Goal: Task Accomplishment & Management: Manage account settings

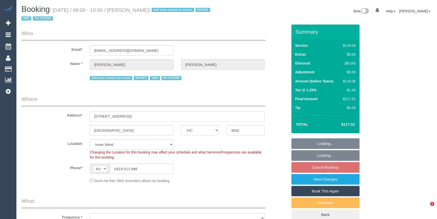
select select "VIC"
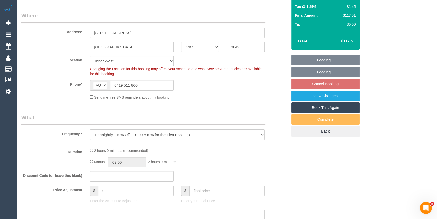
select select "object:575"
select select "number:27"
select select "number:14"
select select "number:19"
select select "number:22"
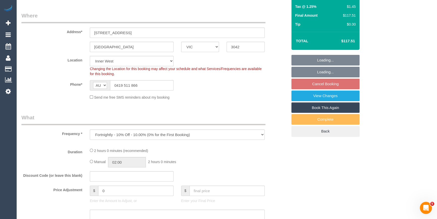
select select "number:35"
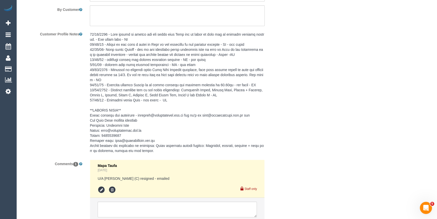
scroll to position [785, 0]
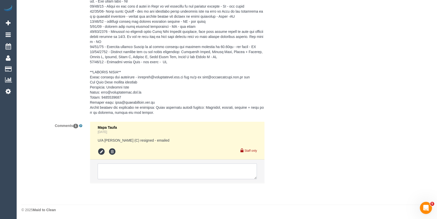
drag, startPoint x: 128, startPoint y: 172, endPoint x: 131, endPoint y: 170, distance: 3.0
click at [128, 172] on textarea at bounding box center [177, 171] width 159 height 16
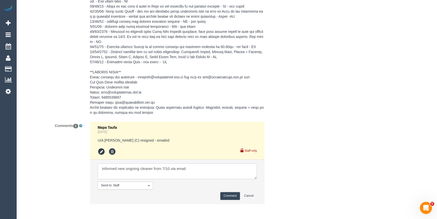
type textarea "informed new ongoing cleaner from 7/10 via email"
click at [224, 192] on button "Comment" at bounding box center [230, 196] width 20 height 8
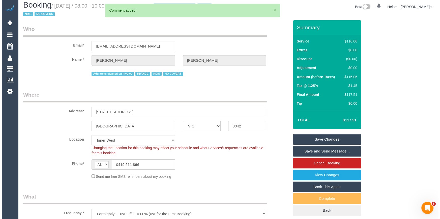
scroll to position [0, 0]
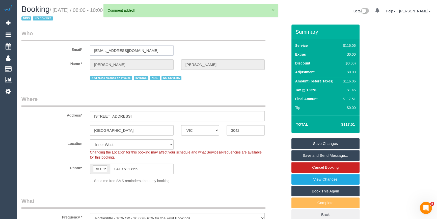
click at [115, 53] on input "d.cthompson@optusnet.com.au" at bounding box center [132, 50] width 84 height 10
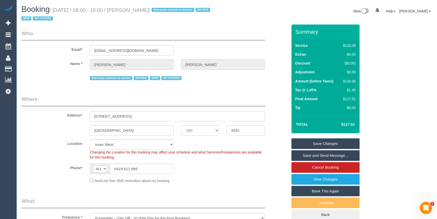
click at [318, 156] on link "Save and Send Message..." at bounding box center [326, 155] width 68 height 11
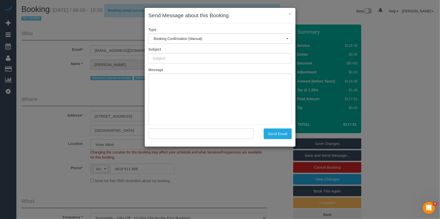
type input "Booking Confirmed"
type input ""Dennis Thompson" <d.cthompson@optusnet.com.au>"
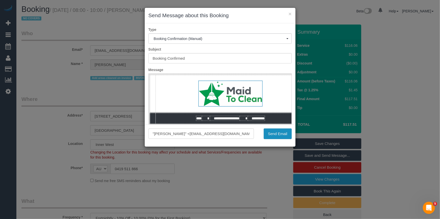
drag, startPoint x: 287, startPoint y: 134, endPoint x: 282, endPoint y: 134, distance: 4.8
click at [287, 134] on button "Send Email" at bounding box center [278, 133] width 28 height 11
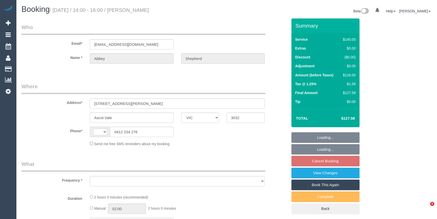
select select "VIC"
select select "number:29"
select select "number:14"
select select "number:19"
select select "number:36"
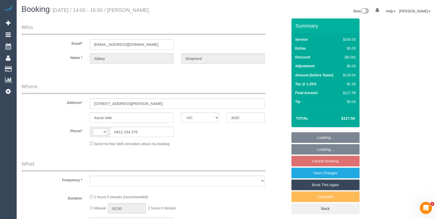
select select "number:34"
select select "number:13"
select select "string:stripe-pm_1RrXzx2GScqysDRVVE0cZmos"
select select "string:AU"
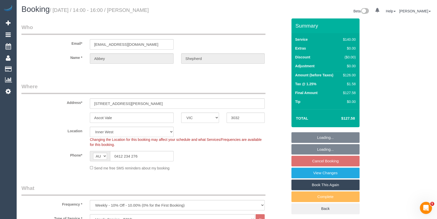
select select "object:1594"
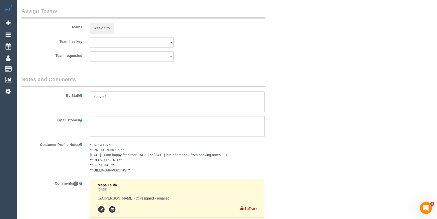
scroll to position [987, 0]
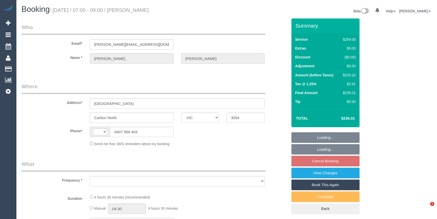
select select "VIC"
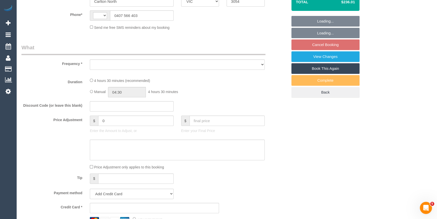
select select "object:320"
select select "string:stripe-pm_1Ri2qR2GScqysDRV0tVJpHYq"
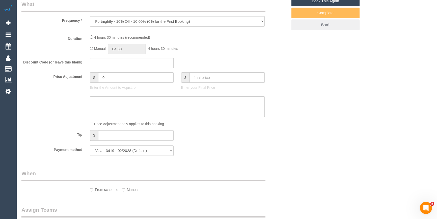
select select "string:AU"
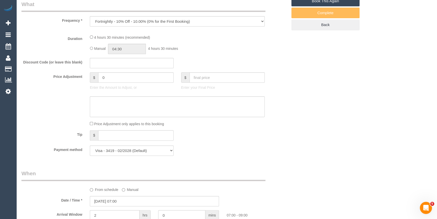
select select "object:1406"
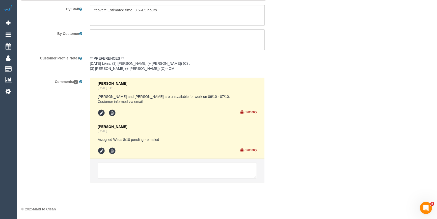
select select "number:28"
select select "number:14"
select select "number:19"
select select "number:36"
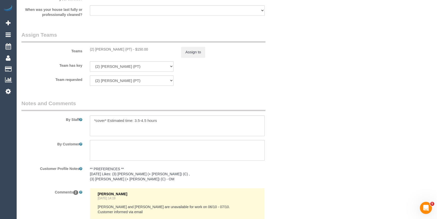
scroll to position [892, 0]
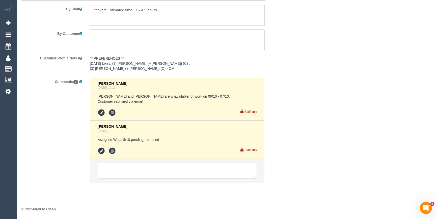
click at [117, 167] on textarea at bounding box center [177, 170] width 159 height 16
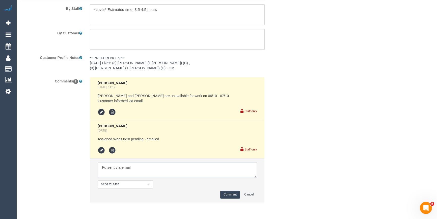
type textarea "Fu sent via email"
click at [231, 195] on button "Comment" at bounding box center [230, 194] width 20 height 8
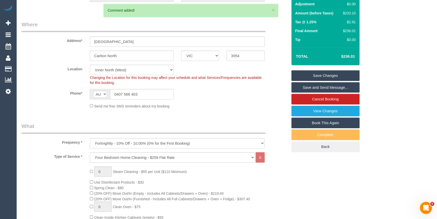
scroll to position [43, 0]
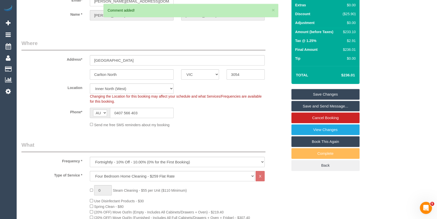
click at [312, 95] on link "Save Changes" at bounding box center [326, 94] width 68 height 11
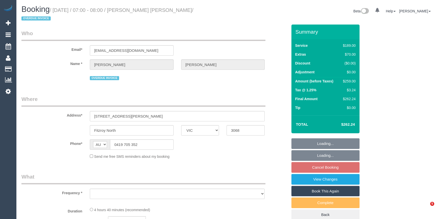
select select "VIC"
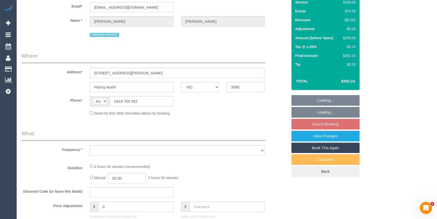
scroll to position [204, 0]
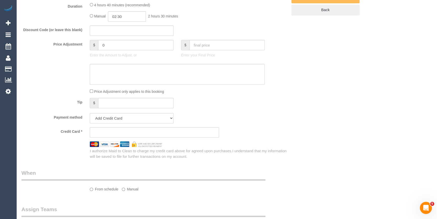
select select "string:stripe-pm_1RXBif2GScqysDRVukH2ufkA"
select select "number:28"
select select "number:16"
select select "number:18"
select select "number:22"
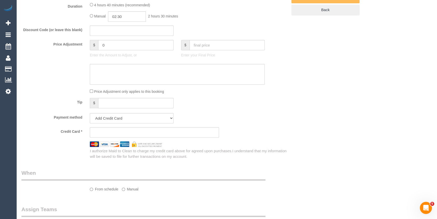
select select "number:12"
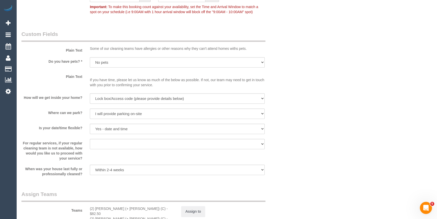
select select "object:1580"
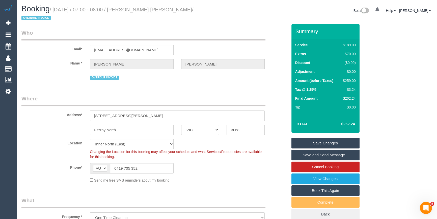
scroll to position [0, 0]
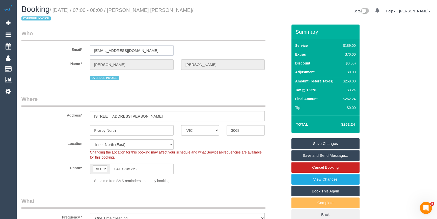
click at [103, 45] on input "nataliegdh@gmail.com" at bounding box center [132, 50] width 84 height 10
click at [113, 78] on fieldset "Who Email* nataliegdh@gmail.com Name * Natalie Garcia de Heer OVERDUE INVOICE" at bounding box center [154, 58] width 266 height 56
click at [251, 163] on div "Phone* AF AL DZ AD AO AI AQ AG AR AM AW AU AT AZ BS BH BD BB BY BE BZ BJ BM BT …" at bounding box center [155, 168] width 274 height 10
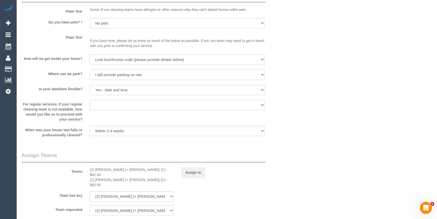
scroll to position [872, 0]
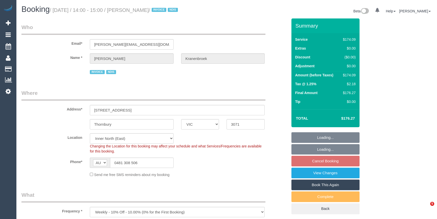
select select "VIC"
select select "180"
select select "string:check"
select select "object:615"
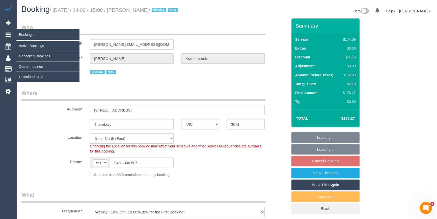
select select "number:29"
select select "number:14"
select select "number:19"
select select "number:23"
select select "number:34"
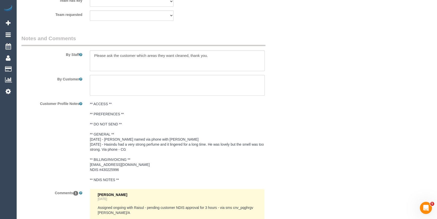
scroll to position [761, 0]
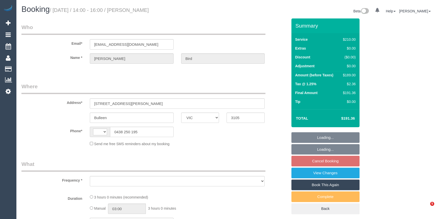
select select "VIC"
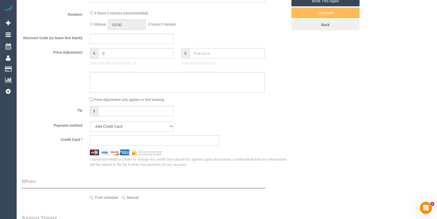
select select "string:AU"
select select "string:stripe-pm_1Rjrxk2GScqysDRVyrP7zwSh"
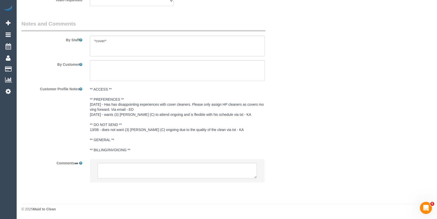
select select "180"
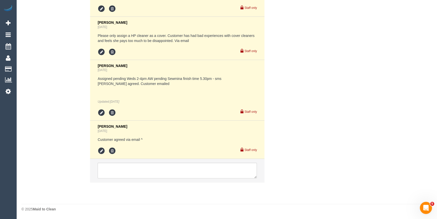
select select "object:784"
select select "number:27"
select select "number:14"
select select "number:19"
select select "number:22"
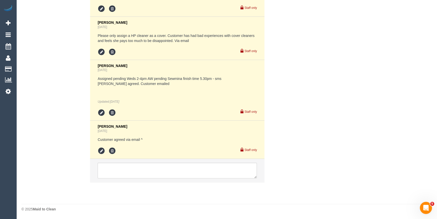
select select "number:35"
select select "number:12"
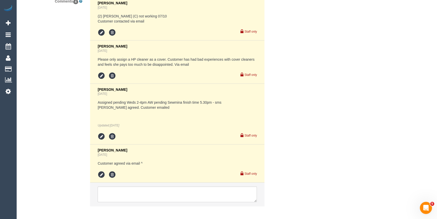
select select "object:935"
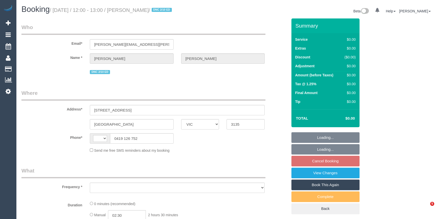
select select "VIC"
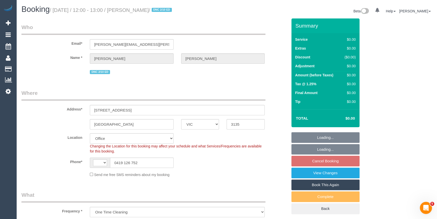
select select "object:798"
select select "string:AU"
select select "number:27"
select select "number:14"
select select "number:19"
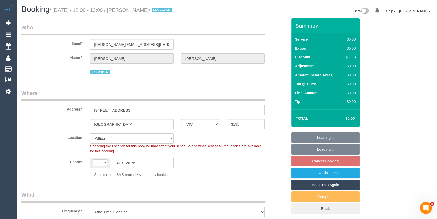
select select "number:23"
select select "number:34"
select select "number:12"
select select "string:stripe-pm_1SBR5v2GScqysDRVuq3ah3JH"
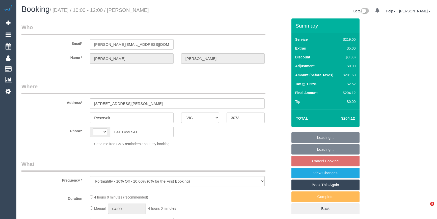
select select "VIC"
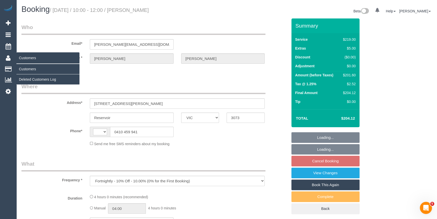
select select "string:stripe-pm_1QAjNh2GScqysDRVRXbK8c4d"
select select "number:29"
select select "number:15"
select select "number:19"
select select "number:22"
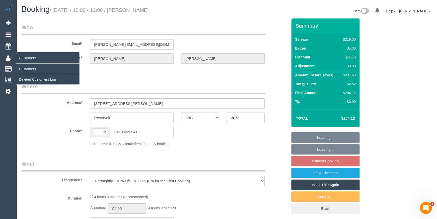
select select "number:35"
select select "number:11"
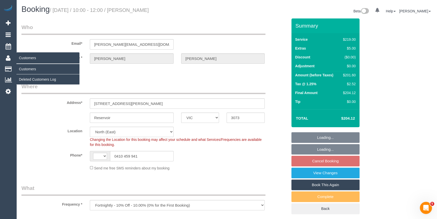
select select "object:1273"
select select "string:AU"
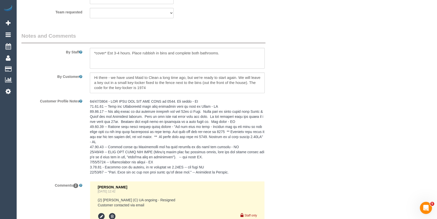
scroll to position [953, 0]
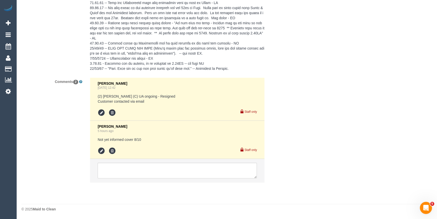
click at [75, 134] on div "Comments 2 Chellsea Espinosa Sep 23, 2025 12:42 (2) Axel Richerand (C) UA ongoi…" at bounding box center [155, 132] width 274 height 110
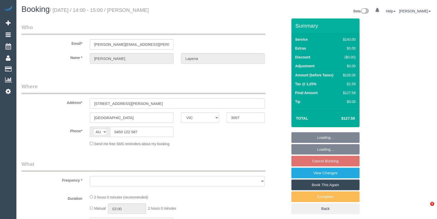
select select "VIC"
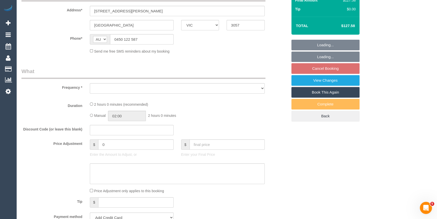
select select "object:528"
select select "string:stripe-pm_1Ot2k52GScqysDRVLTFyjJWl"
select select "number:28"
select select "number:16"
select select "number:19"
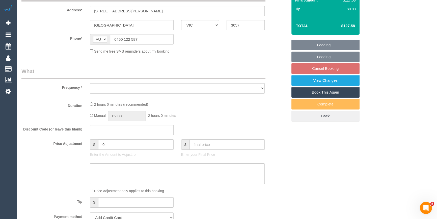
select select "number:36"
select select "number:34"
select select "number:12"
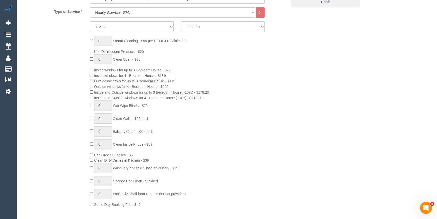
select select "object:914"
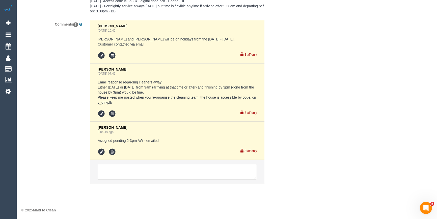
scroll to position [958, 0]
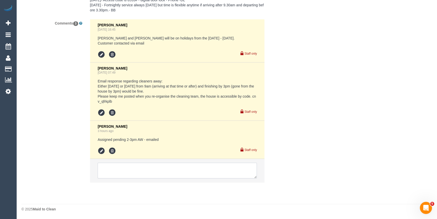
click at [110, 173] on textarea at bounding box center [177, 170] width 159 height 16
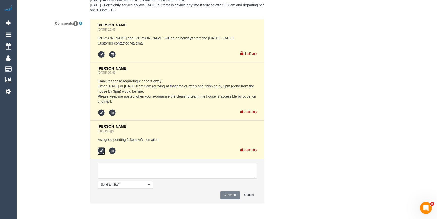
click at [103, 152] on icon at bounding box center [102, 151] width 8 height 8
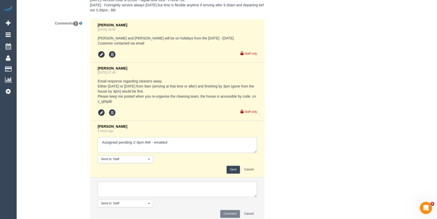
click at [181, 150] on textarea at bounding box center [177, 145] width 159 height 16
click at [158, 146] on textarea at bounding box center [177, 145] width 159 height 16
click at [167, 148] on textarea at bounding box center [177, 145] width 159 height 16
drag, startPoint x: 176, startPoint y: 146, endPoint x: 44, endPoint y: 142, distance: 132.9
click at [75, 141] on div "Comments 3 Vanessa Christou Sep 18, 2025 16:45 Shachi and Chirag will be on hol…" at bounding box center [155, 122] width 274 height 207
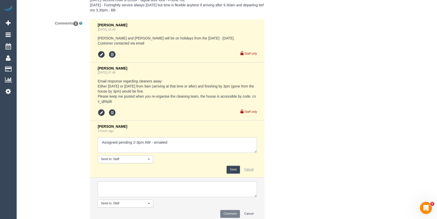
click at [251, 170] on button "Cancel" at bounding box center [249, 169] width 16 height 8
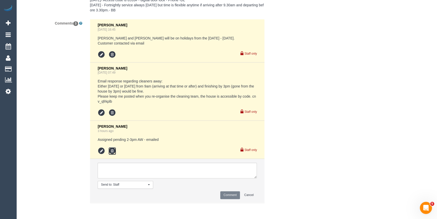
click at [114, 152] on icon at bounding box center [113, 151] width 8 height 8
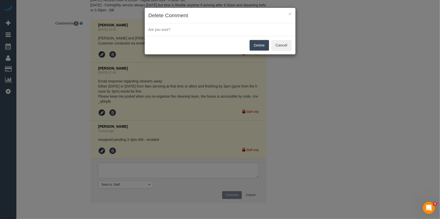
click at [256, 46] on button "Delete" at bounding box center [259, 45] width 19 height 11
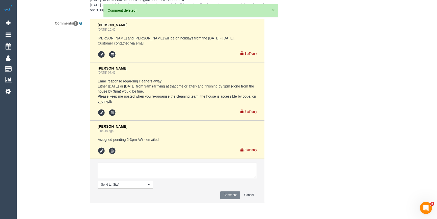
click at [275, 78] on div "× Delete Comment Are you sure? Delete Cancel" at bounding box center [218, 109] width 437 height 219
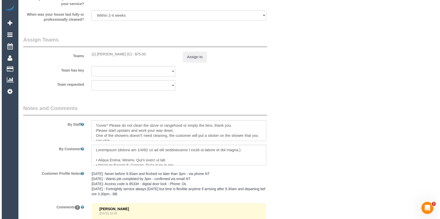
scroll to position [682, 0]
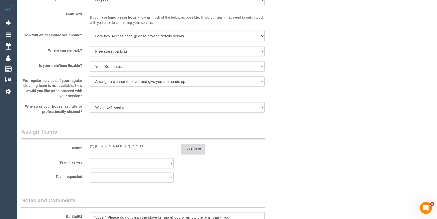
click at [196, 149] on button "Assign to" at bounding box center [193, 148] width 24 height 11
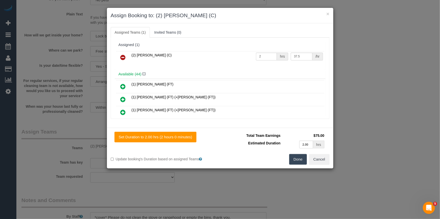
click at [123, 55] on icon at bounding box center [123, 57] width 5 height 6
click at [180, 45] on div "Assigned (1)" at bounding box center [220, 45] width 203 height 4
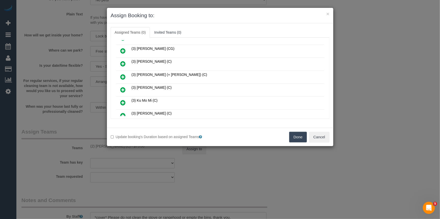
click at [122, 87] on icon at bounding box center [123, 90] width 5 height 6
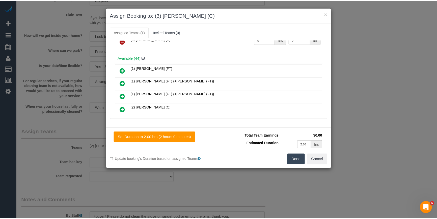
scroll to position [0, 0]
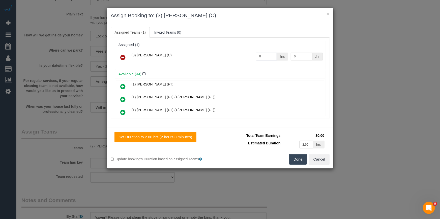
click at [272, 55] on input "0" at bounding box center [266, 57] width 21 height 8
type input "2"
click at [292, 58] on input "0" at bounding box center [302, 57] width 22 height 8
type input "35"
click at [300, 163] on button "Done" at bounding box center [299, 159] width 18 height 11
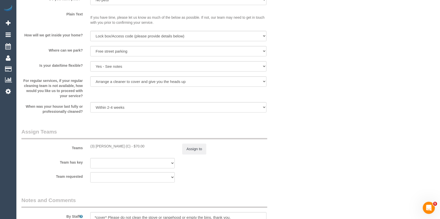
click at [300, 163] on div "× Assign Booking to: (3) Ken Ang Hua (C) Assigned Teams (1) Invited Teams (0) A…" at bounding box center [220, 109] width 440 height 219
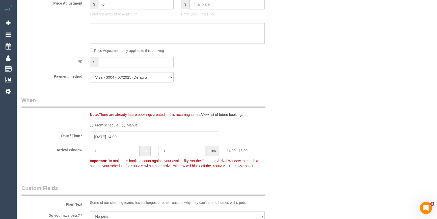
scroll to position [499, 0]
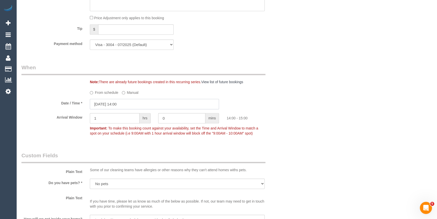
click at [134, 106] on input "08/10/2025 14:00" at bounding box center [154, 104] width 129 height 10
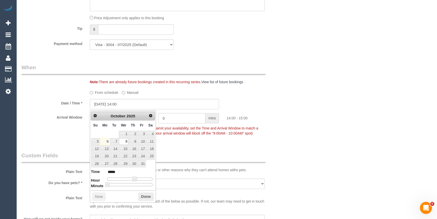
type input "08/10/2025 09:00"
type input "*****"
type input "08/10/2025 10:00"
type input "*****"
type input "08/10/2025 11:00"
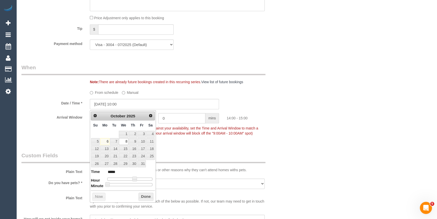
type input "*****"
click at [129, 179] on div at bounding box center [129, 178] width 45 height 3
type input "08/10/2025 10:00"
type input "*****"
click at [127, 178] on span at bounding box center [127, 178] width 5 height 5
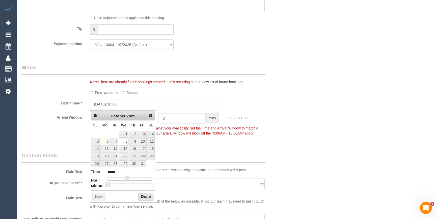
click at [143, 195] on button "Done" at bounding box center [146, 196] width 15 height 8
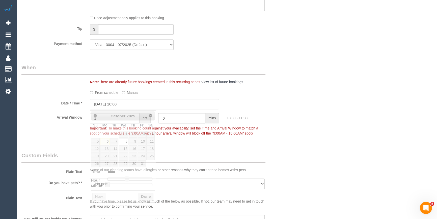
click at [297, 141] on div "Who Email* laura.lapena@gmail.com Name * Laura Lapena Where Address* 30 Arnold …" at bounding box center [226, 100] width 411 height 1161
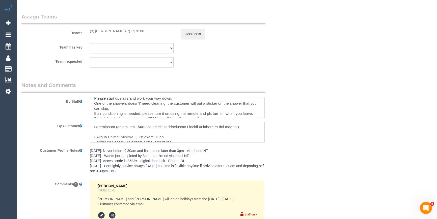
scroll to position [15, 0]
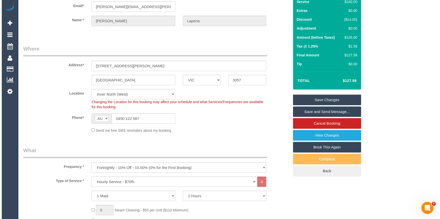
scroll to position [0, 0]
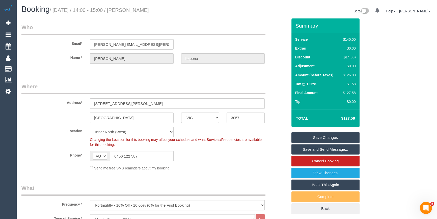
drag, startPoint x: 145, startPoint y: 12, endPoint x: 133, endPoint y: 10, distance: 11.8
click at [133, 10] on h1 "Booking / October 08, 2025 / 14:00 - 15:00 / Laura Lapena" at bounding box center [122, 9] width 202 height 9
drag, startPoint x: 135, startPoint y: 10, endPoint x: 138, endPoint y: 12, distance: 3.6
click at [138, 12] on small "/ October 08, 2025 / 14:00 - 15:00 / Laura Lapena" at bounding box center [99, 10] width 99 height 6
drag, startPoint x: 154, startPoint y: 11, endPoint x: 134, endPoint y: 12, distance: 20.0
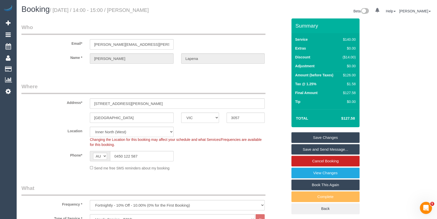
click at [134, 12] on h1 "Booking / October 08, 2025 / 14:00 - 15:00 / Laura Lapena" at bounding box center [122, 9] width 202 height 9
copy small "Laura Lapena"
click at [317, 149] on link "Save and Send Message..." at bounding box center [326, 149] width 68 height 11
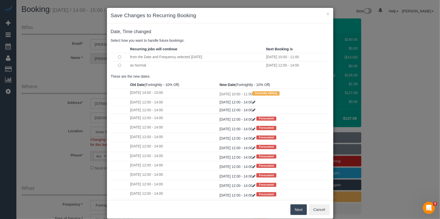
click at [297, 209] on button "Next" at bounding box center [299, 209] width 16 height 11
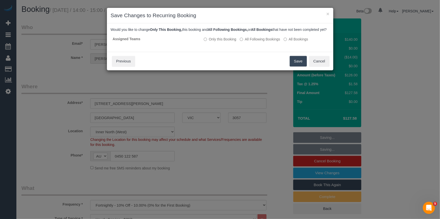
click at [295, 65] on button "Save" at bounding box center [298, 61] width 17 height 11
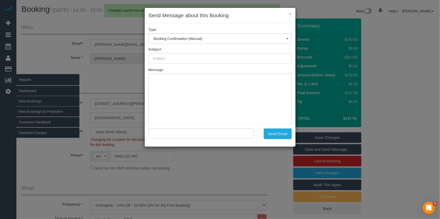
type input "Booking Confirmed"
type input ""Laura Lapena" <laura.lapena@gmail.com>"
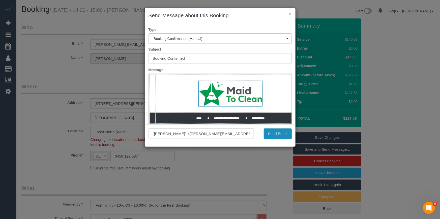
click at [280, 136] on button "Send Email" at bounding box center [278, 133] width 28 height 11
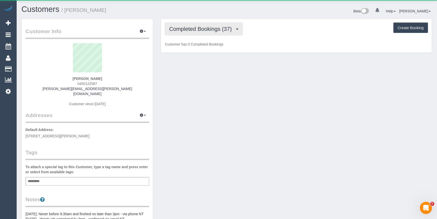
click at [209, 29] on span "Completed Bookings (37)" at bounding box center [201, 29] width 65 height 6
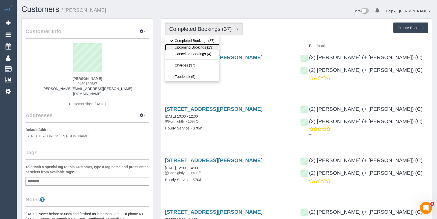
click at [197, 47] on link "Upcoming Bookings (13)" at bounding box center [192, 47] width 55 height 7
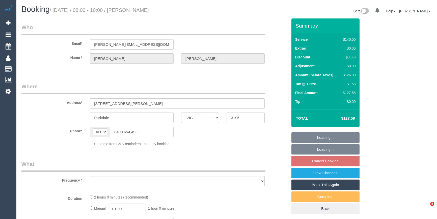
select select "VIC"
select select "string:stripe-pm_1Rsu1R2GScqysDRVbPyVwbNQ"
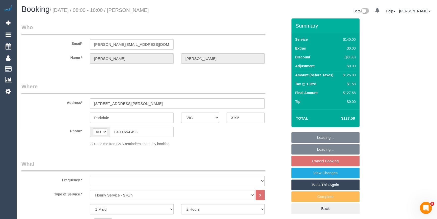
select select "object:719"
select select "number:28"
select select "number:14"
select select "number:19"
select select "number:36"
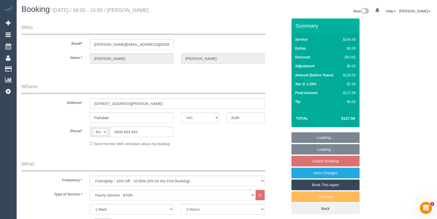
select select "number:34"
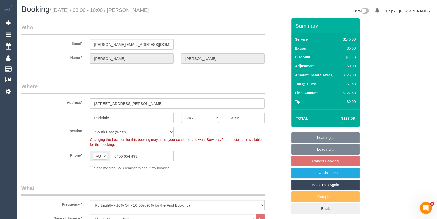
select select "object:1420"
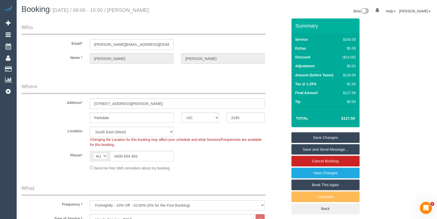
drag, startPoint x: 166, startPoint y: 6, endPoint x: 132, endPoint y: 7, distance: 33.8
click at [132, 7] on h1 "Booking / October 08, 2025 / 08:00 - 10:00 / Emily Leckie" at bounding box center [122, 9] width 202 height 9
copy small "Emily Leckie"
click at [256, 91] on legend "Where" at bounding box center [143, 88] width 244 height 11
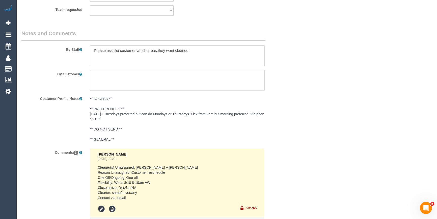
scroll to position [826, 0]
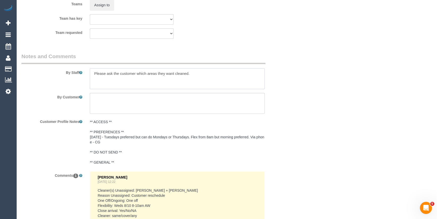
click at [93, 71] on textarea at bounding box center [177, 78] width 175 height 21
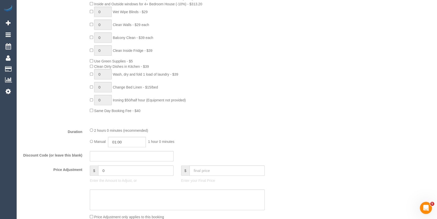
scroll to position [298, 0]
type textarea "*cover* Please ask the customer which areas they want cleaned."
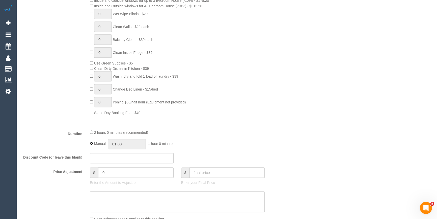
type input "02:00"
click at [93, 131] on div "2 hours 0 minutes (recommended)" at bounding box center [177, 132] width 175 height 6
drag, startPoint x: 219, startPoint y: 118, endPoint x: 226, endPoint y: 118, distance: 7.1
click at [220, 117] on div "Type of Service * Hourly Service - $70/h Hourly Service - $65/h Hourly Service …" at bounding box center [154, 21] width 266 height 210
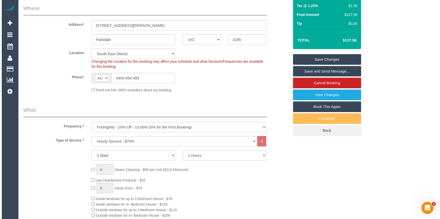
scroll to position [23, 0]
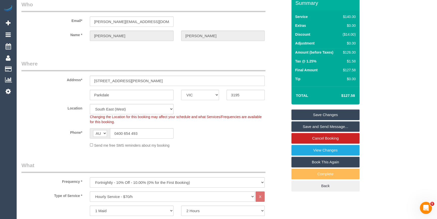
click at [308, 124] on link "Save and Send Message..." at bounding box center [326, 126] width 68 height 11
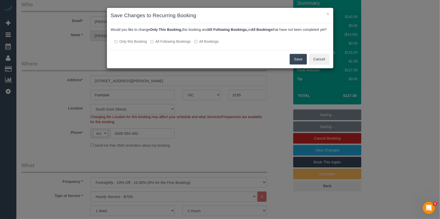
click at [291, 62] on button "Save" at bounding box center [298, 59] width 17 height 11
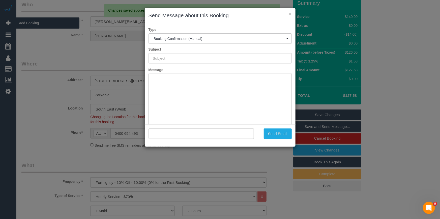
type input "Booking Confirmed"
type input ""Emily Leckie" <emilyleckie@hotmail.com>"
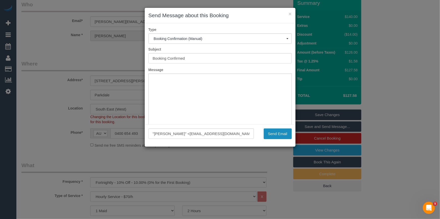
click at [274, 133] on button "Send Email" at bounding box center [278, 133] width 28 height 11
click at [271, 18] on h3 "Send Message about this Booking" at bounding box center [220, 16] width 143 height 8
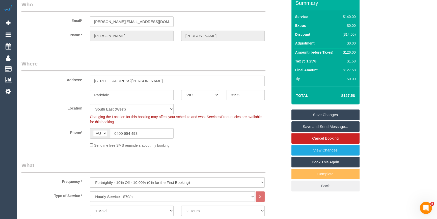
click at [346, 126] on link "Save and Send Message..." at bounding box center [326, 126] width 68 height 11
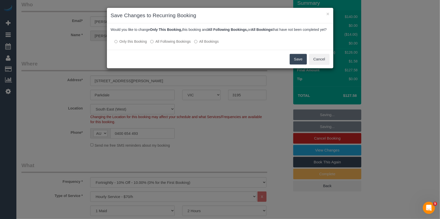
click at [295, 64] on button "Save" at bounding box center [298, 59] width 17 height 11
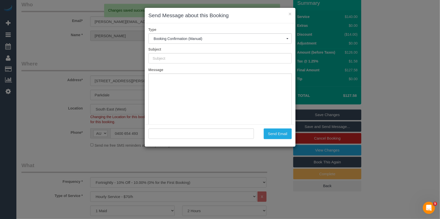
type input "Booking Confirmed"
type input ""Emily Leckie" <emilyleckie@hotmail.com>"
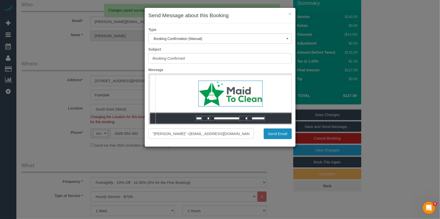
click at [277, 136] on button "Send Email" at bounding box center [278, 133] width 28 height 11
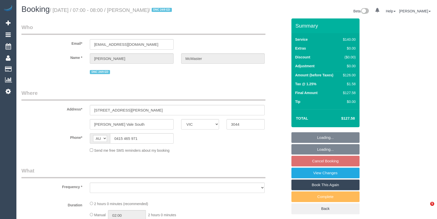
select select "VIC"
select select "string:stripe-pm_1NYiF82GScqysDRVGUCNPFn2"
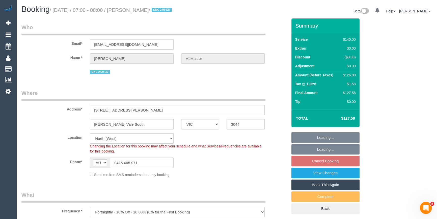
select select "object:749"
select select "number:28"
select select "number:14"
select select "number:19"
select select "number:25"
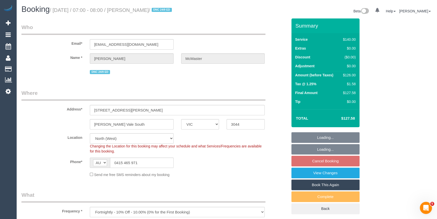
select select "number:34"
select select "number:13"
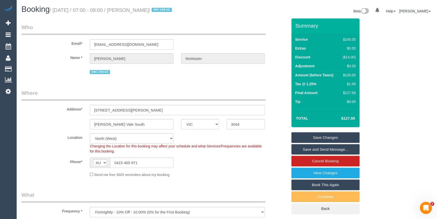
drag, startPoint x: 183, startPoint y: 10, endPoint x: 133, endPoint y: 10, distance: 50.7
click at [133, 10] on small "/ October 08, 2025 / 07:00 - 08:00 / Christopher McMaster / DNC 24/9 ED" at bounding box center [112, 10] width 124 height 6
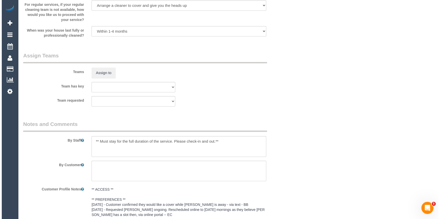
scroll to position [711, 0]
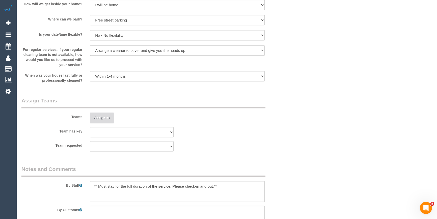
click at [107, 116] on button "Assign to" at bounding box center [102, 117] width 24 height 11
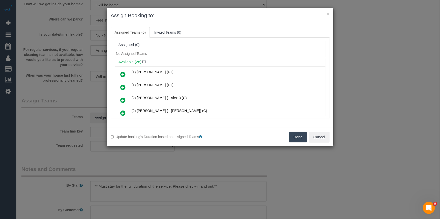
click at [204, 57] on div "Available (28)" at bounding box center [220, 61] width 211 height 9
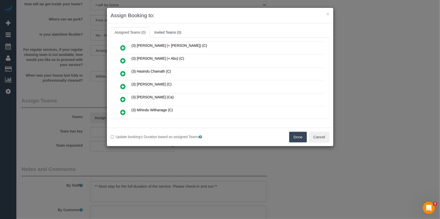
click at [122, 83] on icon at bounding box center [123, 86] width 5 height 6
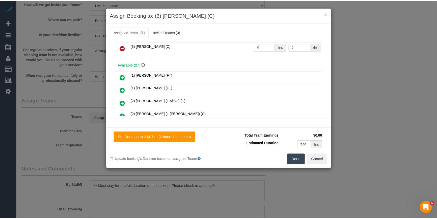
scroll to position [0, 0]
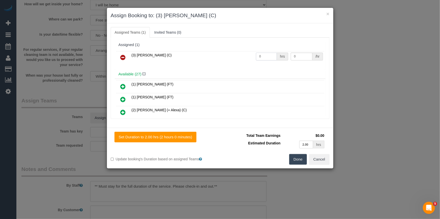
click at [261, 53] on input "0" at bounding box center [266, 57] width 21 height 8
type input "2"
click at [296, 56] on input "0" at bounding box center [302, 57] width 22 height 8
type input "35"
click at [289, 161] on div "Done Cancel" at bounding box center [276, 159] width 113 height 11
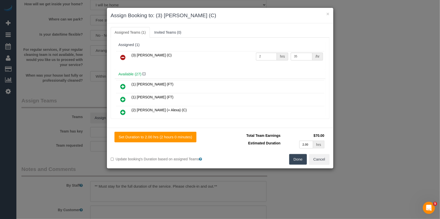
click at [294, 162] on button "Done" at bounding box center [299, 159] width 18 height 11
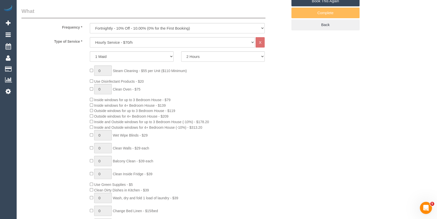
scroll to position [23, 0]
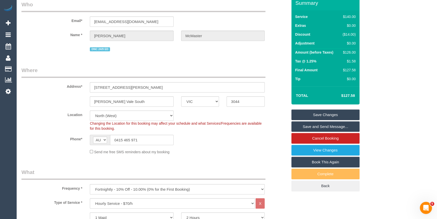
click at [273, 89] on div "Address* 1 Kathleen Street" at bounding box center [155, 79] width 274 height 26
click at [332, 125] on link "Save and Send Message..." at bounding box center [326, 126] width 68 height 11
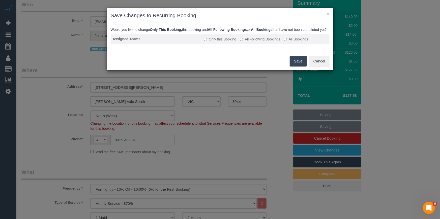
click at [265, 42] on label "All Following Bookings" at bounding box center [260, 39] width 40 height 5
click at [298, 66] on button "Save" at bounding box center [298, 61] width 17 height 11
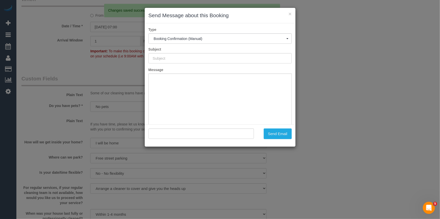
scroll to position [0, 0]
type input "Booking Confirmed"
type input ""Christopher McMaster" <mcmastc1@gmail.com>"
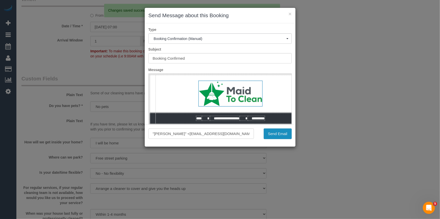
click at [285, 134] on button "Send Email" at bounding box center [278, 133] width 28 height 11
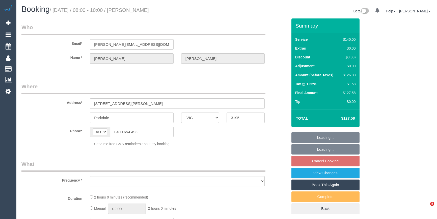
select select "VIC"
select select "object:543"
select select "string:stripe-pm_1Rsu1R2GScqysDRVbPyVwbNQ"
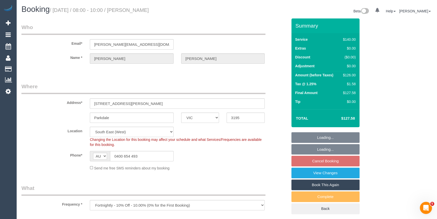
select select "object:550"
select select "number:28"
select select "number:14"
select select "number:19"
select select "number:36"
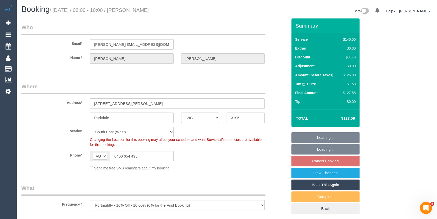
select select "number:34"
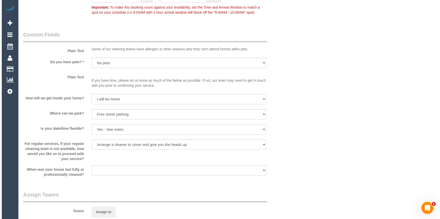
scroll to position [711, 0]
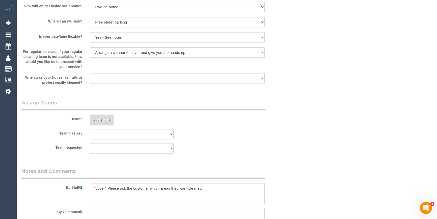
click at [106, 120] on button "Assign to" at bounding box center [102, 119] width 24 height 11
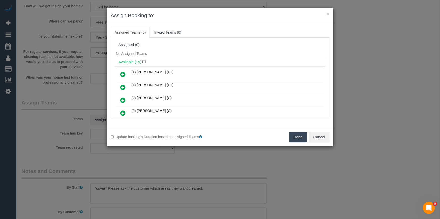
click at [219, 67] on div "(1) [PERSON_NAME] (FT) (1) Kumpee R (FT) (2) [PERSON_NAME] (C)" at bounding box center [220, 192] width 211 height 253
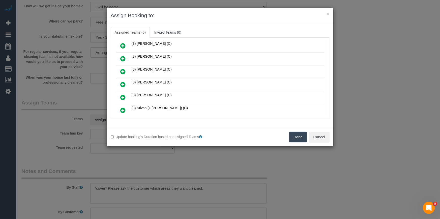
click at [123, 81] on icon at bounding box center [123, 84] width 5 height 6
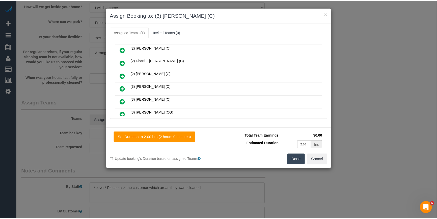
scroll to position [0, 0]
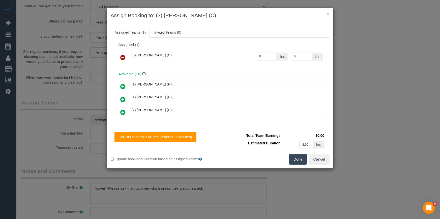
click at [266, 60] on td "0 hrs" at bounding box center [272, 57] width 35 height 13
click at [258, 57] on input "0" at bounding box center [266, 57] width 21 height 8
click at [269, 57] on input "0" at bounding box center [266, 57] width 21 height 8
type input "2"
click at [302, 55] on input "0" at bounding box center [302, 57] width 22 height 8
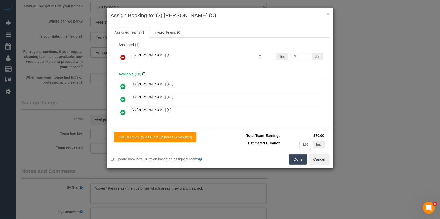
type input "35"
click at [297, 161] on button "Done" at bounding box center [299, 159] width 18 height 11
click at [297, 161] on div "× Assign Booking to: (3) [PERSON_NAME] (C) Assigned Teams (1) Invited Teams (0)…" at bounding box center [220, 109] width 440 height 219
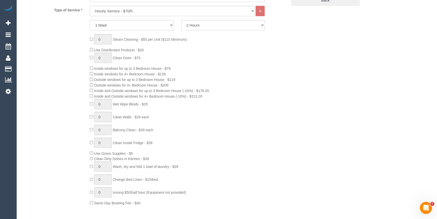
scroll to position [69, 0]
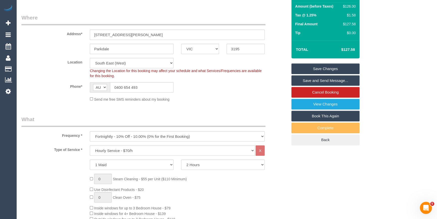
click at [330, 68] on link "Save Changes" at bounding box center [326, 68] width 68 height 11
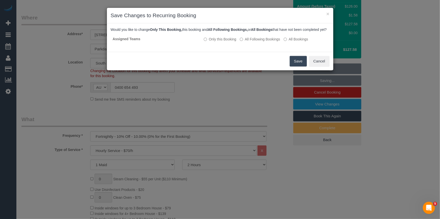
click at [296, 66] on button "Save" at bounding box center [298, 61] width 17 height 11
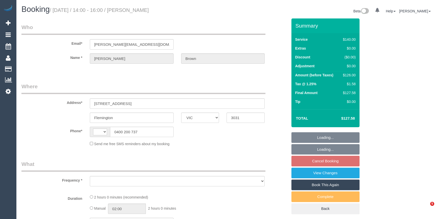
select select "VIC"
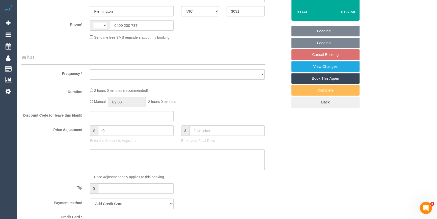
select select "string:stripe-pm_1JrtUQ2GScqysDRVKU19SYYe"
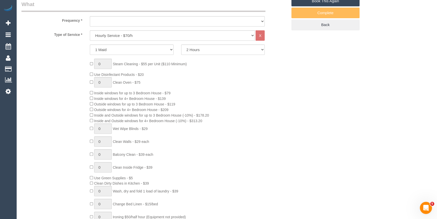
select select "string:AU"
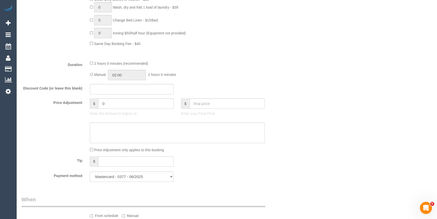
select select "object:744"
select select "number:28"
select select "number:14"
select select "number:19"
select select "number:22"
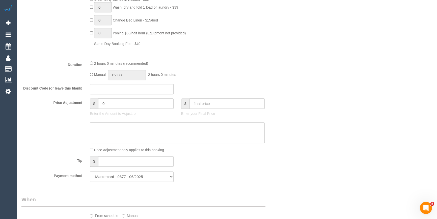
select select "number:35"
select select "number:11"
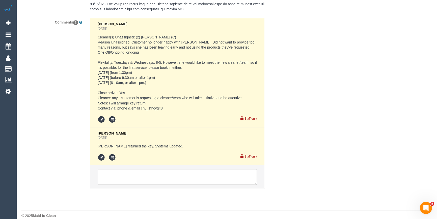
scroll to position [1112, 0]
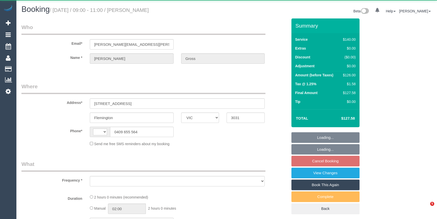
select select "VIC"
select select "object:275"
select select "string:stripe-pm_1QEomD2GScqysDRVE4ysStON"
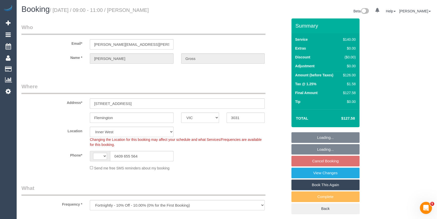
select select "string:AU"
select select "number:28"
select select "number:14"
select select "number:19"
select select "number:25"
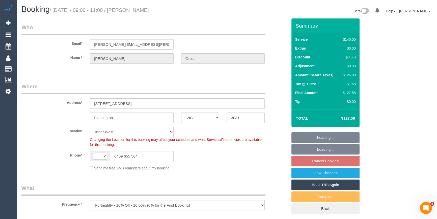
select select "number:35"
select select "number:13"
select select "object:1347"
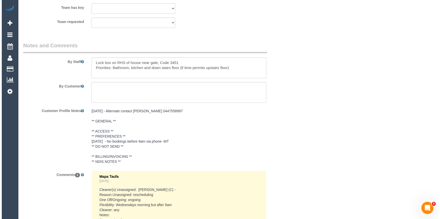
scroll to position [817, 0]
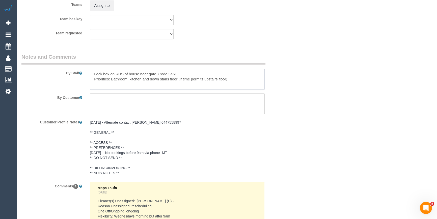
click at [95, 70] on textarea at bounding box center [177, 79] width 175 height 21
type textarea "Lock box on RHS of house near gate, Code 3451 Priorities: Bathroom, kitchen and…"
click at [96, 6] on button "Assign to" at bounding box center [102, 5] width 24 height 11
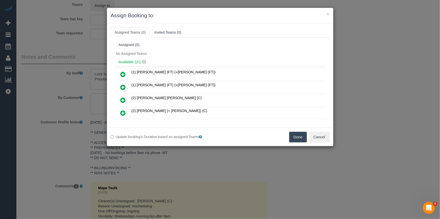
click at [210, 49] on div "Assigned (0)" at bounding box center [220, 45] width 211 height 10
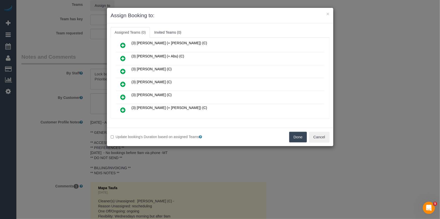
click at [123, 81] on icon at bounding box center [123, 84] width 5 height 6
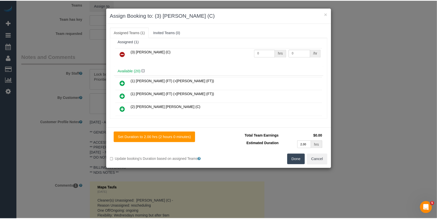
scroll to position [0, 0]
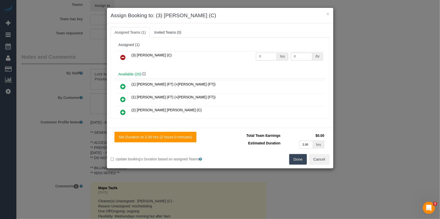
click at [269, 57] on input "0" at bounding box center [266, 57] width 21 height 8
type input "2"
click at [300, 56] on input "0" at bounding box center [302, 57] width 22 height 8
type input "35"
click at [301, 162] on button "Done" at bounding box center [299, 159] width 18 height 11
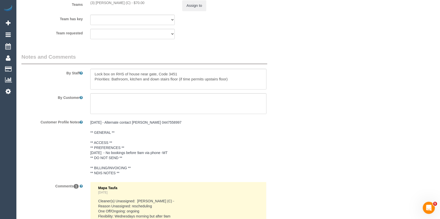
click at [301, 162] on div "× Assign Booking to: (3) Jonathan Canchila (C) Assigned Teams (1) Invited Teams…" at bounding box center [220, 109] width 440 height 219
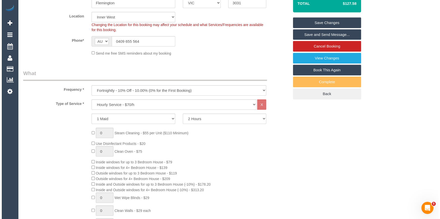
scroll to position [105, 0]
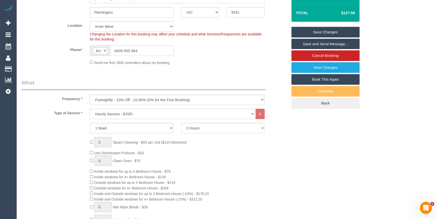
click at [234, 83] on legend "What" at bounding box center [143, 84] width 244 height 11
click at [308, 41] on link "Save and Send Message..." at bounding box center [326, 44] width 68 height 11
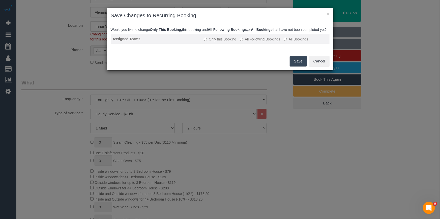
click at [271, 42] on label "All Following Bookings" at bounding box center [260, 39] width 40 height 5
click at [295, 64] on button "Save" at bounding box center [298, 61] width 17 height 11
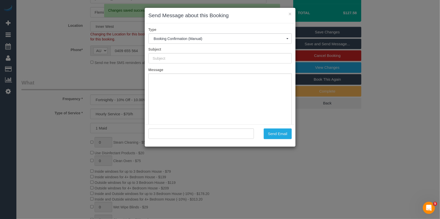
type input "Booking Confirmed"
type input ""Oliver Gross" <oliver.reuben@gmail.com>"
click at [284, 134] on button "Send Email" at bounding box center [278, 133] width 28 height 11
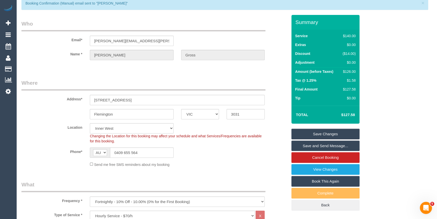
scroll to position [0, 0]
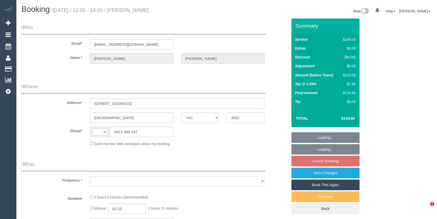
select select "VIC"
select select "string:AU"
select select "string:stripe-pm_1RsuUH2GScqysDRVpj0UI4Po"
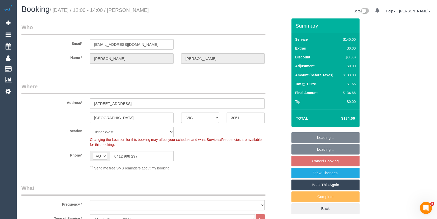
select select "object:714"
select select "number:28"
select select "number:14"
select select "number:19"
select select "number:25"
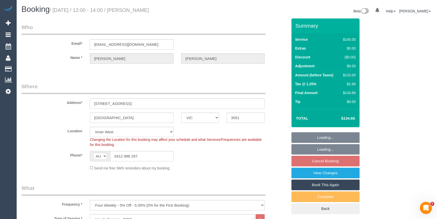
select select "number:34"
select select "number:11"
select select "object:1516"
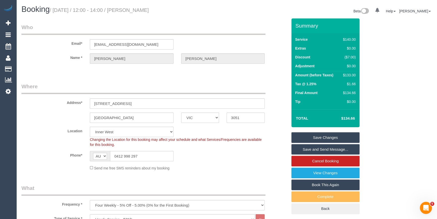
drag, startPoint x: 178, startPoint y: 12, endPoint x: 133, endPoint y: 5, distance: 45.5
click at [133, 5] on h1 "Booking / [DATE] / 12:00 - 14:00 / [PERSON_NAME]" at bounding box center [122, 9] width 202 height 9
copy small "[PERSON_NAME]"
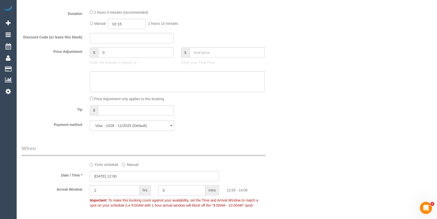
scroll to position [374, 0]
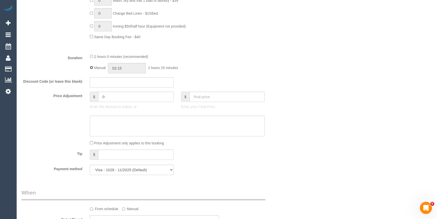
type input "02:00"
click at [195, 60] on div "2 hours 0 minutes (recommended) Manual 02:00 2 hours 0 minutes" at bounding box center [177, 64] width 183 height 20
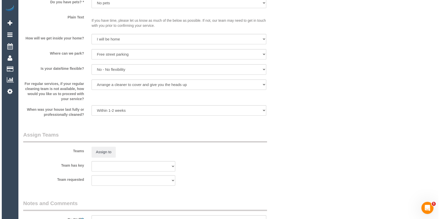
scroll to position [695, 0]
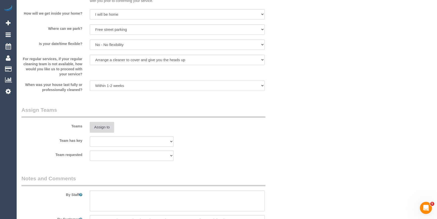
click at [101, 128] on button "Assign to" at bounding box center [102, 127] width 24 height 11
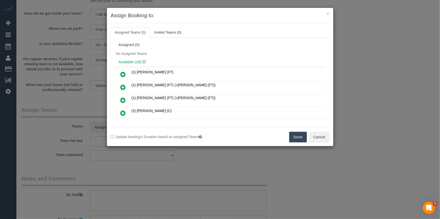
click at [219, 60] on h4 "Available (28)" at bounding box center [220, 62] width 203 height 4
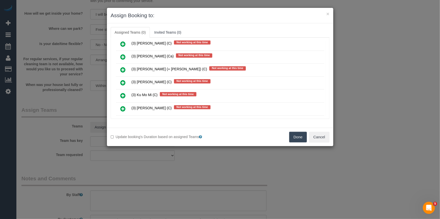
click at [120, 91] on link at bounding box center [123, 96] width 12 height 10
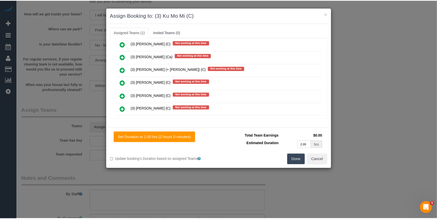
scroll to position [0, 0]
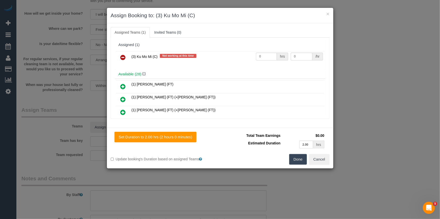
click at [262, 60] on td "0 hrs" at bounding box center [272, 57] width 35 height 13
click at [262, 58] on input "0" at bounding box center [266, 57] width 21 height 8
type input "2"
click at [298, 56] on input "0" at bounding box center [302, 57] width 22 height 8
type input "35"
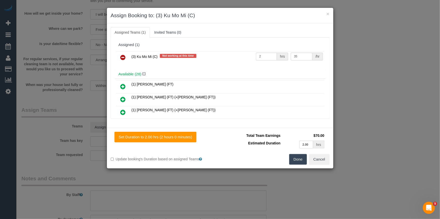
click at [295, 160] on button "Done" at bounding box center [299, 159] width 18 height 11
click at [295, 160] on div "× Assign Booking to: (3) Ku Mo Mi (C) Assigned Teams (1) Invited Teams (0) Assi…" at bounding box center [220, 109] width 440 height 219
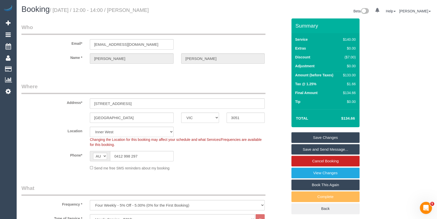
click at [309, 152] on link "Save and Send Message..." at bounding box center [326, 149] width 68 height 11
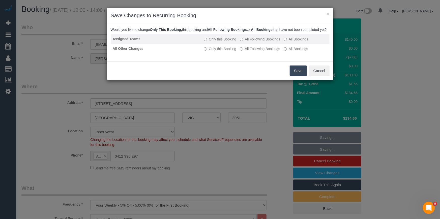
click at [263, 42] on label "All Following Bookings" at bounding box center [260, 39] width 40 height 5
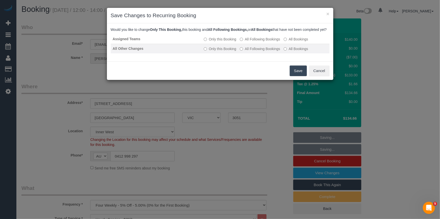
click at [263, 51] on label "All Following Bookings" at bounding box center [260, 48] width 40 height 5
click at [293, 76] on button "Save" at bounding box center [298, 70] width 17 height 11
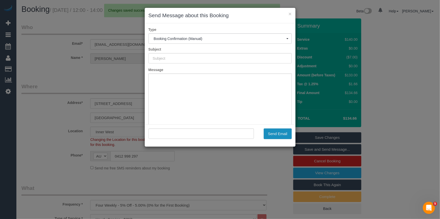
click at [282, 132] on button "Send Email" at bounding box center [278, 133] width 28 height 11
type input "Booking Confirmed"
type input ""Benjamin Carroll" <jivestofjives3@gmail.com>"
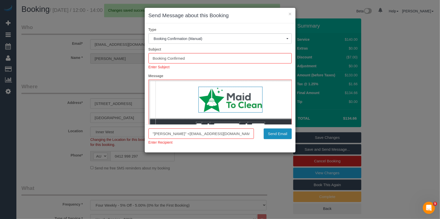
click at [277, 137] on button "Send Email" at bounding box center [278, 133] width 28 height 11
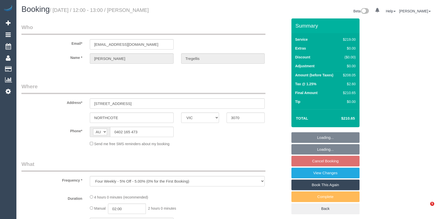
select select "VIC"
select select "string:stripe-pm_1Qqjll2GScqysDRVdCqRrHdC"
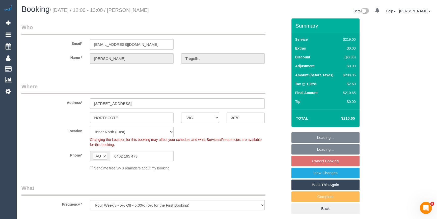
select select "number:29"
select select "number:15"
select select "number:19"
select select "number:22"
select select "number:34"
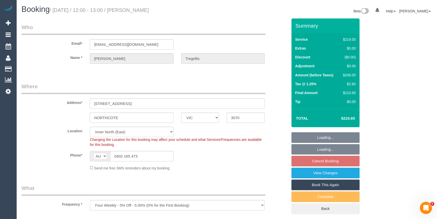
select select "number:12"
select select "object:1539"
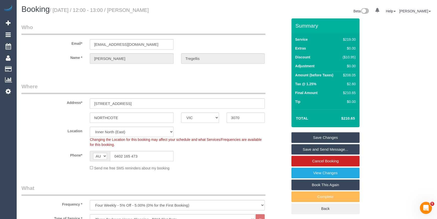
drag, startPoint x: 176, startPoint y: 13, endPoint x: 133, endPoint y: 11, distance: 42.4
click at [133, 11] on h1 "Booking / [DATE] / 12:00 - 13:00 / [PERSON_NAME]" at bounding box center [122, 9] width 202 height 9
copy small "[PERSON_NAME]"
click at [350, 74] on div "$208.05" at bounding box center [348, 74] width 15 height 5
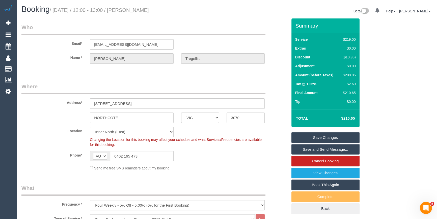
copy div "208.05"
click at [368, 75] on div "Summary Service $219.00 Extras $0.00 Discount ($10.95) Adjustment $0.00 Amount …" at bounding box center [339, 120] width 103 height 205
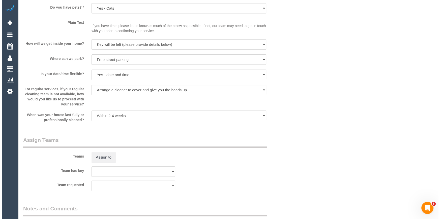
scroll to position [734, 0]
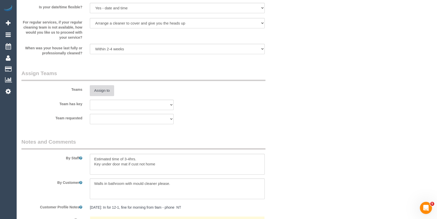
click at [100, 89] on button "Assign to" at bounding box center [102, 90] width 24 height 11
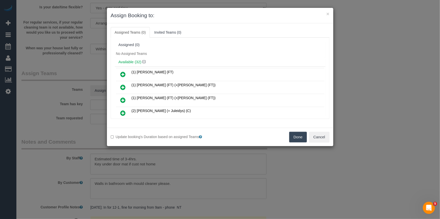
click at [191, 60] on h4 "Available (32)" at bounding box center [220, 62] width 203 height 4
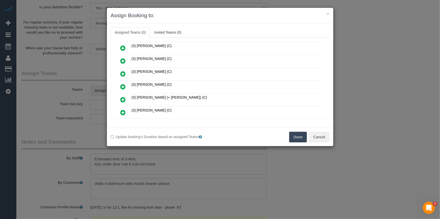
scroll to position [852, 0]
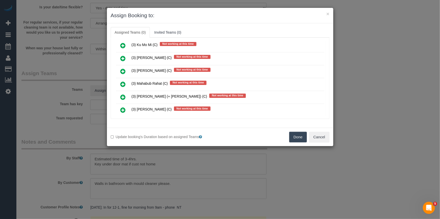
click at [121, 94] on icon at bounding box center [123, 97] width 5 height 6
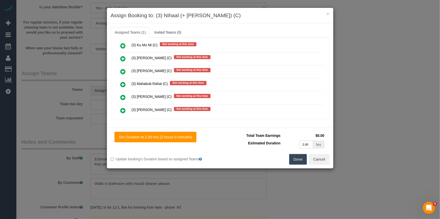
click at [125, 120] on icon at bounding box center [123, 123] width 5 height 6
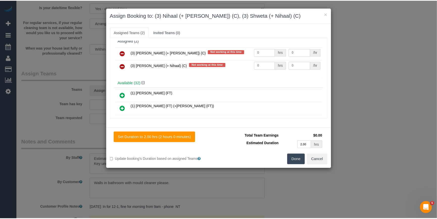
scroll to position [0, 0]
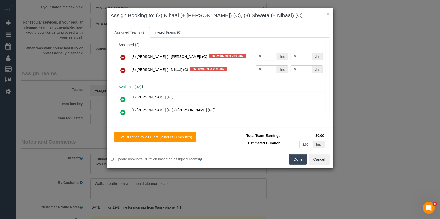
click at [268, 58] on input "0" at bounding box center [266, 57] width 21 height 8
type input "1"
click at [260, 73] on td "0 hrs" at bounding box center [272, 70] width 35 height 13
click at [265, 69] on input "0" at bounding box center [266, 69] width 21 height 8
type input "1"
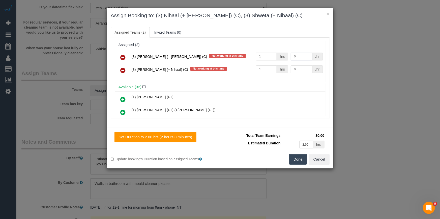
click at [300, 53] on input "0" at bounding box center [302, 57] width 22 height 8
type input "65"
click at [300, 67] on input "0" at bounding box center [302, 69] width 22 height 8
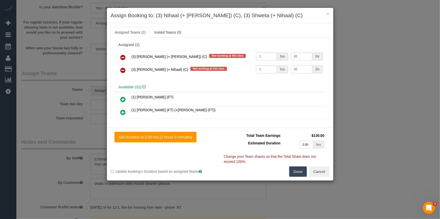
type input "65"
click at [305, 171] on button "Done" at bounding box center [299, 171] width 18 height 11
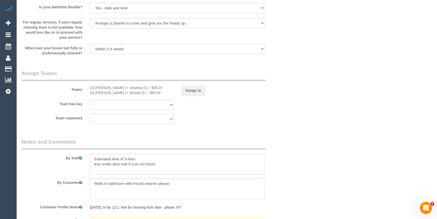
click at [277, 169] on div "× Assign Booking to: (3) Nihaal (+ Shweta) (C), (3) Shweta (+ Nihaal) (C) Assig…" at bounding box center [218, 109] width 437 height 219
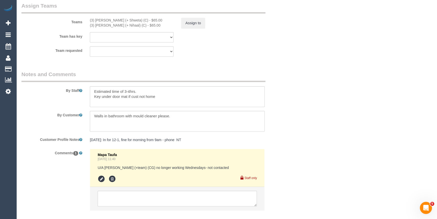
scroll to position [830, 0]
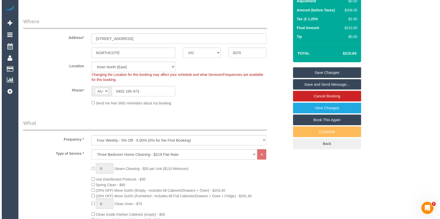
scroll to position [0, 0]
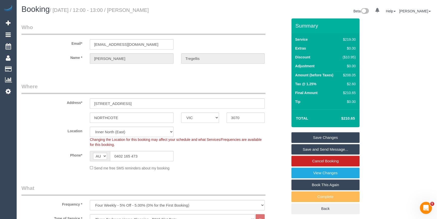
click at [225, 153] on div "Phone* AF AL DZ AD AO AI AQ AG AR AM AW AU AT AZ BS BH BD BB BY BE BZ BJ BM BT …" at bounding box center [155, 156] width 274 height 10
click at [340, 147] on link "Save and Send Message..." at bounding box center [326, 149] width 68 height 11
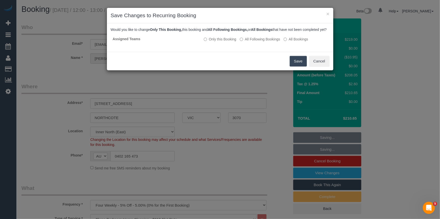
click at [300, 66] on button "Save" at bounding box center [298, 61] width 17 height 11
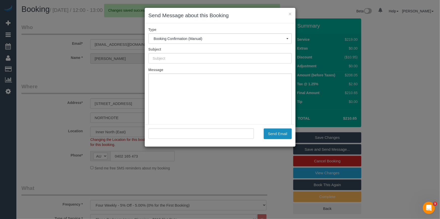
type input "Booking Confirmed"
type input ""Aidan Tregellis" <josh.b.cross@gmail.com>"
click at [285, 135] on button "Send Email" at bounding box center [278, 133] width 28 height 11
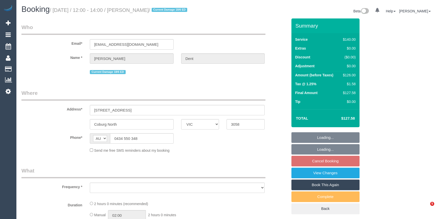
select select "VIC"
select select "string:stripe-pm_1R08oR2GScqysDRVSKA98B3j"
select select "number:27"
select select "number:16"
select select "number:19"
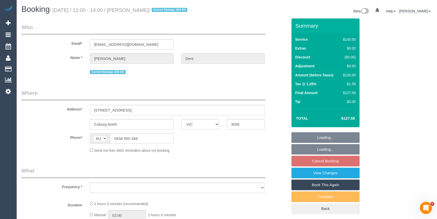
select select "number:22"
select select "number:34"
select select "number:11"
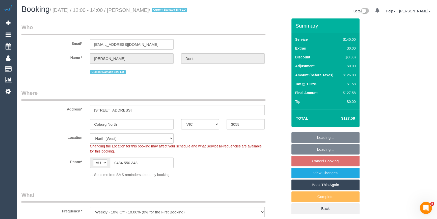
select select "object:874"
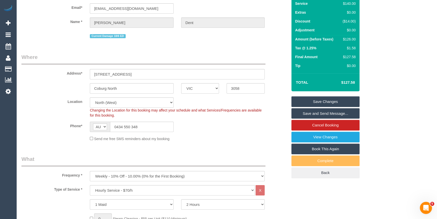
scroll to position [115, 0]
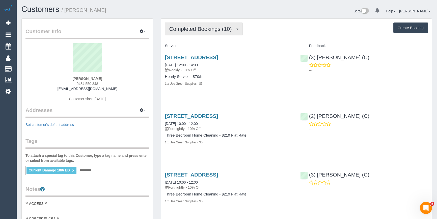
drag, startPoint x: 195, startPoint y: 32, endPoint x: 199, endPoint y: 43, distance: 11.8
click at [195, 32] on button "Completed Bookings (10)" at bounding box center [204, 28] width 78 height 13
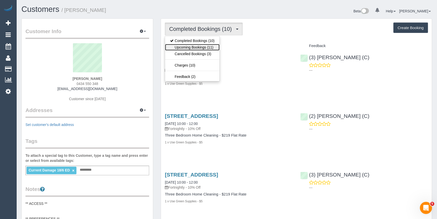
click at [199, 49] on link "Upcoming Bookings (11)" at bounding box center [192, 47] width 55 height 7
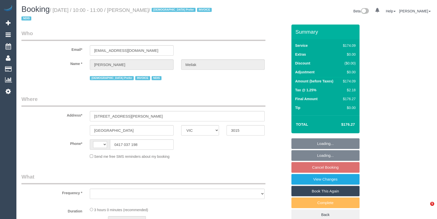
select select "VIC"
select select "string:AU"
select select "object:544"
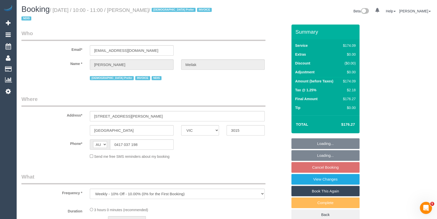
select select "180"
select select "number:28"
select select "number:14"
select select "number:19"
select select "number:25"
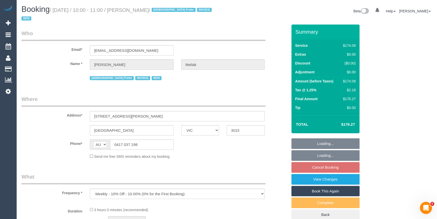
select select "number:35"
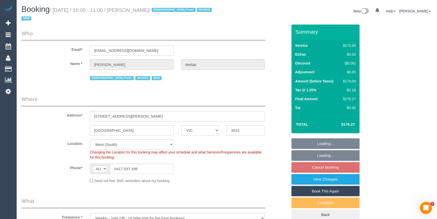
select select "object:1226"
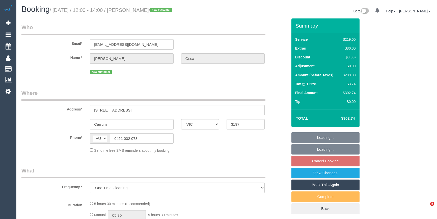
select select "VIC"
select select "string:stripe-pm_1SDMT12GScqysDRV2kQzGl1r"
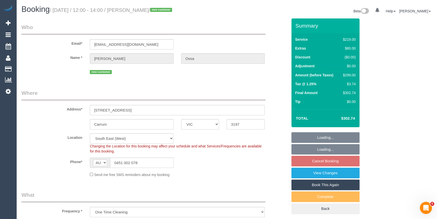
select select "object:640"
select select "number:29"
select select "number:16"
select select "number:19"
select select "number:22"
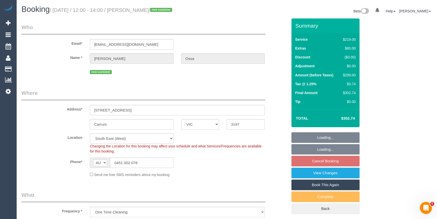
select select "number:34"
select select "number:26"
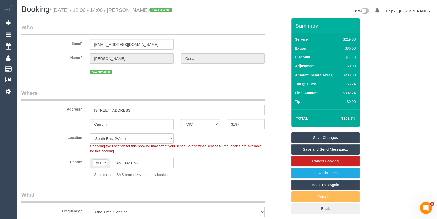
drag, startPoint x: 123, startPoint y: 11, endPoint x: 134, endPoint y: 10, distance: 11.0
click at [134, 10] on small "/ October 08, 2025 / 12:00 - 14:00 / Claudia Ossa / new customer" at bounding box center [112, 10] width 124 height 6
drag, startPoint x: 136, startPoint y: 9, endPoint x: 140, endPoint y: 11, distance: 4.4
click at [140, 11] on small "/ October 08, 2025 / 12:00 - 14:00 / Claudia Ossa / new customer" at bounding box center [112, 10] width 124 height 6
drag, startPoint x: 133, startPoint y: 9, endPoint x: 162, endPoint y: 11, distance: 29.1
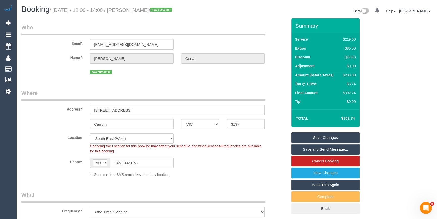
click at [162, 11] on small "/ October 08, 2025 / 12:00 - 14:00 / Claudia Ossa / new customer" at bounding box center [112, 10] width 124 height 6
copy small "Claudia Ossa"
click at [247, 180] on fieldset "Where Address* 36 Walkers rd Carrum ACT NSW NT QLD SA TAS VIC WA 3197 Location …" at bounding box center [154, 135] width 266 height 92
click at [348, 75] on div "$299.00" at bounding box center [348, 74] width 15 height 5
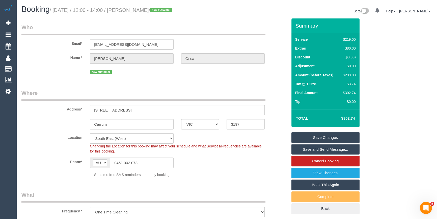
copy div "299.00"
click at [367, 75] on div "Summary Service $219.00 Extras $80.00 Discount ($0.00) Adjustment $0.00 Amount …" at bounding box center [339, 120] width 103 height 205
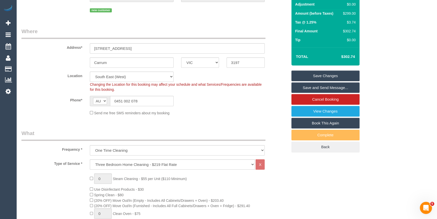
scroll to position [138, 0]
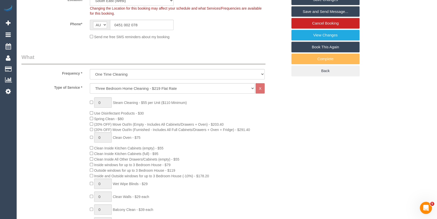
click at [279, 137] on div "0 Steam Cleaning - $55 per Unit ($110 Minimum) Use Disinfectant Products - $30 …" at bounding box center [188, 191] width 205 height 188
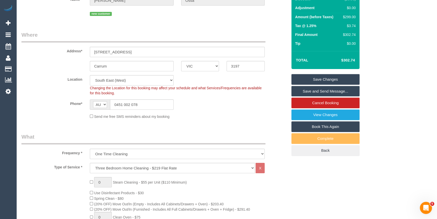
scroll to position [0, 0]
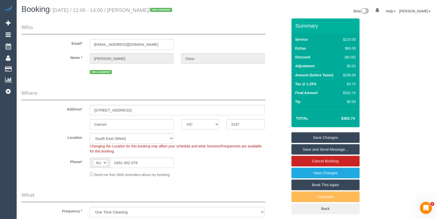
click at [350, 70] on td "$0.00" at bounding box center [348, 66] width 17 height 9
click at [352, 75] on div "$299.00" at bounding box center [348, 74] width 15 height 5
copy div "299.00"
click at [363, 79] on div "Summary Service $219.00 Extras $80.00 Discount ($0.00) Adjustment $0.00 Amount …" at bounding box center [339, 120] width 103 height 205
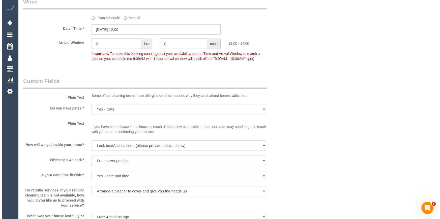
scroll to position [757, 0]
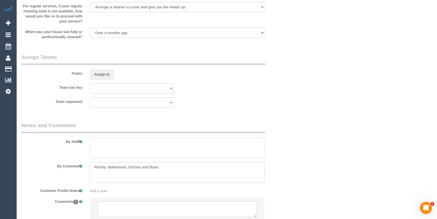
click at [128, 144] on textarea at bounding box center [177, 147] width 175 height 21
type textarea "Estimated time 5-5.5 hours"
click at [98, 75] on button "Assign to" at bounding box center [102, 74] width 24 height 11
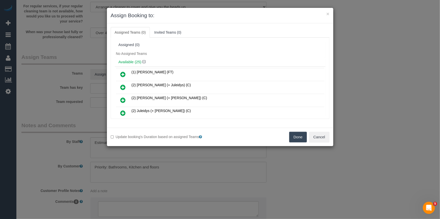
click at [199, 56] on div "No Assigned Teams" at bounding box center [220, 54] width 211 height 8
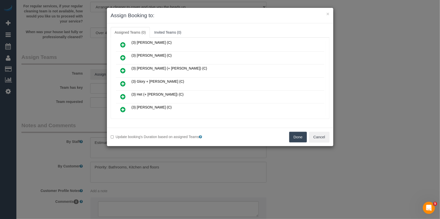
click at [123, 81] on icon at bounding box center [123, 84] width 5 height 6
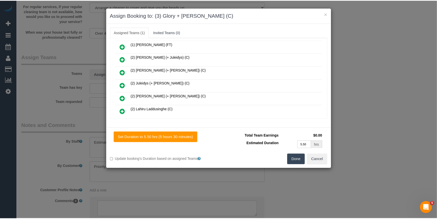
scroll to position [0, 0]
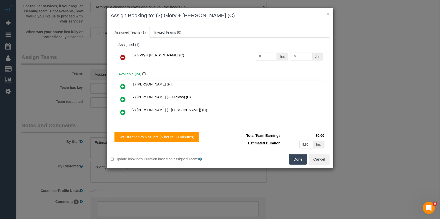
click at [263, 53] on input "0" at bounding box center [266, 57] width 21 height 8
type input "1"
click at [303, 55] on input "0" at bounding box center [302, 57] width 22 height 8
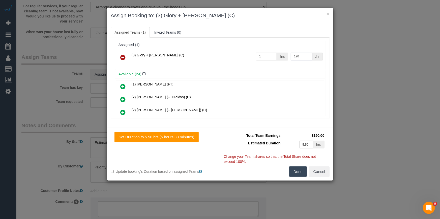
type input "190"
click at [305, 168] on button "Done" at bounding box center [299, 171] width 18 height 11
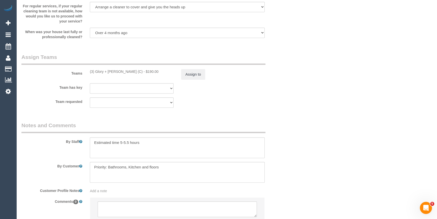
click at [301, 170] on div "× Assign Booking to: (3) Glory + Mary (C) Assigned Teams (1) Invited Teams (0) …" at bounding box center [218, 109] width 437 height 219
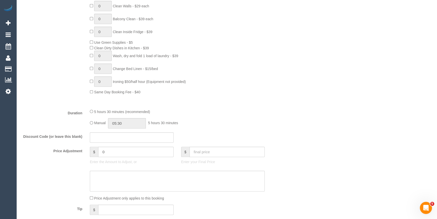
scroll to position [321, 0]
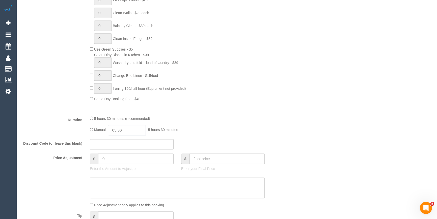
click at [133, 129] on input "05:30" at bounding box center [127, 130] width 38 height 10
click at [121, 138] on li "03:00" at bounding box center [121, 137] width 22 height 7
click at [130, 130] on input "03:00" at bounding box center [127, 130] width 38 height 10
click at [120, 141] on li "02:30" at bounding box center [121, 140] width 22 height 7
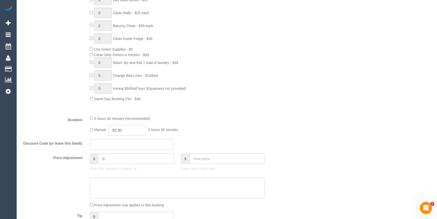
click at [129, 130] on input "02:30" at bounding box center [127, 130] width 38 height 10
type input "02:45"
click at [204, 111] on div "Type of Service * Hourly Service - $70/h Hourly Service - $65/h Hourly Service …" at bounding box center [154, 6] width 266 height 212
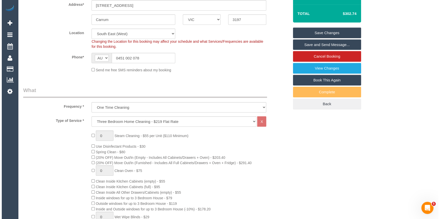
scroll to position [23, 0]
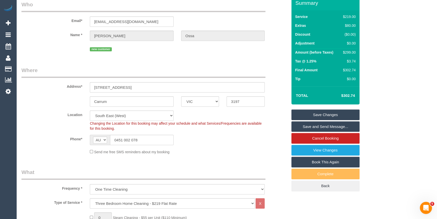
click at [302, 123] on link "Save and Send Message..." at bounding box center [326, 126] width 68 height 11
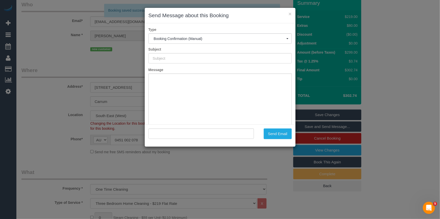
scroll to position [0, 0]
type input "Booking Confirmed"
type input ""Claudia Ossa" <clau_ossa@yahoo.com>"
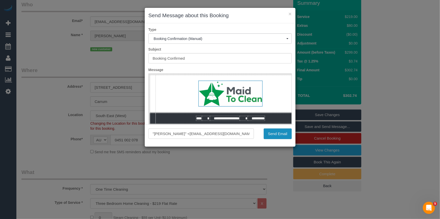
click at [278, 137] on button "Send Email" at bounding box center [278, 133] width 28 height 11
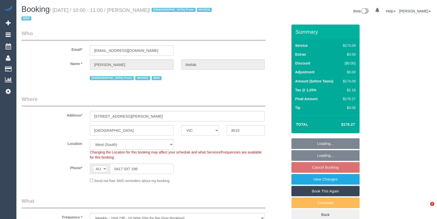
select select "VIC"
select select "object:756"
select select "180"
select select "number:28"
select select "number:14"
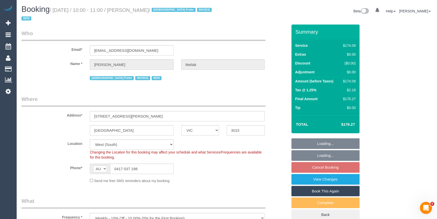
select select "number:19"
select select "number:25"
select select "number:35"
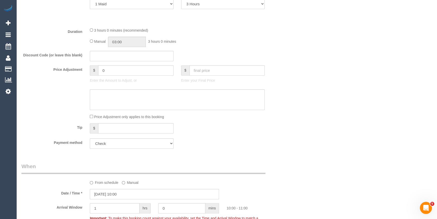
scroll to position [219, 0]
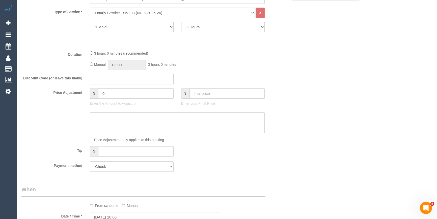
click at [89, 65] on div "3 hours 0 minutes (recommended) Manual 03:00 3 hours 0 minutes" at bounding box center [177, 60] width 183 height 20
click at [93, 65] on div "Manual 03:00 3 hours 0 minutes" at bounding box center [177, 65] width 175 height 10
click at [114, 66] on input "03:00" at bounding box center [127, 65] width 38 height 10
type input "01:30"
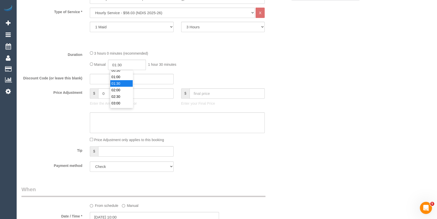
click at [120, 81] on li "01:30" at bounding box center [121, 83] width 22 height 7
click at [221, 61] on div "Manual 01:30 1 hour 30 minutes" at bounding box center [177, 65] width 175 height 10
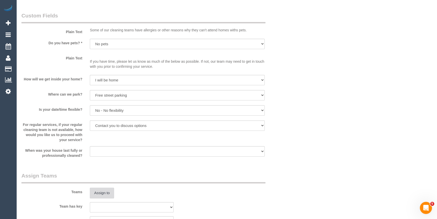
click at [109, 194] on button "Assign to" at bounding box center [102, 192] width 24 height 11
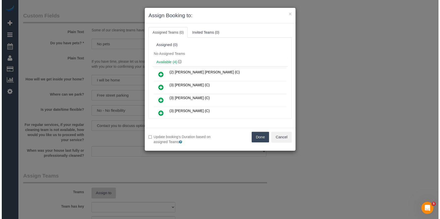
scroll to position [465, 0]
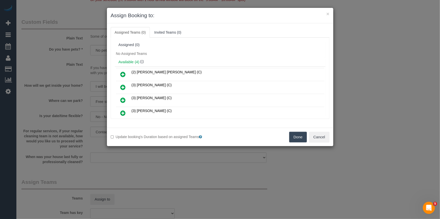
click at [199, 61] on h4 "Available (4)" at bounding box center [220, 62] width 203 height 4
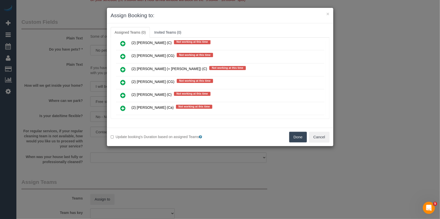
scroll to position [359, 0]
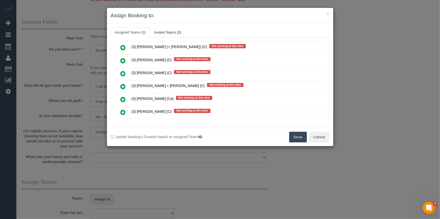
click at [118, 82] on link at bounding box center [123, 87] width 12 height 10
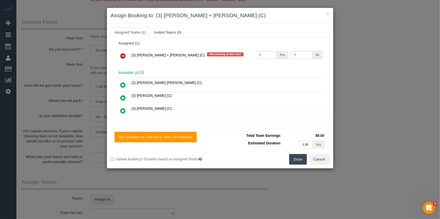
scroll to position [0, 0]
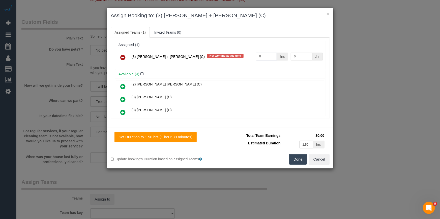
click at [263, 56] on input "0" at bounding box center [266, 57] width 21 height 8
type input "3"
click at [292, 58] on input "0" at bounding box center [302, 57] width 22 height 8
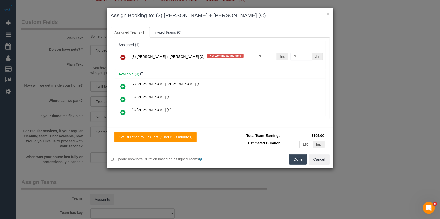
type input "35"
click at [293, 160] on button "Done" at bounding box center [299, 159] width 18 height 11
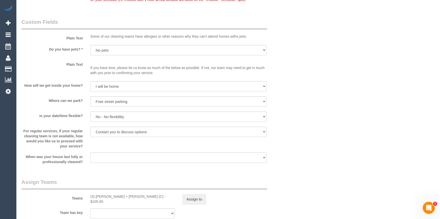
click at [293, 160] on div "× Assign Booking to: (3) Gurdeep + Kamalpreet (C) Assigned Teams (1) Invited Te…" at bounding box center [220, 109] width 440 height 219
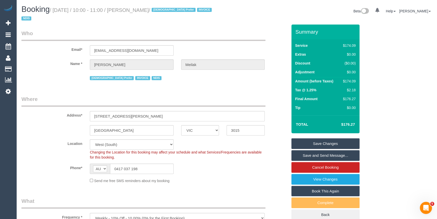
click at [176, 44] on div "Email* riviera@bigpond.net.au" at bounding box center [155, 43] width 274 height 26
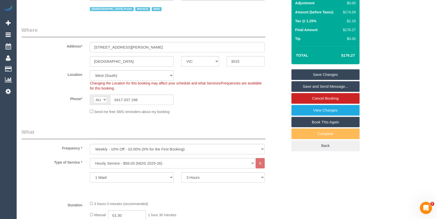
scroll to position [46, 0]
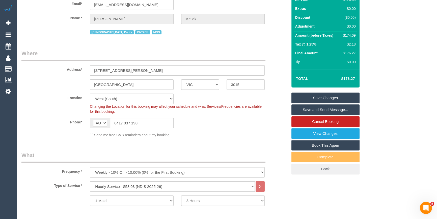
click at [333, 109] on link "Save and Send Message..." at bounding box center [326, 109] width 68 height 11
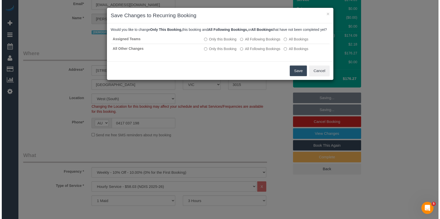
scroll to position [40, 0]
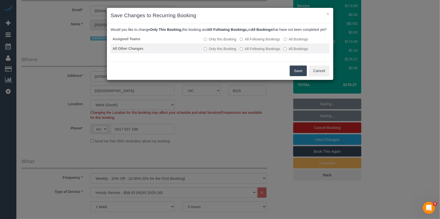
drag, startPoint x: 265, startPoint y: 43, endPoint x: 268, endPoint y: 51, distance: 7.9
click at [265, 42] on label "All Following Bookings" at bounding box center [260, 39] width 40 height 5
click at [268, 51] on label "All Following Bookings" at bounding box center [260, 48] width 40 height 5
click at [302, 76] on button "Save" at bounding box center [298, 70] width 17 height 11
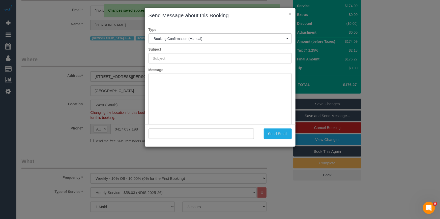
type input "Booking Confirmed"
type input ""Elizabeth Meilak" <riviera@bigpond.net.au>"
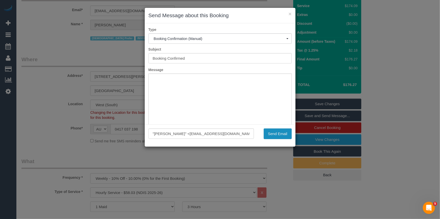
click at [282, 135] on button "Send Email" at bounding box center [278, 133] width 28 height 11
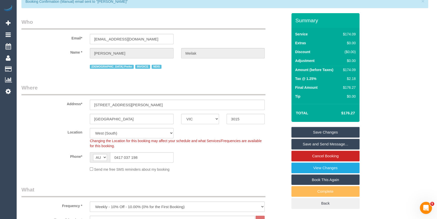
scroll to position [0, 0]
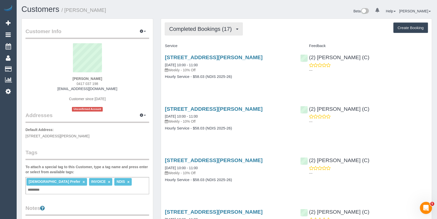
click at [229, 26] on span "Completed Bookings (17)" at bounding box center [201, 29] width 65 height 6
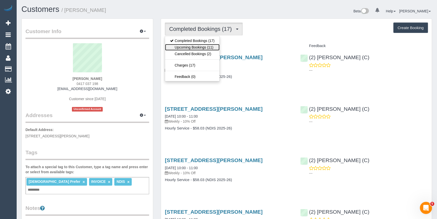
click at [196, 48] on link "Upcoming Bookings (11)" at bounding box center [192, 47] width 55 height 7
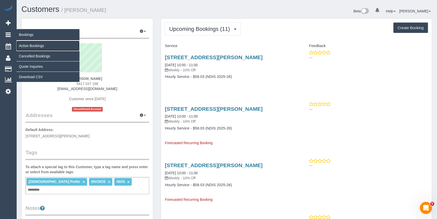
click at [30, 45] on link "Active Bookings" at bounding box center [47, 46] width 63 height 10
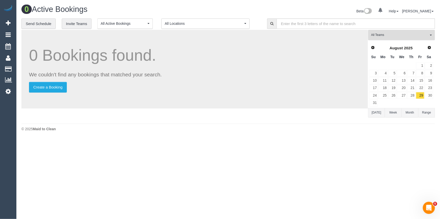
click at [391, 36] on span "All Teams" at bounding box center [401, 35] width 58 height 4
click at [393, 44] on link "Remove Team Filters" at bounding box center [402, 43] width 66 height 7
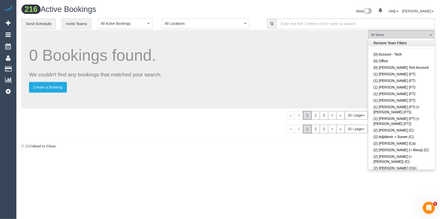
scroll to position [744, 0]
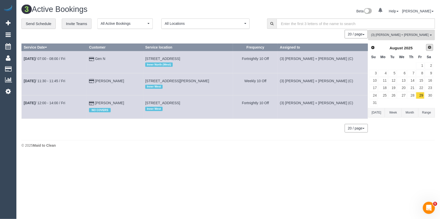
click at [430, 49] on link "Next" at bounding box center [430, 47] width 7 height 7
click at [429, 47] on span "Next" at bounding box center [430, 47] width 4 height 4
click at [404, 75] on link "8" at bounding box center [402, 73] width 10 height 7
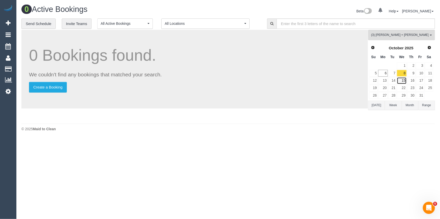
click at [404, 81] on link "15" at bounding box center [402, 80] width 10 height 7
click at [402, 88] on link "22" at bounding box center [402, 88] width 10 height 7
click at [404, 96] on link "29" at bounding box center [402, 95] width 10 height 7
click at [432, 48] on span "Next" at bounding box center [430, 47] width 4 height 4
click at [404, 73] on link "5" at bounding box center [402, 73] width 10 height 7
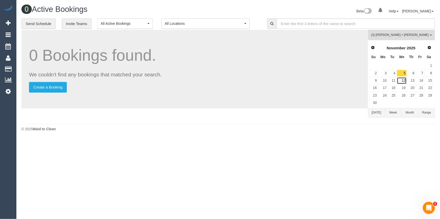
click at [403, 81] on link "12" at bounding box center [402, 80] width 10 height 7
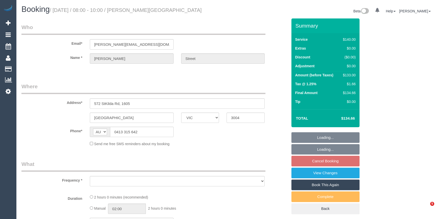
select select "VIC"
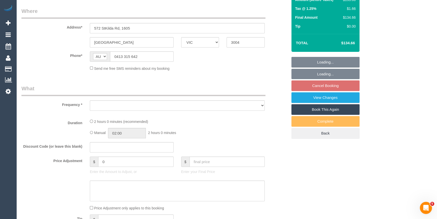
select select "object:522"
select select "string:stripe-pm_1PDxwk2GScqysDRVjCcBoWkr"
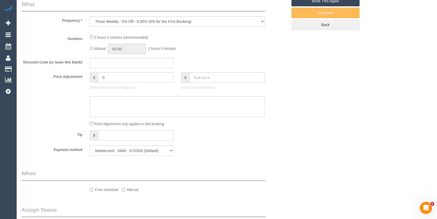
select select "object:851"
select select "number:28"
select select "number:14"
select select "number:20"
select select "number:24"
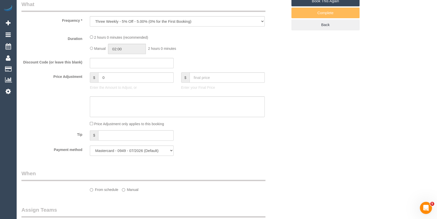
select select "number:34"
select select "number:11"
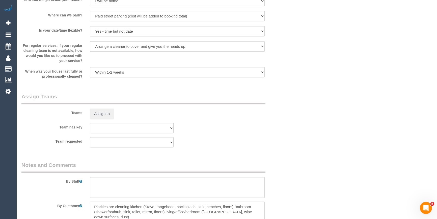
scroll to position [787, 0]
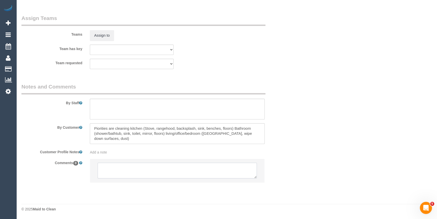
click at [194, 169] on textarea at bounding box center [177, 170] width 159 height 16
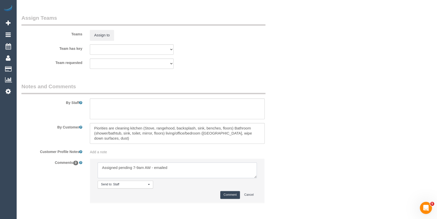
type textarea "Assigned pending 7-9am AW - emailed"
click at [231, 192] on button "Comment" at bounding box center [230, 195] width 20 height 8
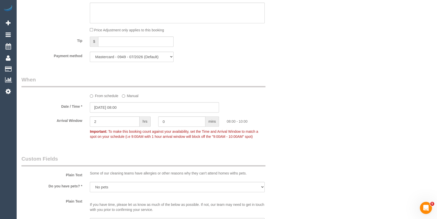
scroll to position [420, 0]
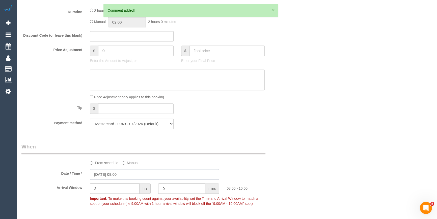
click at [112, 174] on input "[DATE] 08:00" at bounding box center [154, 174] width 129 height 10
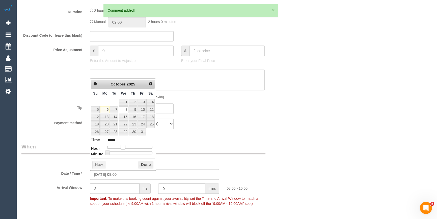
type input "[DATE] 07:00"
type input "*****"
click at [122, 146] on span at bounding box center [121, 146] width 5 height 5
click at [143, 163] on button "Done" at bounding box center [146, 165] width 15 height 8
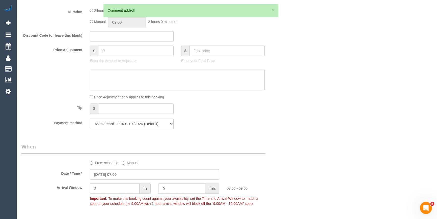
click at [252, 134] on div "Who Email* sam.street@live.com Name * Sam Street Where Address* 572 StKilda Rd,…" at bounding box center [155, 102] width 274 height 1007
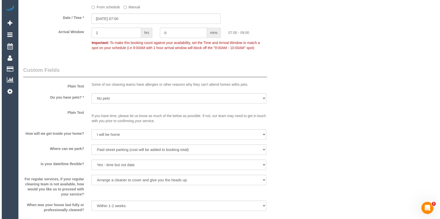
scroll to position [649, 0]
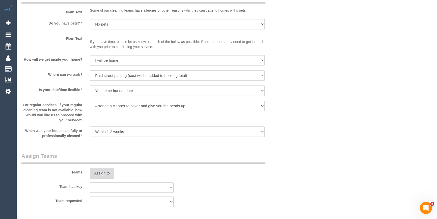
click at [103, 177] on button "Assign to" at bounding box center [102, 173] width 24 height 11
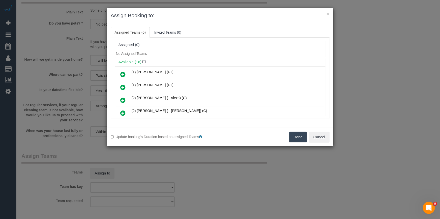
click at [201, 46] on div "Assigned (0)" at bounding box center [220, 45] width 203 height 4
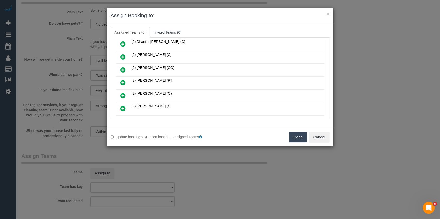
click at [124, 78] on link at bounding box center [123, 83] width 12 height 10
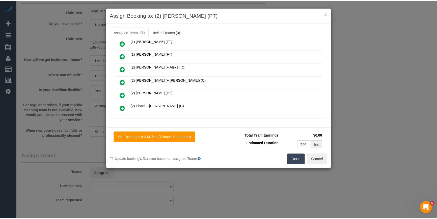
scroll to position [0, 0]
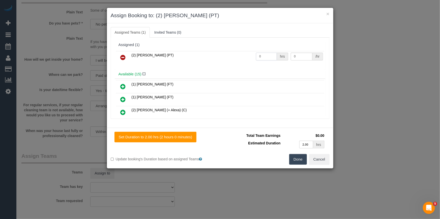
click at [266, 57] on input "0" at bounding box center [266, 57] width 21 height 8
type input "2"
click at [308, 58] on input "0" at bounding box center [302, 57] width 22 height 8
click at [294, 57] on input "037.50" at bounding box center [302, 57] width 22 height 8
type input "37.5"
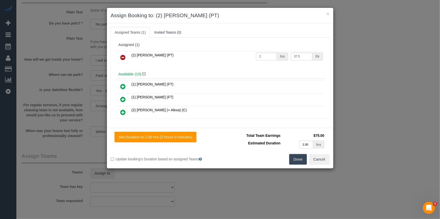
click at [300, 154] on button "Done" at bounding box center [299, 159] width 18 height 11
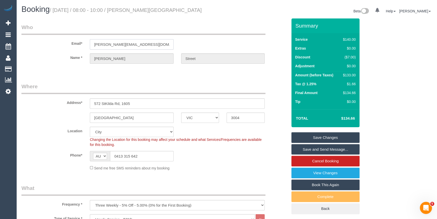
click at [130, 42] on input "sam.street@live.com" at bounding box center [132, 44] width 84 height 10
click at [312, 136] on link "Save Changes" at bounding box center [326, 137] width 68 height 11
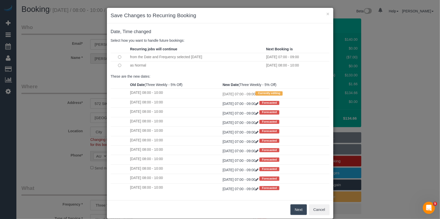
click at [115, 65] on td at bounding box center [120, 65] width 18 height 8
click at [116, 66] on td at bounding box center [120, 65] width 18 height 8
click at [293, 210] on button "Next" at bounding box center [299, 209] width 16 height 11
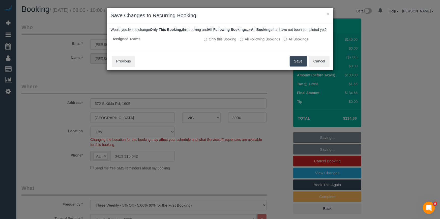
click at [298, 65] on button "Save" at bounding box center [298, 61] width 17 height 11
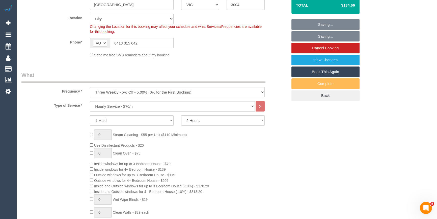
scroll to position [206, 0]
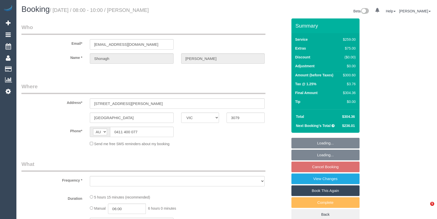
select select "VIC"
select select "string:stripe-pm_1S6U0M2GScqysDRVQIg9ifRD"
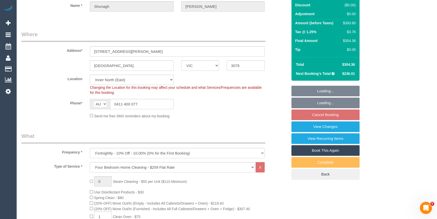
select select "object:782"
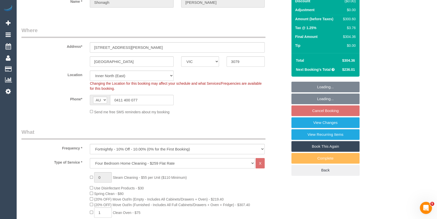
select select "number:28"
select select "number:16"
select select "number:19"
select select "number:22"
select select "number:34"
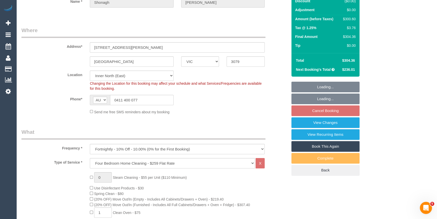
select select "number:13"
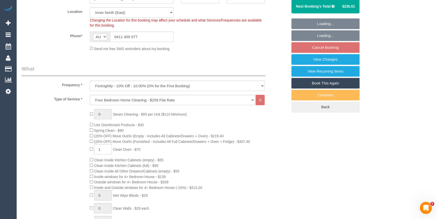
scroll to position [275, 0]
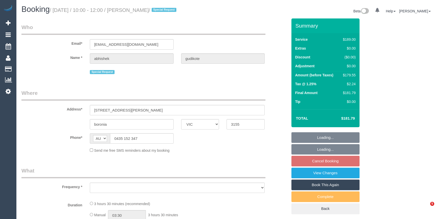
select select "VIC"
select select "string:stripe-pm_1QFnoa2GScqysDRVAmUsthfz"
select select "number:28"
select select "number:14"
select select "number:19"
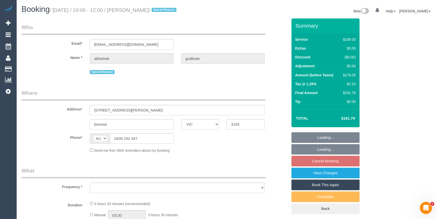
select select "number:36"
select select "number:33"
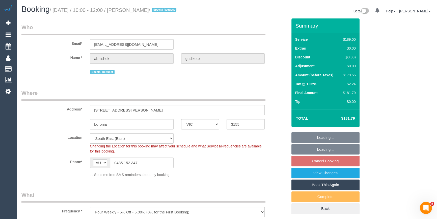
select select "object:821"
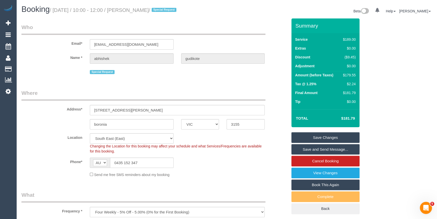
drag, startPoint x: 170, startPoint y: 10, endPoint x: 133, endPoint y: 8, distance: 37.2
click at [133, 8] on small "/ [DATE] / 10:00 - 12:00 / [PERSON_NAME] / Special Request" at bounding box center [114, 10] width 128 height 6
copy small "abhishek gudikote"
click at [351, 75] on div "$179.55" at bounding box center [348, 74] width 15 height 5
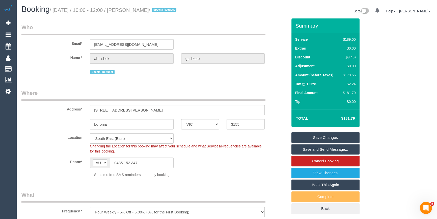
copy div "179.55"
click at [367, 79] on div "Summary Service $189.00 Extras $0.00 Discount ($9.45) Adjustment $0.00 Amount (…" at bounding box center [339, 120] width 103 height 205
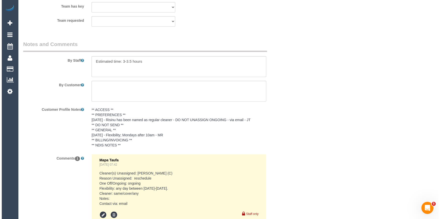
scroll to position [774, 0]
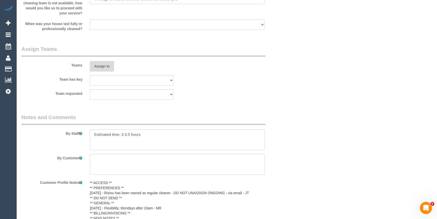
click at [101, 67] on button "Assign to" at bounding box center [102, 66] width 24 height 11
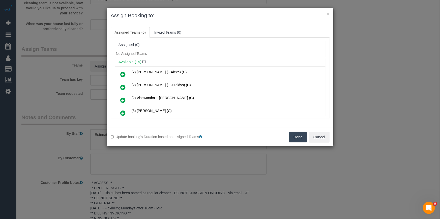
click at [182, 55] on div "No Assigned Teams" at bounding box center [220, 54] width 211 height 8
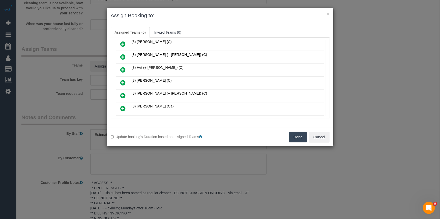
click at [122, 80] on icon at bounding box center [123, 83] width 5 height 6
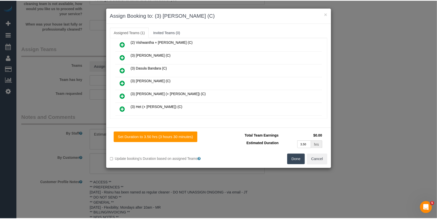
scroll to position [0, 0]
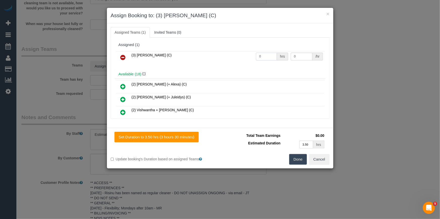
click at [265, 54] on input "0" at bounding box center [266, 57] width 21 height 8
type input "1"
click at [300, 55] on input "0" at bounding box center [302, 57] width 22 height 8
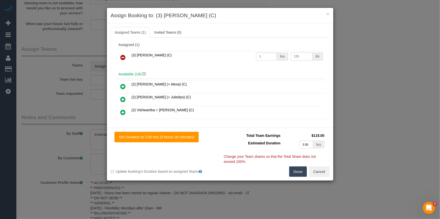
type input "115"
click at [294, 174] on button "Done" at bounding box center [299, 171] width 18 height 11
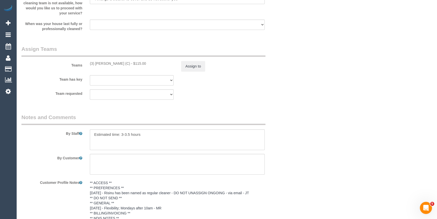
drag, startPoint x: 294, startPoint y: 174, endPoint x: 297, endPoint y: 169, distance: 5.8
click at [293, 174] on div "× Assign Booking to: (3) Himasha Amarasinghe (C) Assigned Teams (1) Invited Tea…" at bounding box center [218, 109] width 437 height 219
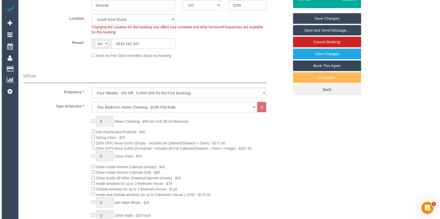
scroll to position [63, 0]
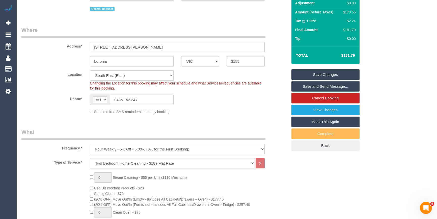
click at [315, 86] on link "Save and Send Message..." at bounding box center [326, 86] width 68 height 11
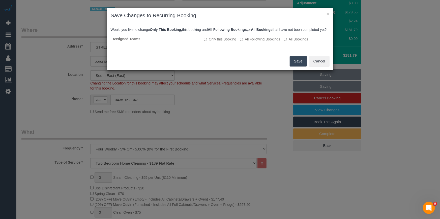
click at [301, 66] on button "Save" at bounding box center [298, 61] width 17 height 11
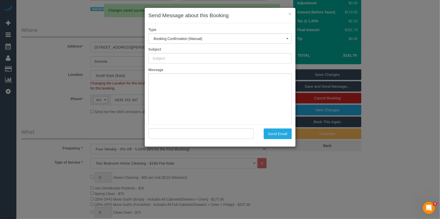
type input "Booking Confirmed"
type input ""abhishek gudikote" <abs.t3st@gmail.com>"
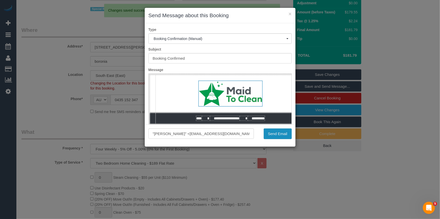
click at [280, 134] on button "Send Email" at bounding box center [278, 133] width 28 height 11
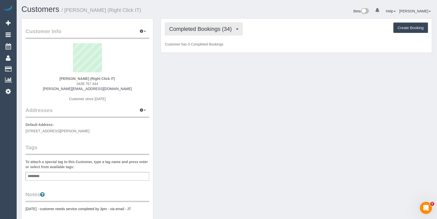
click at [179, 28] on span "Completed Bookings (34)" at bounding box center [201, 29] width 65 height 6
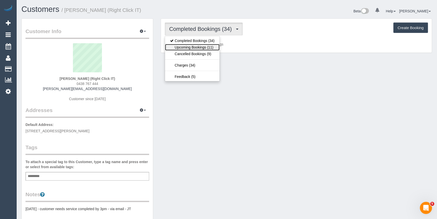
click at [176, 48] on link "Upcoming Bookings (11)" at bounding box center [192, 47] width 55 height 7
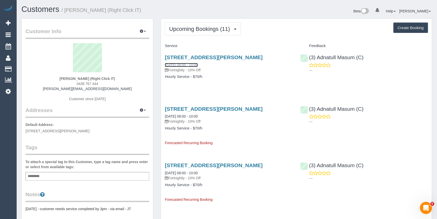
click at [179, 63] on link "08/10/2025 08:00 - 10:00" at bounding box center [181, 65] width 33 height 4
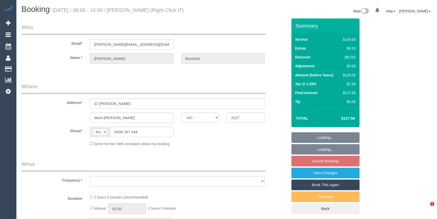
select select "VIC"
select select "object:528"
select select "string:stripe-pm_1OdhZ42GScqysDRVkISXWiTI"
select select "number:27"
select select "number:14"
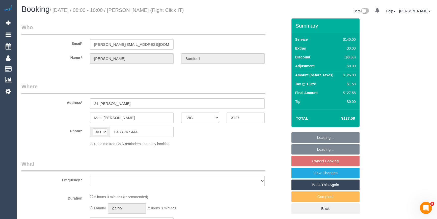
select select "number:19"
select select "number:22"
select select "number:34"
select select "number:26"
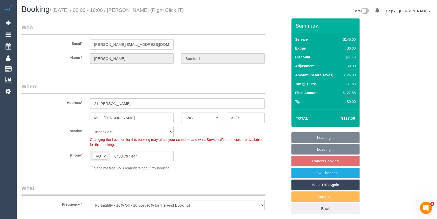
select select "object:702"
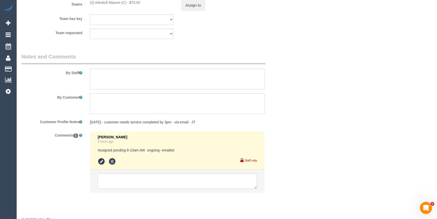
scroll to position [828, 0]
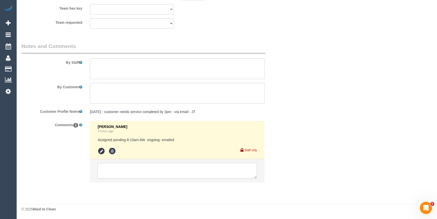
click at [133, 172] on textarea at bounding box center [177, 171] width 159 height 16
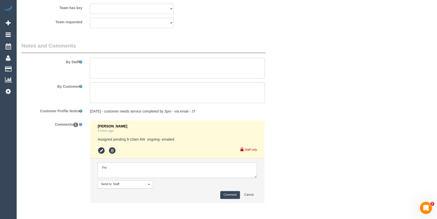
type textarea "P"
type textarea "Customer wants after 10am. Flex Thursdays too. Pending Steve Kaveen ongoing fro…"
click at [226, 195] on button "Comment" at bounding box center [230, 195] width 20 height 8
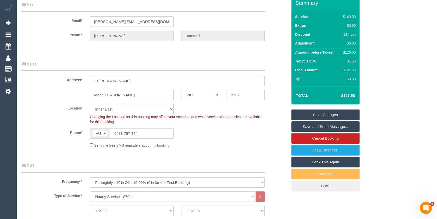
scroll to position [0, 0]
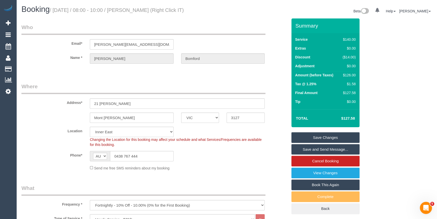
drag, startPoint x: 176, startPoint y: 10, endPoint x: 132, endPoint y: 10, distance: 43.7
click at [132, 10] on h1 "Booking / October 08, 2025 / 08:00 - 10:00 / Isabella Bomford (Right Click IT)" at bounding box center [122, 9] width 202 height 9
copy small "Isabella Bomford (Right Click IT)"
click at [234, 153] on div "Phone* AF AL DZ AD AO AI AQ AG AR AM AW AU AT AZ BS BH BD BB BY BE BZ BJ BM BT …" at bounding box center [155, 156] width 274 height 10
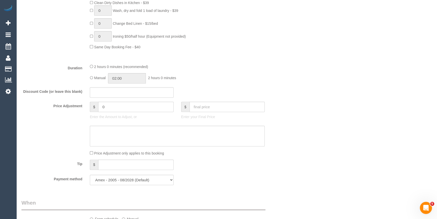
scroll to position [459, 0]
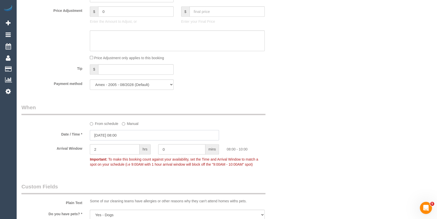
click at [126, 137] on input "08/10/2025 08:00" at bounding box center [154, 135] width 129 height 10
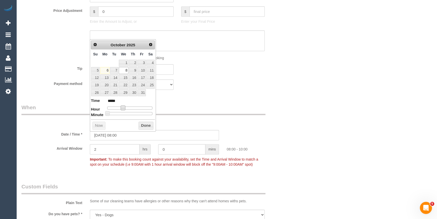
type input "08/10/2025 09:00"
type input "*****"
click at [124, 108] on span at bounding box center [125, 107] width 5 height 5
type input "08/10/2025 10:00"
type input "*****"
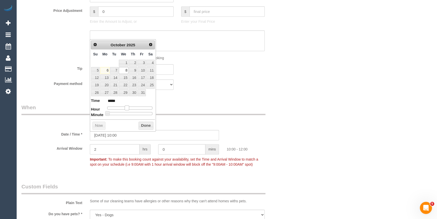
click at [126, 108] on span at bounding box center [127, 107] width 5 height 5
click at [135, 69] on link "9" at bounding box center [133, 70] width 8 height 7
type input "09/10/2025 10:00"
click at [140, 124] on button "Done" at bounding box center [146, 125] width 15 height 8
click at [232, 120] on div "From schedule Manual" at bounding box center [177, 122] width 183 height 7
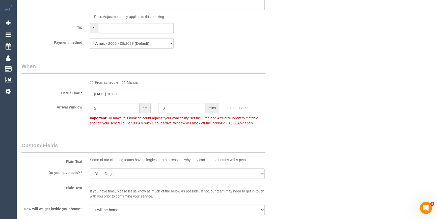
scroll to position [619, 0]
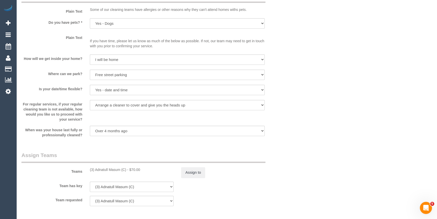
scroll to position [688, 0]
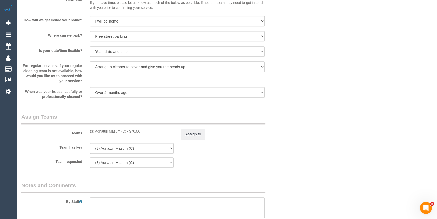
click at [99, 131] on div "(3) Adnatull Masum (C) - $70.00" at bounding box center [132, 130] width 84 height 5
copy div "Adnatull"
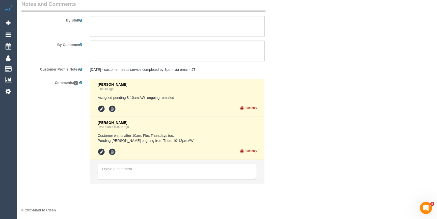
scroll to position [871, 0]
click at [101, 150] on icon at bounding box center [102, 151] width 8 height 8
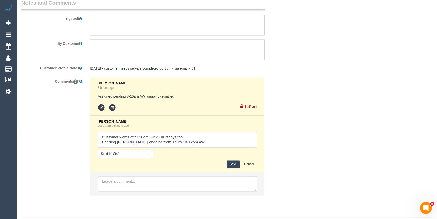
click at [123, 138] on textarea at bounding box center [177, 140] width 159 height 16
click at [187, 137] on textarea at bounding box center [177, 140] width 159 height 16
paste textarea "Adnatull"
type textarea "Customer wants after 10am. Flex Thursdays too. Adnatull U/A Pending Steve Kavee…"
click at [230, 166] on button "Save" at bounding box center [233, 164] width 13 height 8
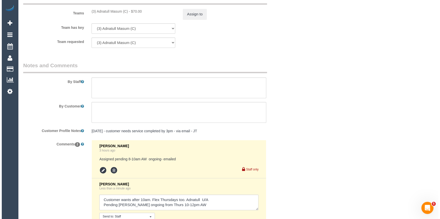
scroll to position [710, 0]
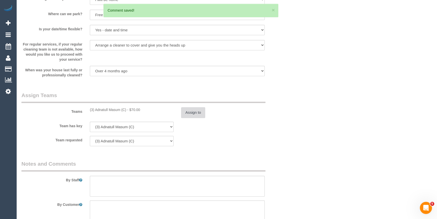
click at [195, 114] on button "Assign to" at bounding box center [193, 112] width 24 height 11
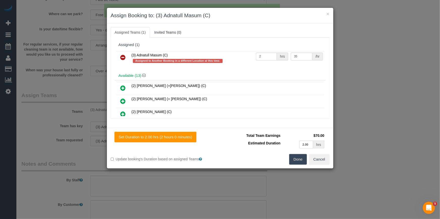
click at [122, 54] on icon at bounding box center [123, 57] width 5 height 6
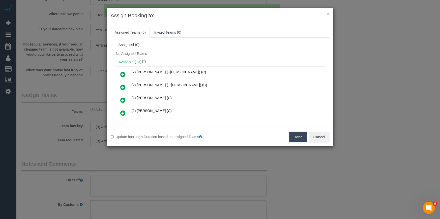
click at [193, 59] on div "Available (13)" at bounding box center [220, 61] width 211 height 9
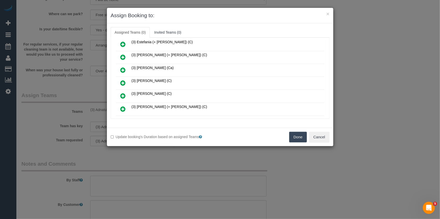
click at [125, 80] on icon at bounding box center [123, 83] width 5 height 6
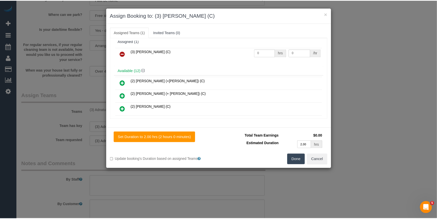
scroll to position [0, 0]
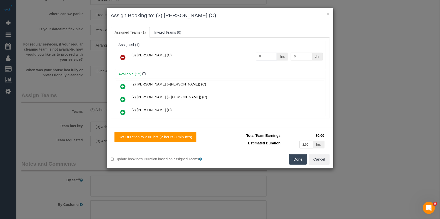
click at [266, 56] on input "0" at bounding box center [266, 57] width 21 height 8
type input "2"
click at [298, 57] on input "0" at bounding box center [302, 57] width 22 height 8
type input "35"
click at [290, 157] on button "Done" at bounding box center [299, 159] width 18 height 11
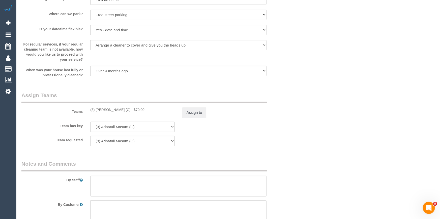
click at [290, 157] on div "× Assign Booking to: (3) Kaveen Wijesuriya (C) Assigned Teams (1) Invited Teams…" at bounding box center [220, 109] width 440 height 219
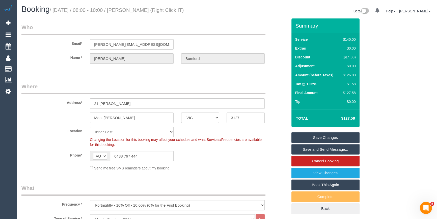
click at [321, 136] on link "Save Changes" at bounding box center [326, 137] width 68 height 11
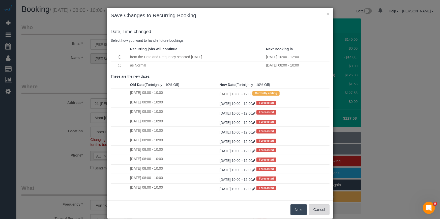
click at [316, 209] on button "Cancel" at bounding box center [319, 209] width 20 height 11
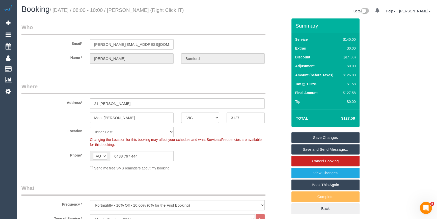
click at [257, 157] on div "Phone* AF AL DZ AD AO AI AQ AG AR AM AW AU AT AZ BS BH BD BB BY BE BZ BJ BM BT …" at bounding box center [155, 156] width 274 height 10
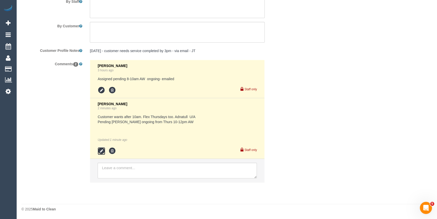
click at [103, 151] on icon at bounding box center [102, 151] width 8 height 8
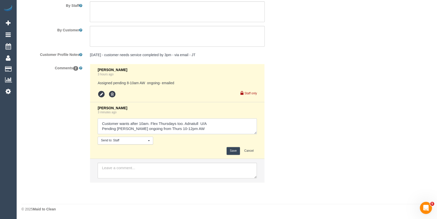
click at [124, 130] on textarea at bounding box center [177, 126] width 159 height 16
drag, startPoint x: 117, startPoint y: 127, endPoint x: 136, endPoint y: 134, distance: 20.0
click at [142, 128] on textarea at bounding box center [177, 126] width 159 height 16
click at [185, 129] on textarea at bounding box center [177, 126] width 159 height 16
click at [206, 129] on textarea at bounding box center [177, 126] width 159 height 16
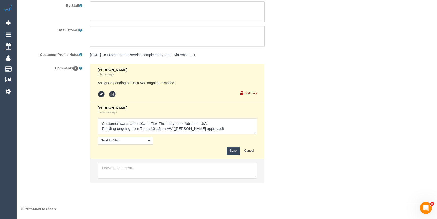
click at [172, 130] on textarea at bounding box center [177, 126] width 159 height 16
type textarea "Customer wants after 10am. Flex Thursdays too. Adnatull U/A Pending ongoing fro…"
click at [229, 151] on button "Save" at bounding box center [233, 151] width 13 height 8
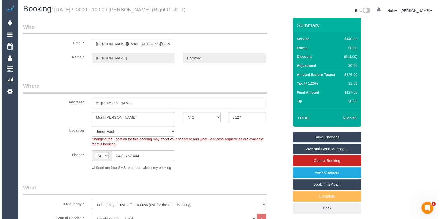
scroll to position [0, 0]
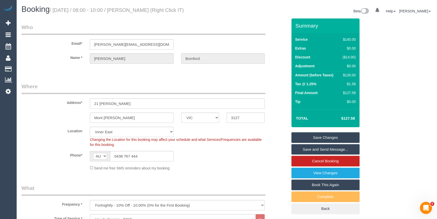
click at [320, 136] on link "Save Changes" at bounding box center [326, 137] width 68 height 11
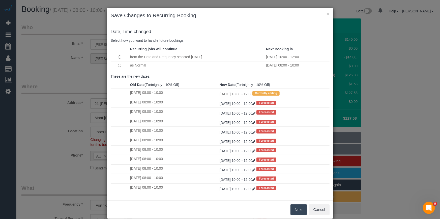
click at [298, 210] on button "Next" at bounding box center [299, 209] width 16 height 11
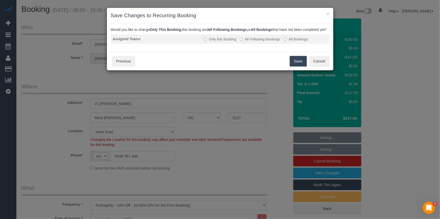
click at [265, 42] on label "All Following Bookings" at bounding box center [260, 39] width 40 height 5
click at [298, 66] on button "Save" at bounding box center [298, 61] width 17 height 11
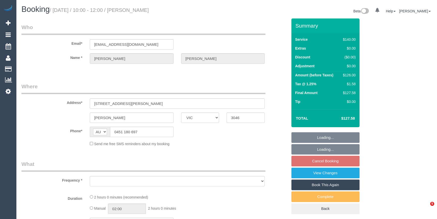
select select "VIC"
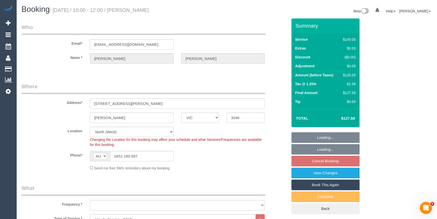
select select "object:721"
select select "number:27"
select select "number:14"
select select "number:18"
select select "number:24"
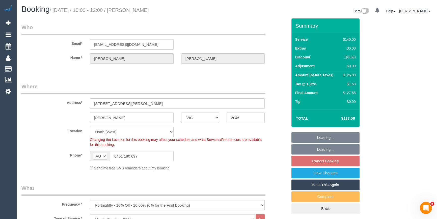
select select "object:1538"
select select "string:stripe-pm_1RjYve2GScqysDRVqonlb0kD"
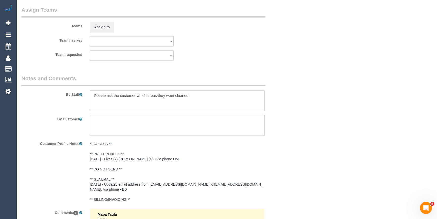
scroll to position [878, 0]
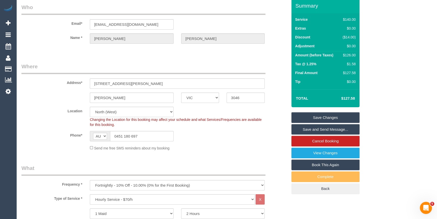
scroll to position [0, 0]
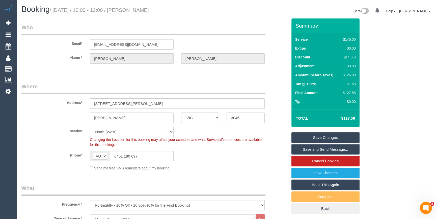
drag, startPoint x: 163, startPoint y: 12, endPoint x: 132, endPoint y: 13, distance: 31.1
click at [132, 13] on h1 "Booking / October 08, 2025 / 10:00 - 12:00 / Nicola Martin" at bounding box center [122, 9] width 202 height 9
copy small "Nicola Martin"
click at [226, 154] on div "Phone* AF AL DZ AD AO AI AQ AG AR AM AW AU AT AZ BS BH BD BB BY BE BZ BJ BM BT …" at bounding box center [155, 156] width 274 height 10
drag, startPoint x: 157, startPoint y: 88, endPoint x: 146, endPoint y: 89, distance: 11.0
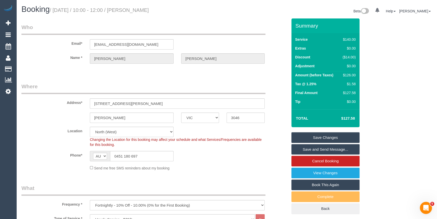
click at [157, 88] on legend "Where" at bounding box center [143, 88] width 244 height 11
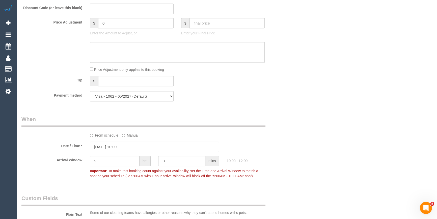
scroll to position [459, 0]
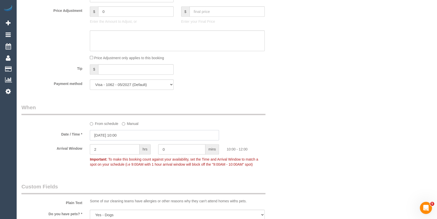
click at [108, 135] on input "08/10/2025 10:00" at bounding box center [154, 135] width 129 height 10
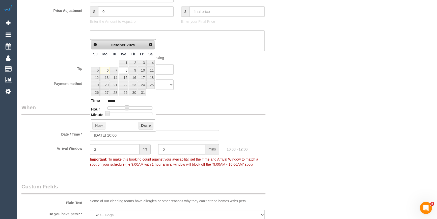
type input "08/10/2025 11:00"
type input "*****"
type input "08/10/2025 12:00"
type input "*****"
type input "08/10/2025 13:00"
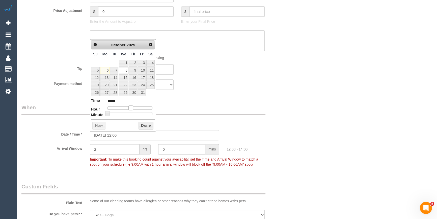
type input "*****"
type input "08/10/2025 12:00"
type input "*****"
type input "08/10/2025 11:00"
type input "*****"
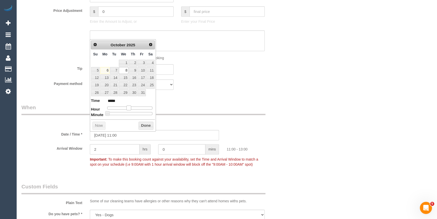
type input "08/10/2025 12:00"
type input "*****"
drag, startPoint x: 126, startPoint y: 106, endPoint x: 131, endPoint y: 107, distance: 4.9
click at [131, 107] on span at bounding box center [130, 107] width 5 height 5
click at [139, 123] on button "Done" at bounding box center [146, 125] width 15 height 8
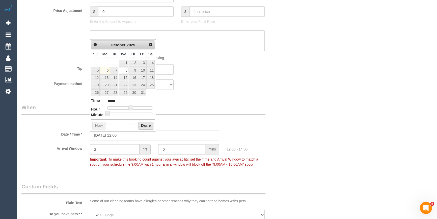
click at [266, 121] on div "From schedule Manual" at bounding box center [177, 122] width 183 height 7
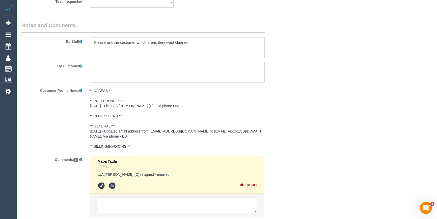
scroll to position [878, 0]
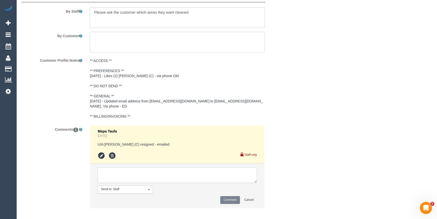
click at [134, 171] on textarea at bounding box center [177, 175] width 159 height 16
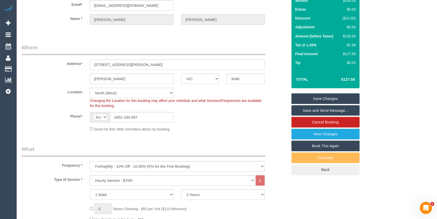
scroll to position [0, 0]
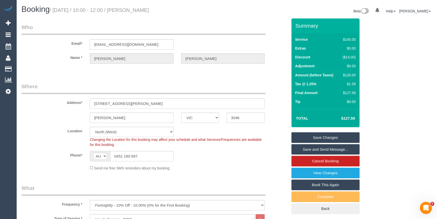
click at [237, 146] on sui-booking-location "Location Office City East (North) East (South) Inner East Inner North (East) In…" at bounding box center [154, 148] width 266 height 44
click at [126, 48] on input "nicolajustin44@gmail.com" at bounding box center [132, 44] width 84 height 10
click at [125, 47] on input "nicolajustin44@gmail.com" at bounding box center [132, 44] width 84 height 10
drag, startPoint x: 125, startPoint y: 47, endPoint x: 118, endPoint y: 45, distance: 6.9
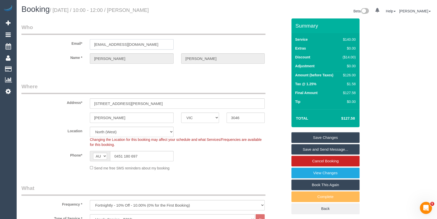
click at [118, 45] on input "nicolajustin44@gmail.com" at bounding box center [132, 44] width 84 height 10
click at [224, 85] on legend "Where" at bounding box center [143, 88] width 244 height 11
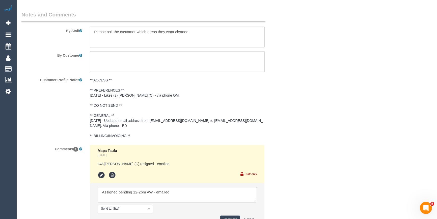
scroll to position [899, 0]
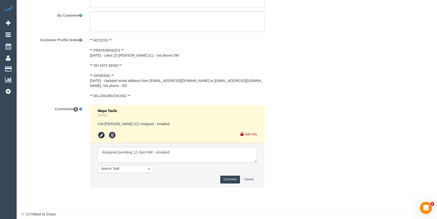
click at [143, 149] on textarea at bounding box center [177, 155] width 159 height 16
click at [152, 147] on textarea at bounding box center [177, 155] width 159 height 16
type textarea "Assigned pending 12-2pm AW ongoing - emailed"
click at [230, 175] on button "Comment" at bounding box center [230, 179] width 20 height 8
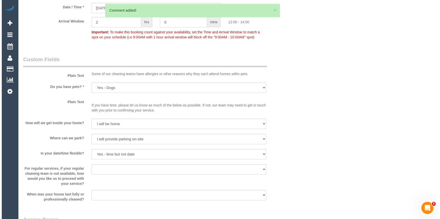
scroll to position [715, 0]
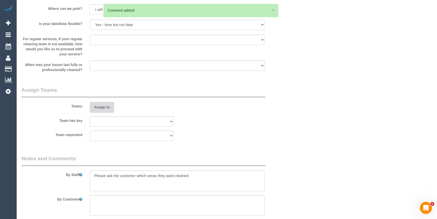
click at [102, 112] on button "Assign to" at bounding box center [102, 107] width 24 height 11
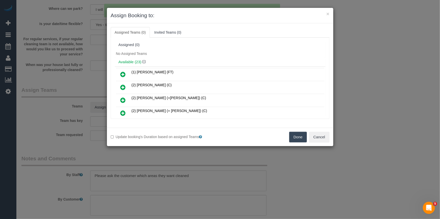
click at [185, 56] on div "No Assigned Teams" at bounding box center [220, 54] width 211 height 8
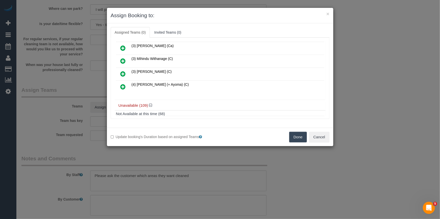
click at [120, 82] on link at bounding box center [123, 87] width 12 height 10
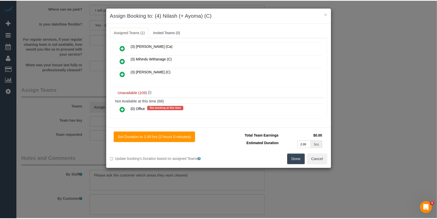
scroll to position [0, 0]
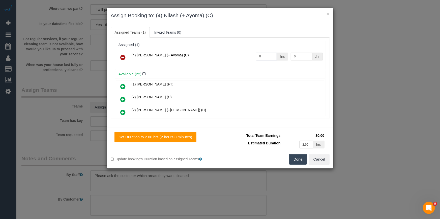
click at [268, 56] on input "0" at bounding box center [266, 57] width 21 height 8
type input "2"
click at [303, 56] on input "0" at bounding box center [302, 57] width 22 height 8
type input "35"
click at [296, 159] on button "Done" at bounding box center [299, 159] width 18 height 11
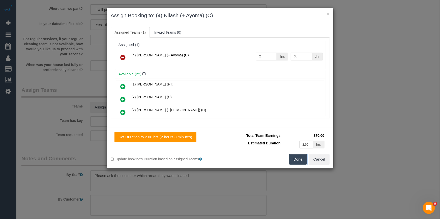
click at [296, 159] on div "× Assign Booking to: (4) Nilash (+ Ayoma) (C) Assigned Teams (1) Invited Teams …" at bounding box center [220, 109] width 440 height 219
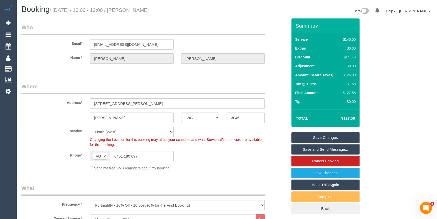
click at [308, 137] on link "Save Changes" at bounding box center [326, 137] width 68 height 11
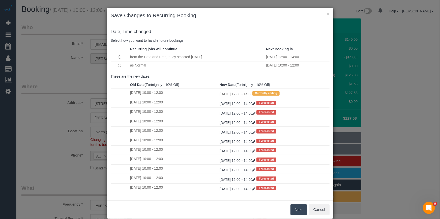
click at [297, 209] on button "Next" at bounding box center [299, 209] width 16 height 11
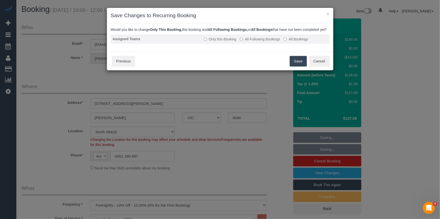
click at [271, 42] on label "All Following Bookings" at bounding box center [260, 39] width 40 height 5
click at [293, 66] on button "Save" at bounding box center [298, 61] width 17 height 11
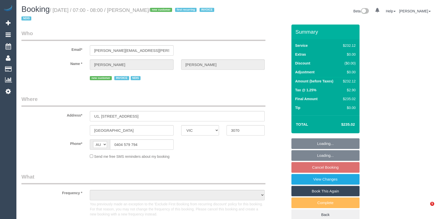
select select "VIC"
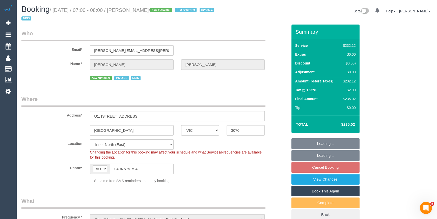
select select "object:1375"
select select "240"
select select "number:28"
select select "number:17"
select select "number:18"
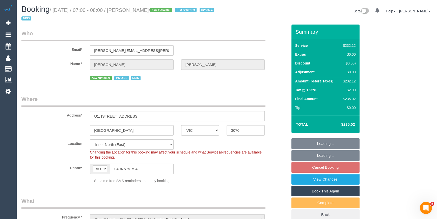
select select "number:24"
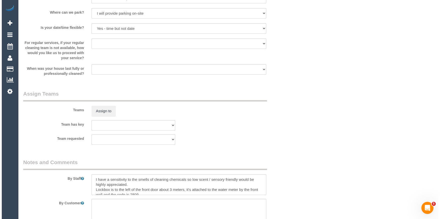
scroll to position [642, 0]
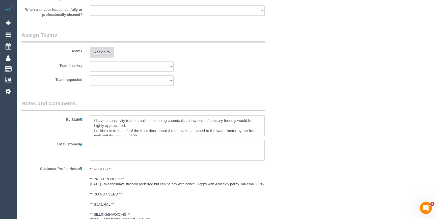
click at [100, 50] on button "Assign to" at bounding box center [102, 52] width 24 height 11
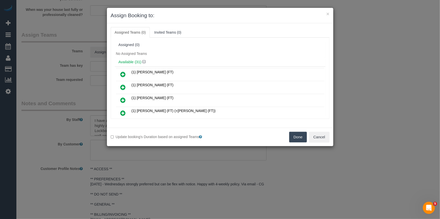
click at [179, 58] on div "Available (31)" at bounding box center [220, 61] width 211 height 9
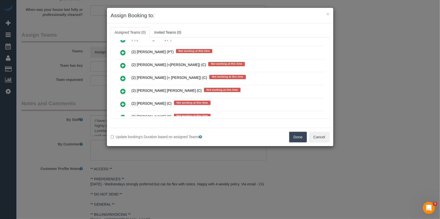
click at [120, 86] on link at bounding box center [123, 91] width 12 height 10
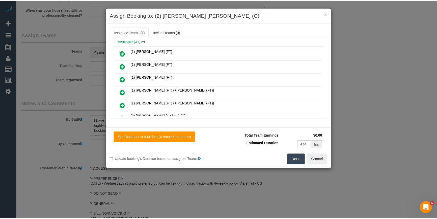
scroll to position [0, 0]
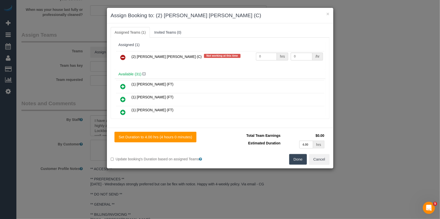
click at [323, 166] on div "Set Duration to 4.00 hrs (4 hours 0 minutes) Total Team Earnings $0.00 Estimate…" at bounding box center [220, 147] width 227 height 41
click at [326, 159] on button "Cancel" at bounding box center [319, 159] width 20 height 11
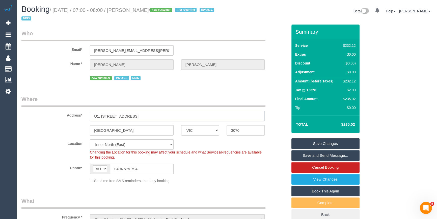
drag, startPoint x: 100, startPoint y: 114, endPoint x: 144, endPoint y: 117, distance: 44.0
click at [144, 117] on input "U1, [STREET_ADDRESS]" at bounding box center [177, 116] width 175 height 10
click at [243, 175] on sui-booking-location "Location [GEOGRAPHIC_DATA] (North) East (South) [GEOGRAPHIC_DATA] (East) [GEOGR…" at bounding box center [154, 161] width 266 height 44
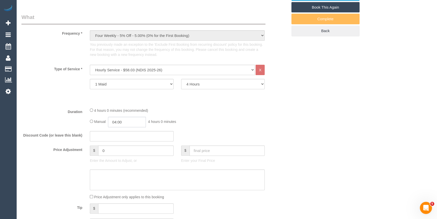
click at [138, 118] on input "04:00" at bounding box center [127, 122] width 38 height 10
type input "02:00"
click at [126, 136] on li "02:00" at bounding box center [121, 138] width 22 height 7
click at [172, 118] on div "Manual 02:00 2 hours 0 minutes" at bounding box center [177, 122] width 175 height 10
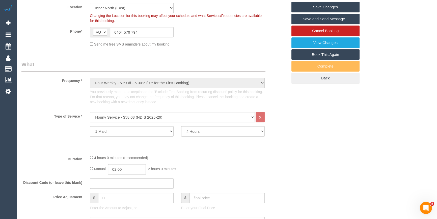
scroll to position [0, 0]
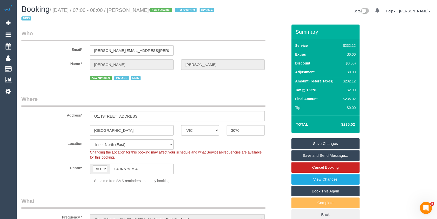
click at [240, 178] on div "Send me free SMS reminders about my booking" at bounding box center [177, 180] width 183 height 6
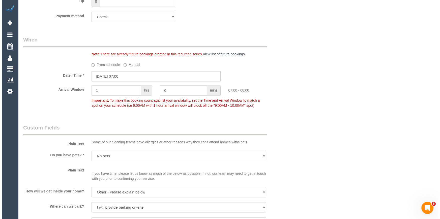
scroll to position [551, 0]
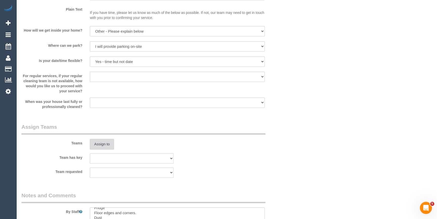
click at [98, 140] on button "Assign to" at bounding box center [102, 144] width 24 height 11
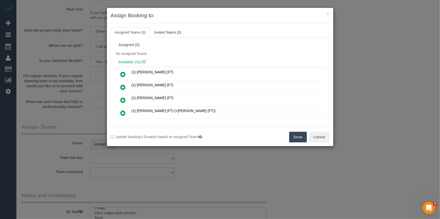
click at [191, 55] on div "No Assigned Teams" at bounding box center [220, 54] width 211 height 8
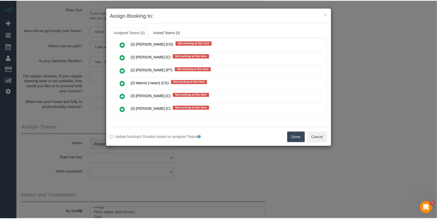
scroll to position [1155, 0]
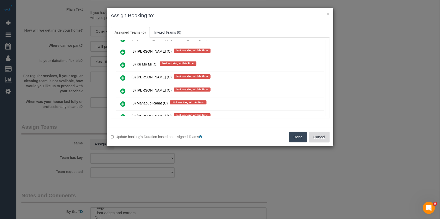
click at [322, 137] on button "Cancel" at bounding box center [319, 137] width 20 height 11
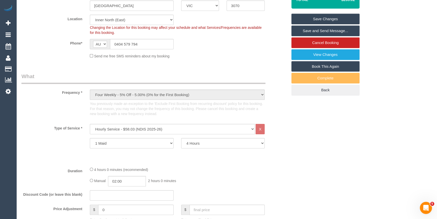
scroll to position [23, 0]
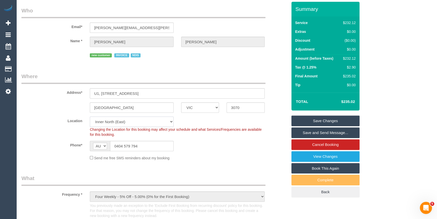
drag, startPoint x: 116, startPoint y: 121, endPoint x: 118, endPoint y: 118, distance: 4.0
click at [116, 121] on select "Office [GEOGRAPHIC_DATA] (North) East (South) [GEOGRAPHIC_DATA] (East) [GEOGRAP…" at bounding box center [132, 121] width 84 height 10
select select "50"
click at [90, 116] on select "Office [GEOGRAPHIC_DATA] (North) East (South) [GEOGRAPHIC_DATA] (East) [GEOGRAP…" at bounding box center [132, 121] width 84 height 10
click at [74, 52] on div "new customer INVOICE NDIS" at bounding box center [155, 55] width 274 height 8
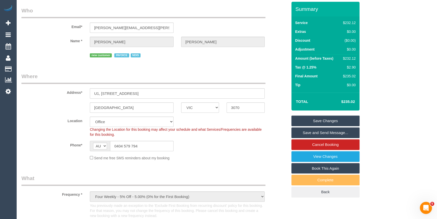
select select "object:7473"
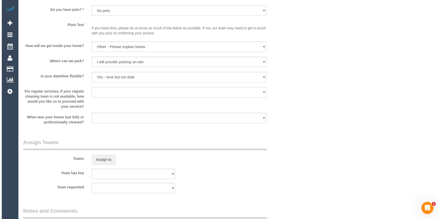
scroll to position [551, 0]
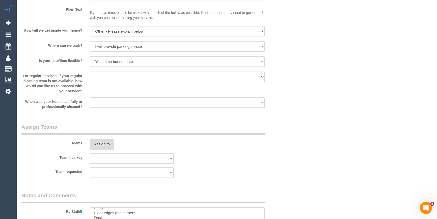
click at [101, 142] on button "Assign to" at bounding box center [102, 144] width 24 height 11
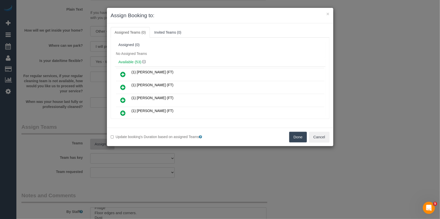
scroll to position [259, 0]
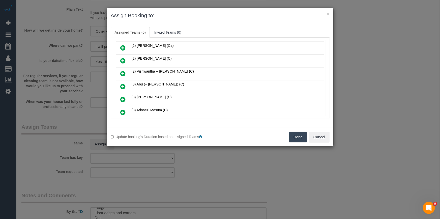
click at [128, 82] on link at bounding box center [123, 87] width 12 height 10
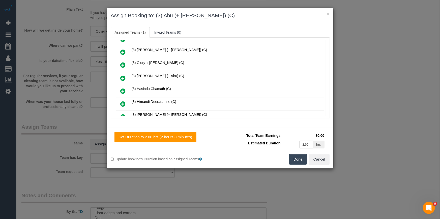
click at [124, 75] on icon at bounding box center [123, 78] width 5 height 6
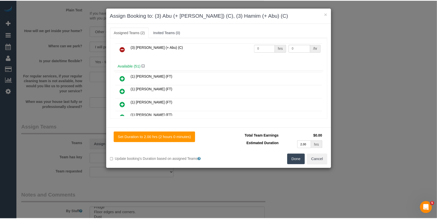
scroll to position [0, 0]
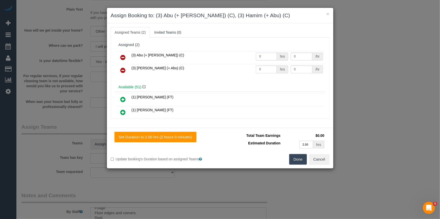
click at [267, 57] on input "0" at bounding box center [266, 57] width 21 height 8
type input "2"
click at [266, 68] on input "0" at bounding box center [266, 69] width 21 height 8
click at [302, 59] on input "0" at bounding box center [302, 57] width 22 height 8
type input "35"
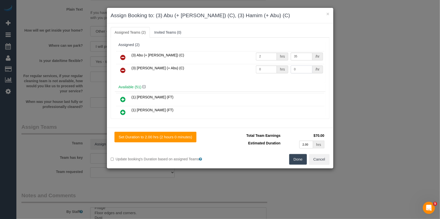
click at [300, 70] on input "0" at bounding box center [302, 69] width 22 height 8
type input "35"
click at [267, 69] on input "0" at bounding box center [266, 69] width 21 height 8
type input "2"
click at [301, 161] on button "Done" at bounding box center [299, 159] width 18 height 11
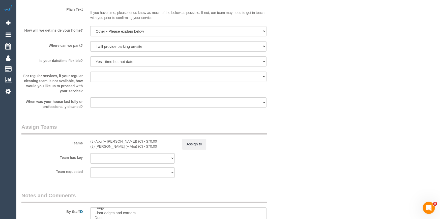
click at [301, 161] on div "× Assign Booking to: (3) Abu (+ [PERSON_NAME]) (C), (3) Hamim (+ Abu) (C) Assig…" at bounding box center [220, 109] width 440 height 219
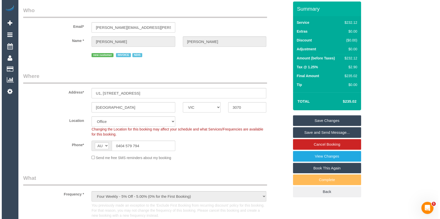
scroll to position [23, 0]
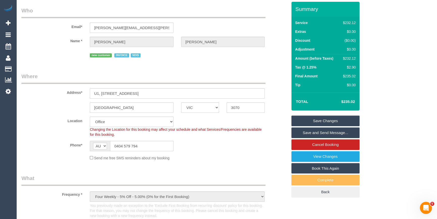
click at [307, 134] on link "Save and Send Message..." at bounding box center [326, 132] width 68 height 11
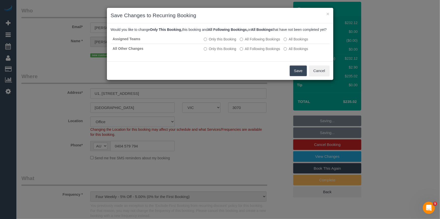
click at [293, 76] on button "Save" at bounding box center [298, 70] width 17 height 11
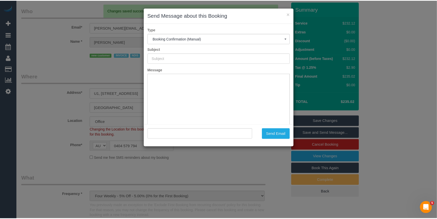
scroll to position [0, 0]
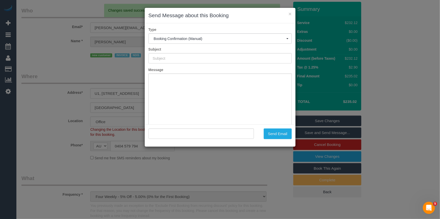
type input "Booking Confirmed"
type input ""[PERSON_NAME]" <[PERSON_NAME][EMAIL_ADDRESS][PERSON_NAME][DOMAIN_NAME]>"
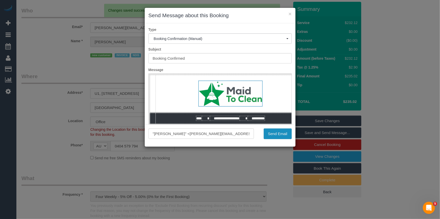
click at [283, 134] on button "Send Email" at bounding box center [278, 133] width 28 height 11
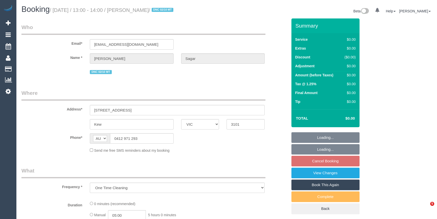
select select "VIC"
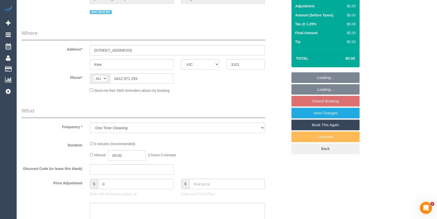
select select "string:stripe-pm_1S9LML2GScqysDRVcjmDDMmK"
select select "number:29"
select select "number:14"
select select "number:18"
select select "number:36"
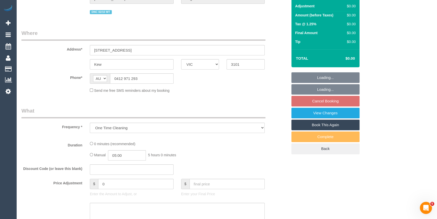
select select "number:13"
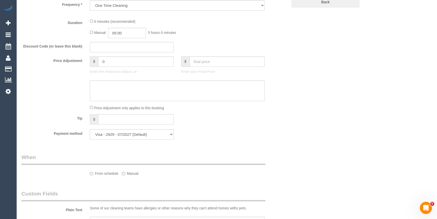
select select "object:705"
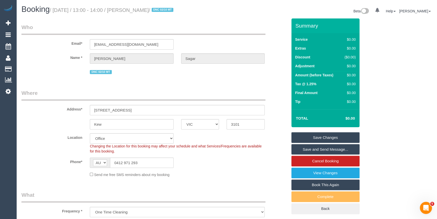
drag, startPoint x: 167, startPoint y: 11, endPoint x: 133, endPoint y: 10, distance: 34.1
click at [133, 10] on small "/ [DATE] / 13:00 - 14:00 / [PERSON_NAME] / DNC 02/10 MT" at bounding box center [112, 10] width 125 height 6
click at [151, 47] on input "[EMAIL_ADDRESS][DOMAIN_NAME]" at bounding box center [132, 44] width 84 height 10
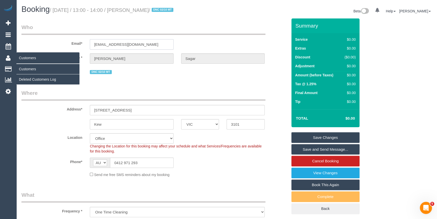
click at [64, 45] on div "Email* [EMAIL_ADDRESS][DOMAIN_NAME]" at bounding box center [155, 36] width 274 height 26
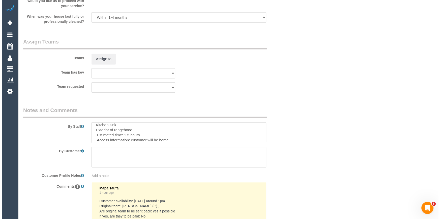
scroll to position [665, 0]
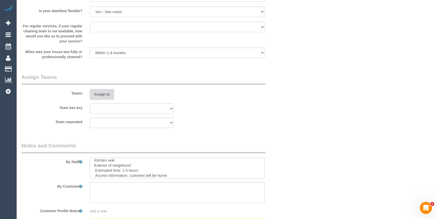
click at [102, 97] on button "Assign to" at bounding box center [102, 94] width 24 height 11
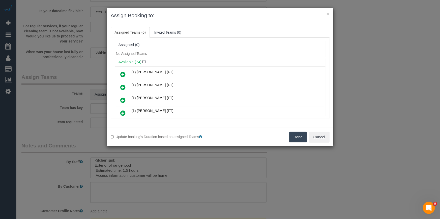
click at [169, 55] on div "No Assigned Teams" at bounding box center [220, 54] width 211 height 8
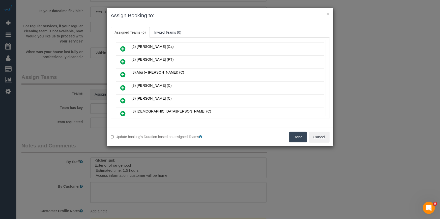
click at [126, 83] on link at bounding box center [123, 88] width 12 height 10
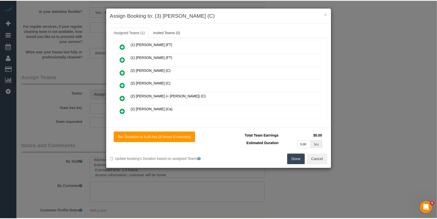
scroll to position [0, 0]
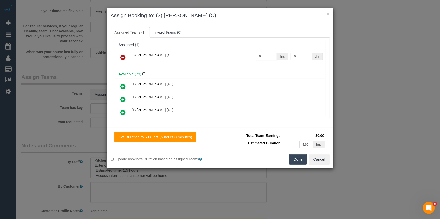
click at [272, 55] on input "0" at bounding box center [266, 57] width 21 height 8
type input "1.5"
click at [300, 157] on button "Done" at bounding box center [299, 159] width 18 height 11
click at [300, 157] on div "× Assign Booking to: (3) [PERSON_NAME] (C) Assigned Teams (1) Invited Teams (0)…" at bounding box center [220, 109] width 440 height 219
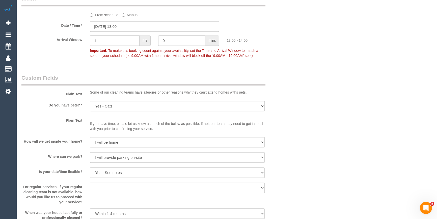
scroll to position [390, 0]
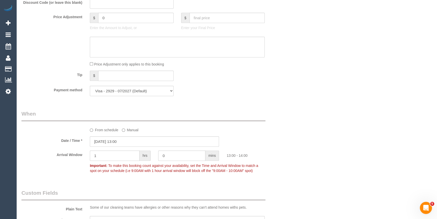
click at [323, 111] on div "Who Email* [EMAIL_ADDRESS][DOMAIN_NAME] Name * [GEOGRAPHIC_DATA][PERSON_NAME][G…" at bounding box center [226, 120] width 411 height 985
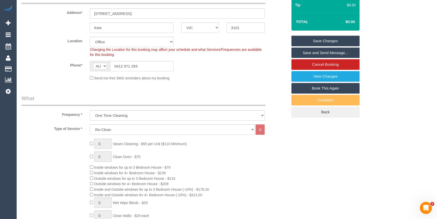
scroll to position [229, 0]
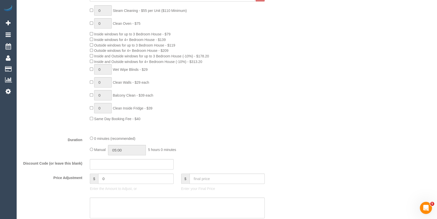
click at [92, 151] on div "Manual 05:00 5 hours 0 minutes" at bounding box center [177, 150] width 175 height 10
click at [125, 150] on input "00:00" at bounding box center [127, 150] width 38 height 10
type input "01:30"
click at [123, 178] on li "01:30" at bounding box center [121, 179] width 22 height 7
drag, startPoint x: 211, startPoint y: 133, endPoint x: 214, endPoint y: 123, distance: 10.8
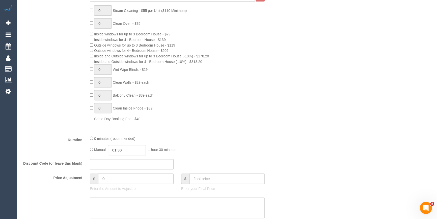
click at [211, 133] on fieldset "What Frequency * One Time Cleaning Weekly - 10% Off - 10.00% (0% for the First …" at bounding box center [154, 110] width 266 height 299
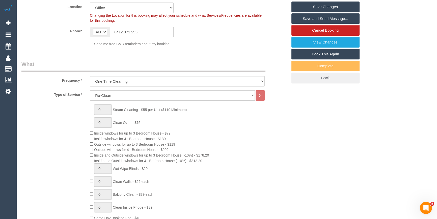
scroll to position [46, 0]
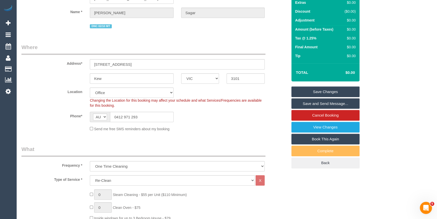
click at [319, 90] on link "Save Changes" at bounding box center [326, 91] width 68 height 11
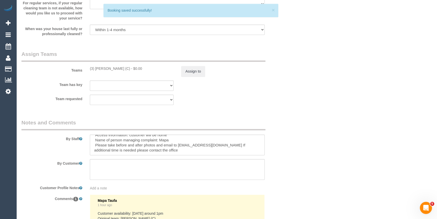
scroll to position [780, 0]
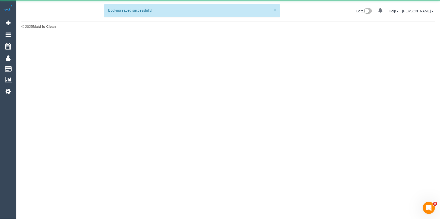
click at [123, 170] on body "0 Beta Your Notifications You have 0 alerts Add Booking Bookings Active Booking…" at bounding box center [220, 109] width 440 height 219
select select "VIC"
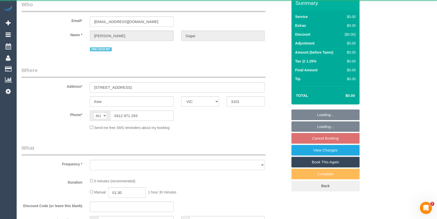
select select "object:8014"
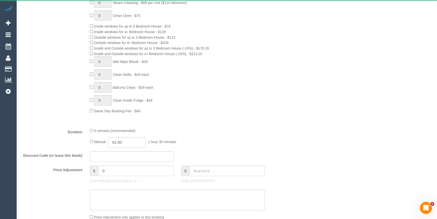
select select "string:stripe-pm_1S9LML2GScqysDRVcjmDDMmK"
select select "number:29"
select select "number:14"
select select "number:18"
select select "number:36"
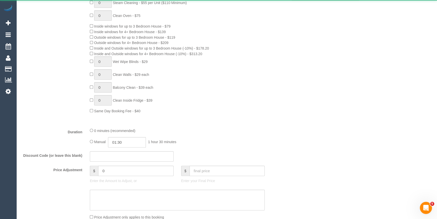
select select "number:13"
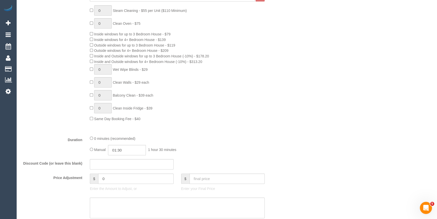
select select "object:8236"
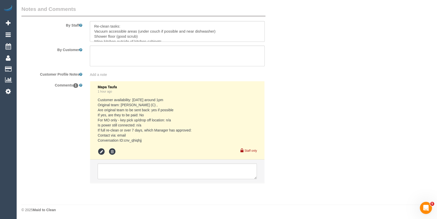
scroll to position [803, 0]
click at [132, 171] on textarea at bounding box center [177, 170] width 159 height 16
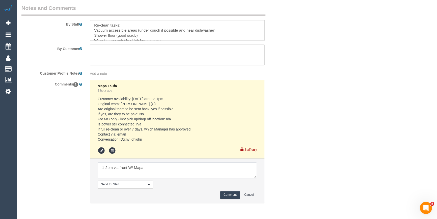
type textarea "1-2pm via front W/ Mapa"
click at [229, 196] on button "Comment" at bounding box center [230, 195] width 20 height 8
drag, startPoint x: 334, startPoint y: 134, endPoint x: 330, endPoint y: 128, distance: 7.2
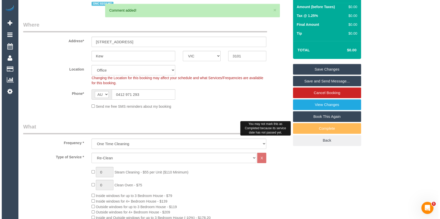
scroll to position [0, 0]
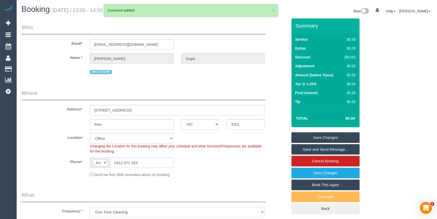
click at [316, 137] on link "Save Changes" at bounding box center [326, 137] width 68 height 11
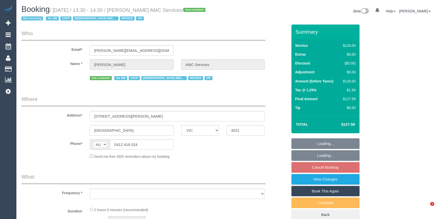
select select "VIC"
select select "object:704"
select select "number:28"
select select "number:14"
select select "number:19"
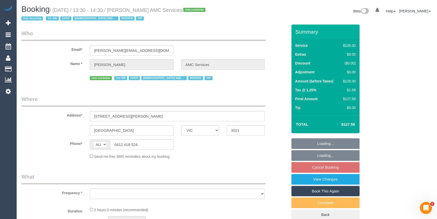
select select "number:25"
select select "number:35"
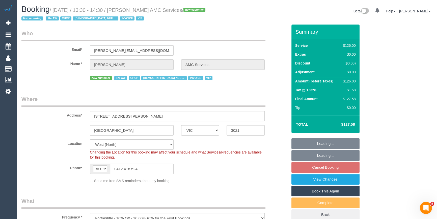
select select "120"
select select "object:1319"
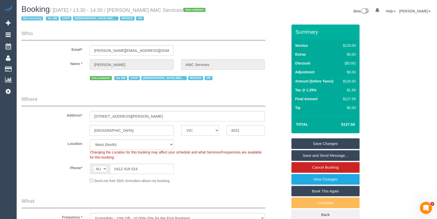
drag, startPoint x: 185, startPoint y: 12, endPoint x: 133, endPoint y: 9, distance: 52.1
click at [133, 9] on small "/ [DATE] / 13:30 - 14:30 / [PERSON_NAME] AMC Services / new customer first recu…" at bounding box center [114, 14] width 186 height 14
click at [220, 182] on div "Send me free SMS reminders about my booking" at bounding box center [177, 180] width 183 height 6
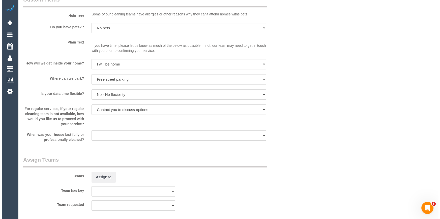
scroll to position [528, 0]
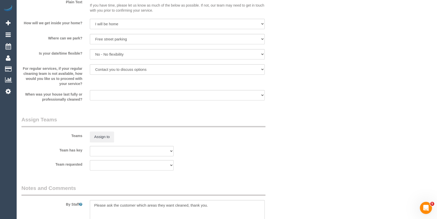
click at [104, 130] on div "Teams Assign to" at bounding box center [155, 129] width 274 height 26
click at [104, 137] on button "Assign to" at bounding box center [102, 136] width 24 height 11
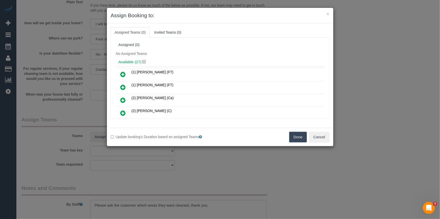
drag, startPoint x: 182, startPoint y: 63, endPoint x: 163, endPoint y: 65, distance: 18.8
click at [180, 63] on h4 "Available (27)" at bounding box center [220, 62] width 203 height 4
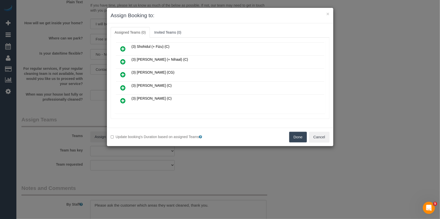
click at [123, 85] on icon at bounding box center [123, 88] width 5 height 6
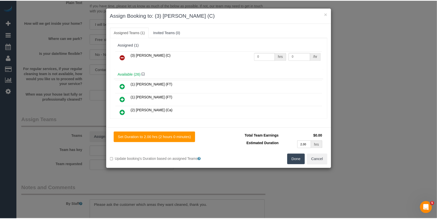
scroll to position [0, 0]
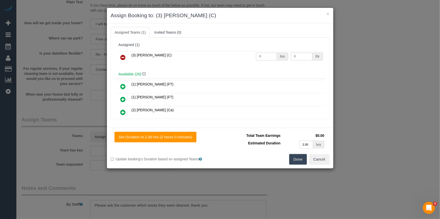
click at [262, 59] on input "0" at bounding box center [266, 57] width 21 height 8
type input "2"
click at [295, 55] on input "0" at bounding box center [302, 57] width 22 height 8
type input "35"
click at [298, 163] on button "Done" at bounding box center [299, 159] width 18 height 11
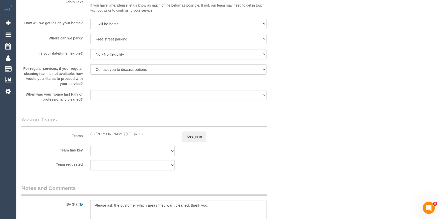
click at [298, 163] on div "× Assign Booking to: (3) Trish Osman (C) Assigned Teams (1) Invited Teams (0) A…" at bounding box center [220, 109] width 440 height 219
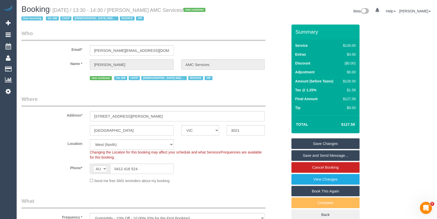
click at [310, 153] on link "Save and Send Message..." at bounding box center [326, 155] width 68 height 11
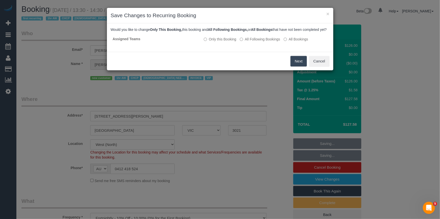
drag, startPoint x: 276, startPoint y: 43, endPoint x: 282, endPoint y: 56, distance: 14.6
click at [276, 42] on label "All Following Bookings" at bounding box center [260, 39] width 40 height 5
click at [294, 66] on button "Save" at bounding box center [298, 61] width 17 height 11
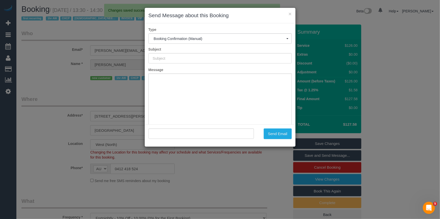
type input "Booking Confirmed"
type input ""Rita Ellul AMC Services" <rita.amcservices@fake.com>"
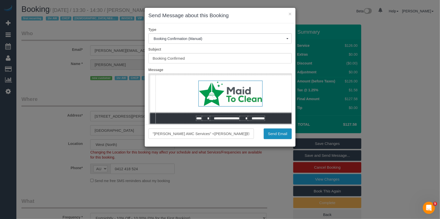
click at [272, 134] on button "Send Email" at bounding box center [278, 133] width 28 height 11
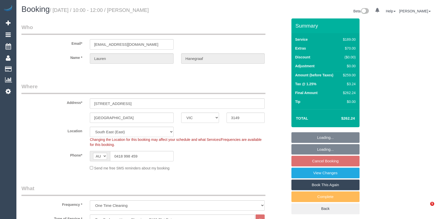
select select "VIC"
select select "string:stripe-pm_1RBO552GScqysDRV383xvcIT"
select select "number:27"
select select "number:14"
select select "number:19"
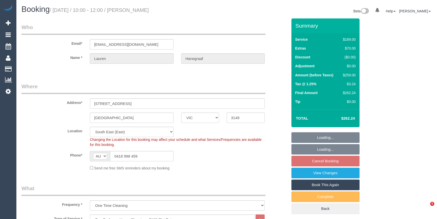
select select "number:24"
select select "number:13"
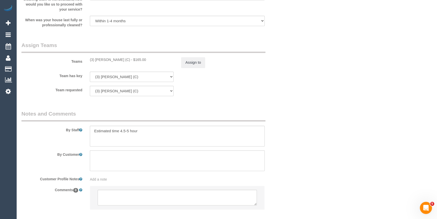
scroll to position [790, 0]
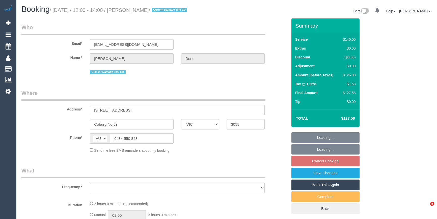
select select "VIC"
select select "string:stripe-pm_1R08oR2GScqysDRVSKA98B3j"
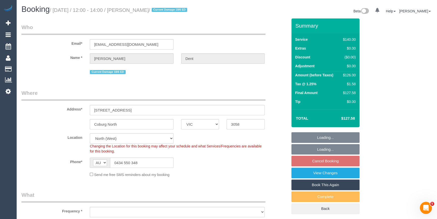
select select "object:679"
select select "number:27"
select select "number:16"
select select "number:19"
select select "number:22"
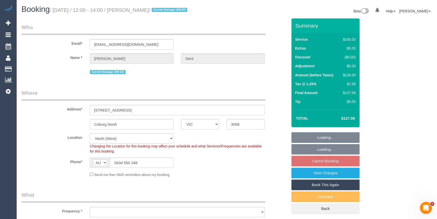
select select "number:34"
select select "number:11"
select select "object:860"
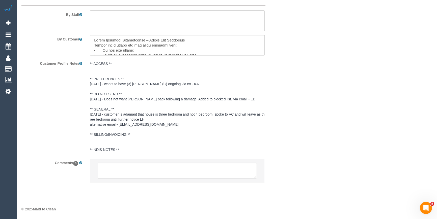
scroll to position [23, 0]
click at [151, 168] on textarea at bounding box center [177, 170] width 159 height 16
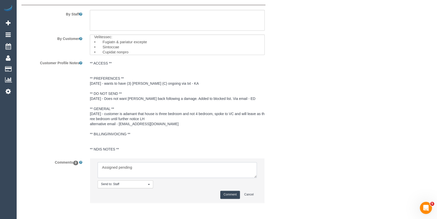
click at [148, 172] on textarea at bounding box center [177, 170] width 159 height 16
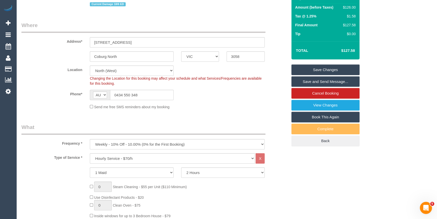
scroll to position [0, 0]
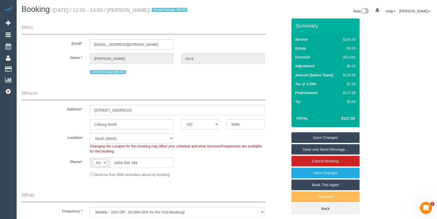
type textarea "Assigned pending 8-10am AW - emailed"
click at [207, 162] on div "Phone* AF AL DZ AD AO AI AQ AG AR AM AW AU AT AZ BS BH BD BB BY BE BZ BJ BM BT …" at bounding box center [155, 162] width 274 height 10
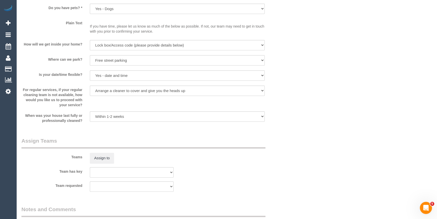
scroll to position [711, 0]
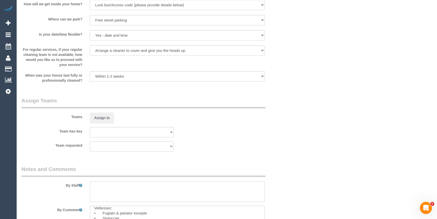
click at [107, 189] on textarea at bounding box center [177, 191] width 175 height 21
type textarea "*cover*"
click at [269, 141] on sui-booking-teams "Teams Assign to Team has key (0) Office (1) Debbie Brodjanac (FT) (1) Karen Cru…" at bounding box center [154, 124] width 266 height 55
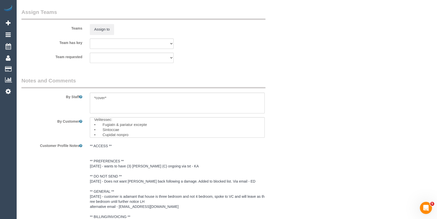
scroll to position [895, 0]
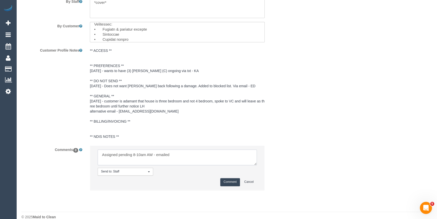
click at [224, 158] on textarea at bounding box center [177, 157] width 159 height 16
click at [237, 182] on button "Comment" at bounding box center [230, 182] width 20 height 8
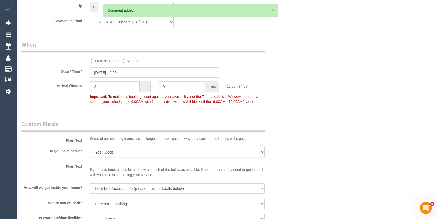
scroll to position [528, 0]
click at [137, 73] on input "08/10/2025 12:00" at bounding box center [154, 73] width 129 height 10
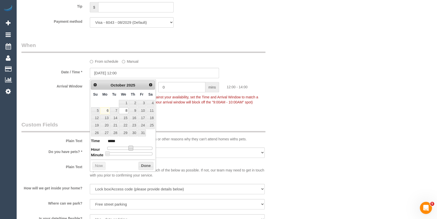
type input "08/10/2025 11:00"
type input "*****"
type input "08/10/2025 10:00"
type input "*****"
type input "08/10/2025 09:00"
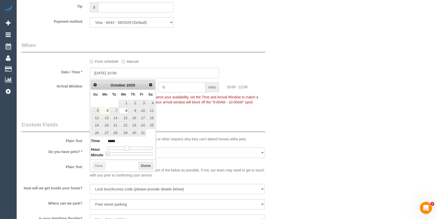
type input "*****"
drag, startPoint x: 131, startPoint y: 147, endPoint x: 126, endPoint y: 147, distance: 5.1
click at [126, 147] on span at bounding box center [125, 147] width 5 height 5
type input "08/10/2025 08:00"
type input "*****"
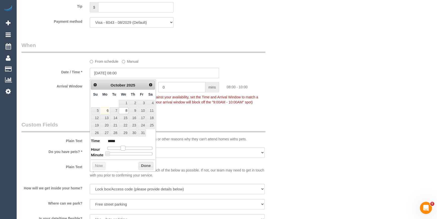
click at [124, 147] on span at bounding box center [123, 147] width 5 height 5
drag, startPoint x: 143, startPoint y: 166, endPoint x: 157, endPoint y: 155, distance: 18.3
click at [143, 166] on button "Done" at bounding box center [146, 166] width 15 height 8
click at [287, 107] on div "Arrival Window 2 hrs 0 mins 08:00 - 10:00 Important: To make this booking count…" at bounding box center [155, 94] width 274 height 25
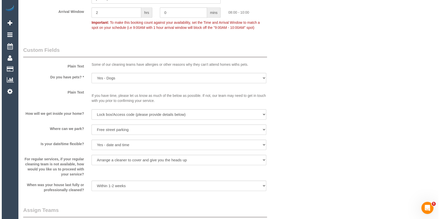
scroll to position [642, 0]
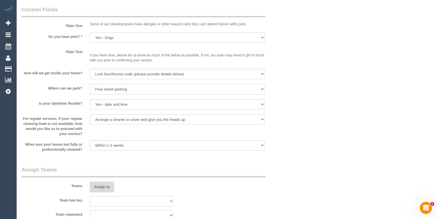
click at [102, 188] on button "Assign to" at bounding box center [102, 186] width 24 height 11
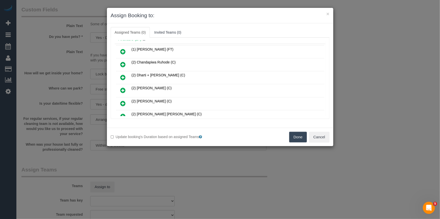
click at [125, 88] on icon at bounding box center [123, 90] width 5 height 6
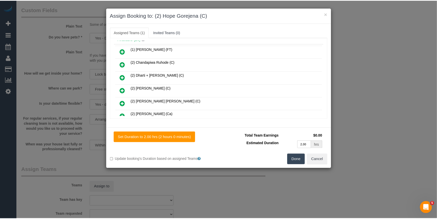
scroll to position [0, 0]
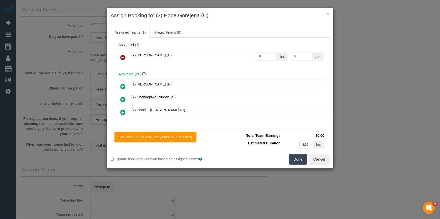
click at [264, 56] on input "0" at bounding box center [266, 57] width 21 height 8
type input "2"
click at [308, 57] on input "0" at bounding box center [302, 57] width 22 height 8
type input "37.5"
click at [296, 157] on button "Done" at bounding box center [299, 159] width 18 height 11
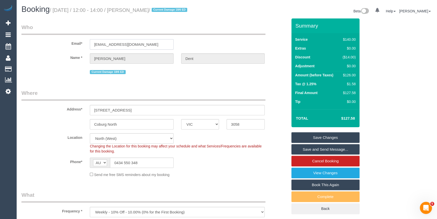
click at [129, 45] on input "ardentdent@gmail.com" at bounding box center [132, 44] width 84 height 10
click at [139, 78] on fieldset "Who Email* ardentdent@gmail.com Name * Abigail Dent Current Damage 18/6 ED" at bounding box center [154, 51] width 266 height 56
click at [174, 95] on legend "Where" at bounding box center [143, 94] width 244 height 11
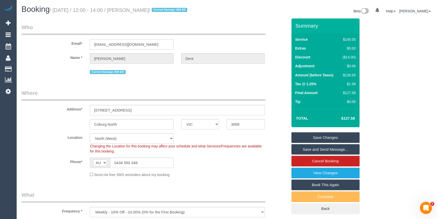
click at [111, 43] on input "ardentdent@gmail.com" at bounding box center [132, 44] width 84 height 10
click at [221, 166] on div "Phone* AF AL DZ AD AO AI AQ AG AR AM AW AU AT AZ BS BH BD BB BY BE BZ BJ BM BT …" at bounding box center [155, 162] width 274 height 10
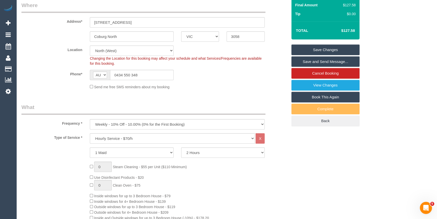
scroll to position [23, 0]
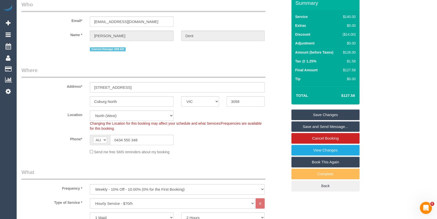
click at [348, 113] on link "Save Changes" at bounding box center [326, 114] width 68 height 11
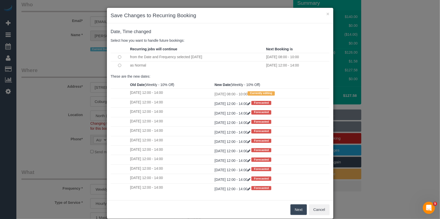
click at [294, 214] on button "Next" at bounding box center [299, 209] width 16 height 11
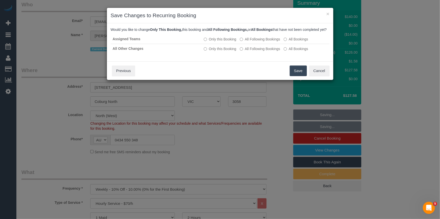
click at [299, 75] on button "Save" at bounding box center [298, 70] width 17 height 11
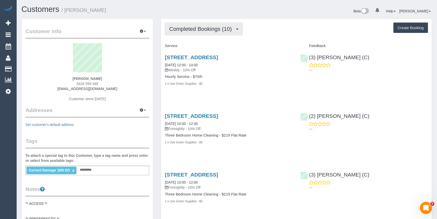
click at [213, 25] on button "Completed Bookings (10)" at bounding box center [204, 28] width 78 height 13
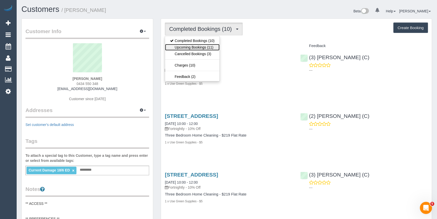
click at [197, 45] on link "Upcoming Bookings (11)" at bounding box center [192, 47] width 55 height 7
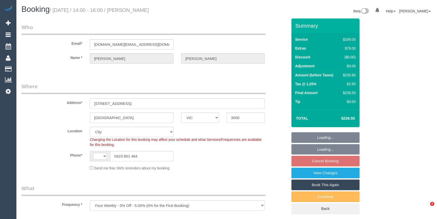
select select "VIC"
select select "object:696"
select select "string:AU"
select select "string:stripe-pm_1QlVLd2GScqysDRVpN2cy1Ds"
select select "number:28"
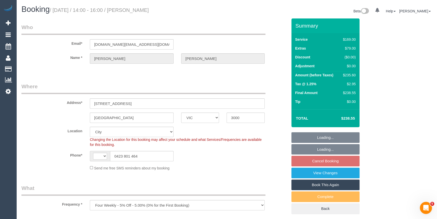
select select "number:14"
select select "number:20"
select select "number:24"
select select "number:34"
select select "number:26"
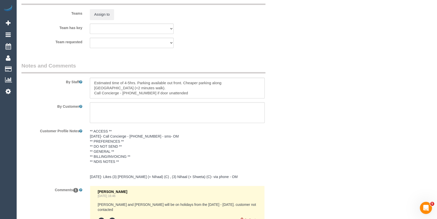
scroll to position [885, 0]
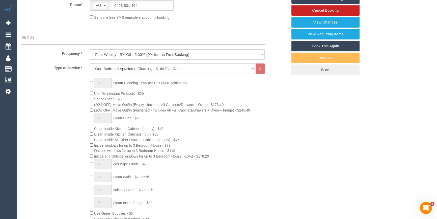
scroll to position [0, 0]
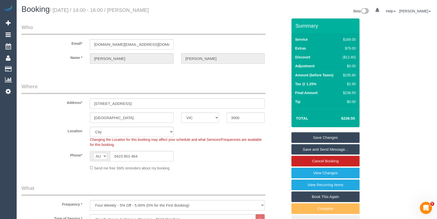
drag, startPoint x: 164, startPoint y: 16, endPoint x: 134, endPoint y: 13, distance: 30.7
click at [134, 13] on div "Booking / October 08, 2025 / 14:00 - 16:00 / Michelle Ng Beta 0 Your Notificati…" at bounding box center [227, 11] width 418 height 13
click at [135, 12] on small "/ October 08, 2025 / 14:00 - 16:00 / Michelle Ng" at bounding box center [99, 10] width 99 height 6
click at [134, 10] on small "/ October 08, 2025 / 14:00 - 16:00 / Michelle Ng" at bounding box center [99, 10] width 99 height 6
drag, startPoint x: 134, startPoint y: 9, endPoint x: 158, endPoint y: 10, distance: 24.8
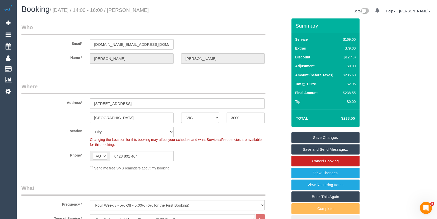
click at [149, 10] on small "/ October 08, 2025 / 14:00 - 16:00 / Michelle Ng" at bounding box center [99, 10] width 99 height 6
copy small "Michelle Ng"
click at [347, 73] on div "$235.60" at bounding box center [348, 74] width 15 height 5
copy div "235.60"
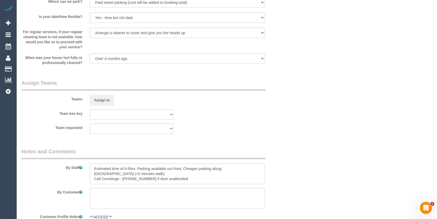
scroll to position [734, 0]
drag, startPoint x: 135, startPoint y: 170, endPoint x: 127, endPoint y: 167, distance: 8.3
click at [127, 167] on textarea at bounding box center [177, 172] width 175 height 21
type textarea "Estimated time of 4-4.5 hours. Parking available out front. Cheaper parking alo…"
click at [104, 98] on button "Assign to" at bounding box center [102, 99] width 24 height 11
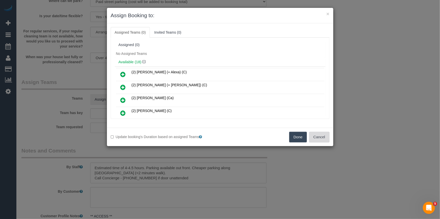
click at [311, 140] on button "Cancel" at bounding box center [319, 137] width 20 height 11
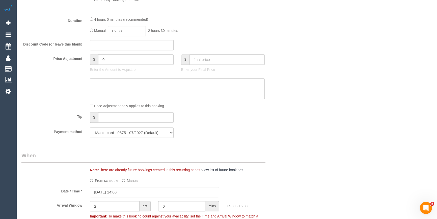
scroll to position [413, 0]
click at [128, 31] on input "02:30" at bounding box center [127, 31] width 38 height 10
click at [118, 66] on li "02:30" at bounding box center [121, 67] width 22 height 7
click at [126, 33] on input "02:30" at bounding box center [127, 31] width 38 height 10
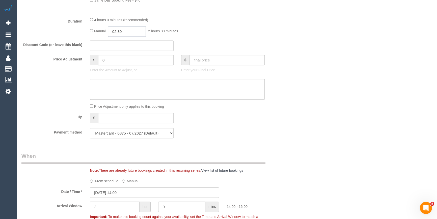
scroll to position [26, 0]
type input "02:15"
click at [408, 119] on div "Who Email* michele.ng@me.com Name * Michelle Ng Where Address* 1712/35 Spring S…" at bounding box center [226, 141] width 411 height 1072
drag, startPoint x: 378, startPoint y: 128, endPoint x: 340, endPoint y: 151, distance: 44.0
click at [377, 128] on div "Who Email* michele.ng@me.com Name * Michelle Ng Where Address* 1712/35 Spring S…" at bounding box center [226, 141] width 411 height 1072
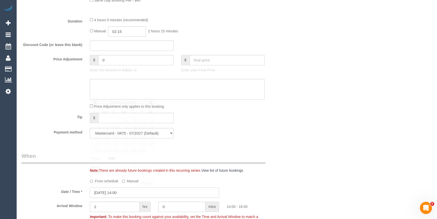
click at [126, 191] on input "08/10/2025 14:00" at bounding box center [154, 192] width 129 height 10
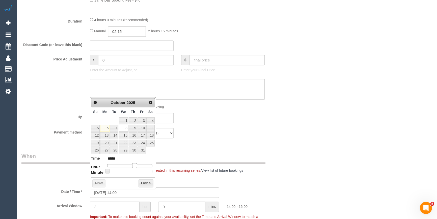
type input "08/10/2025 13:00"
type input "*****"
type input "08/10/2025 12:00"
type input "*****"
drag, startPoint x: 135, startPoint y: 165, endPoint x: 131, endPoint y: 165, distance: 3.8
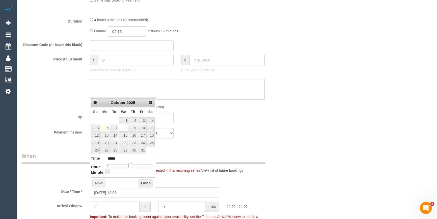
click at [131, 165] on span at bounding box center [130, 165] width 5 height 5
click at [140, 181] on button "Done" at bounding box center [146, 183] width 15 height 8
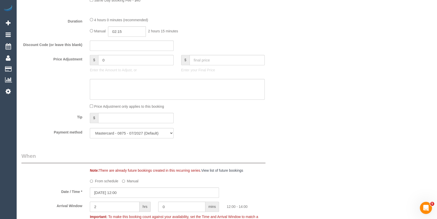
click at [259, 138] on div "Payment method Mastercard - 0875 - 07/2027 Mastercard - 0875 - 07/2027 (Default…" at bounding box center [155, 133] width 274 height 10
click at [289, 135] on div "Payment method Mastercard - 0875 - 07/2027 Mastercard - 0875 - 07/2027 (Default…" at bounding box center [155, 133] width 274 height 10
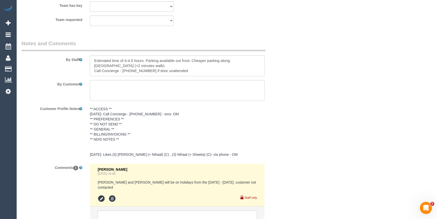
scroll to position [872, 0]
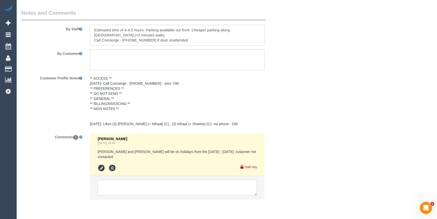
click at [123, 179] on textarea at bounding box center [177, 187] width 159 height 16
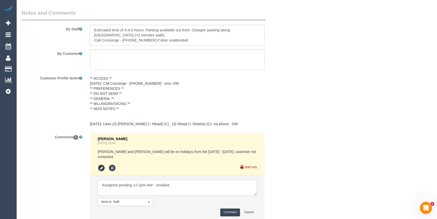
type textarea "Assigned pending 12-2pm AW - emailed"
click at [236, 208] on button "Comment" at bounding box center [230, 212] width 20 height 8
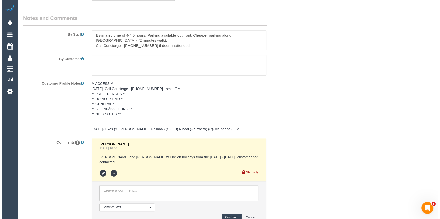
scroll to position [734, 0]
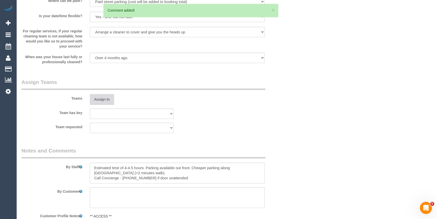
click at [103, 99] on button "Assign to" at bounding box center [102, 99] width 24 height 11
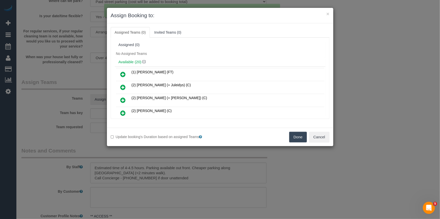
click at [169, 44] on div "Assigned (0)" at bounding box center [220, 45] width 203 height 4
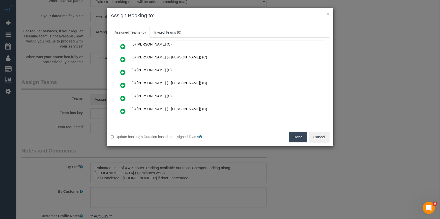
click at [124, 82] on icon at bounding box center [123, 85] width 5 height 6
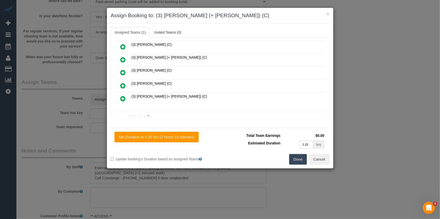
click at [124, 95] on icon at bounding box center [123, 98] width 5 height 6
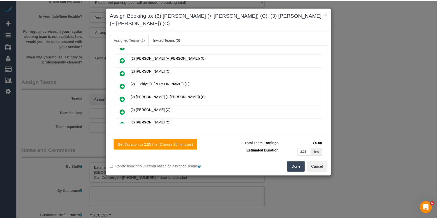
scroll to position [0, 0]
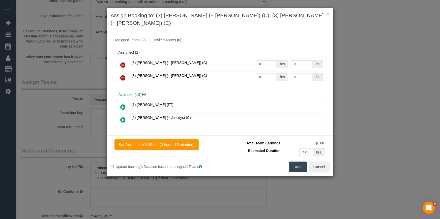
click at [263, 62] on td "0 hrs" at bounding box center [272, 65] width 35 height 13
click at [263, 60] on input "0" at bounding box center [266, 64] width 21 height 8
type input "1"
click at [266, 73] on input "0" at bounding box center [266, 77] width 21 height 8
type input "1"
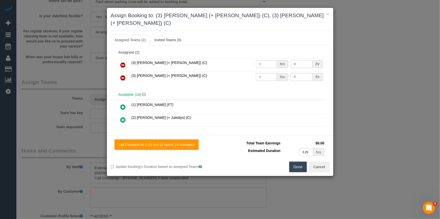
click at [305, 60] on input "0" at bounding box center [302, 64] width 22 height 8
type input "75"
click at [308, 73] on input "0" at bounding box center [302, 77] width 22 height 8
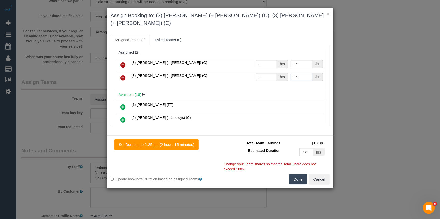
type input "75"
click at [304, 174] on button "Done" at bounding box center [299, 179] width 18 height 11
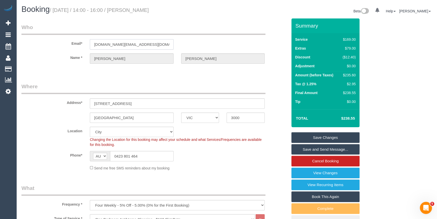
click at [124, 48] on input "michele.ng@me.com" at bounding box center [132, 44] width 84 height 10
click at [124, 43] on input "michele.ng@me.com" at bounding box center [132, 44] width 84 height 10
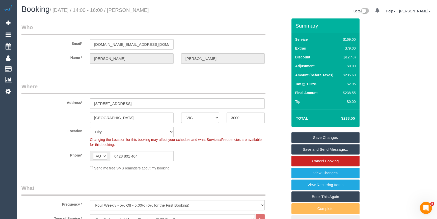
click at [344, 137] on link "Save Changes" at bounding box center [326, 137] width 68 height 11
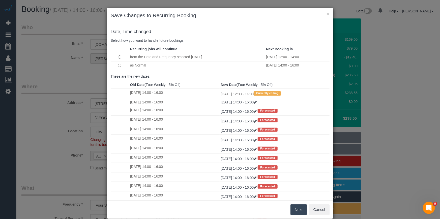
click at [294, 210] on button "Next" at bounding box center [299, 209] width 16 height 11
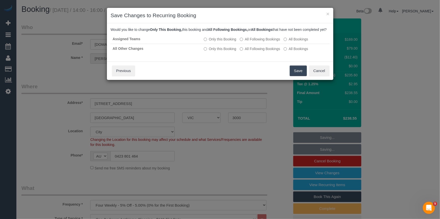
click at [303, 76] on button "Save" at bounding box center [298, 70] width 17 height 11
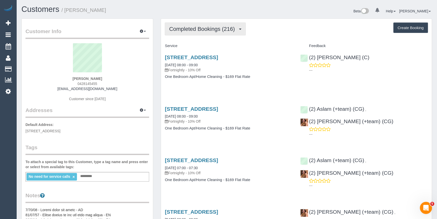
drag, startPoint x: 0, startPoint y: 0, endPoint x: 217, endPoint y: 26, distance: 218.4
click at [217, 26] on span "Completed Bookings (216)" at bounding box center [203, 29] width 68 height 6
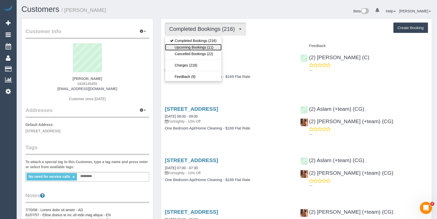
click at [194, 45] on link "Upcoming Bookings (11)" at bounding box center [193, 47] width 57 height 7
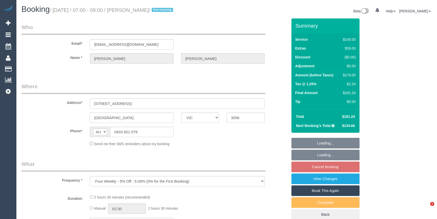
select select "VIC"
select select "string:stripe-pm_1SCeIp2GScqysDRVohceSSN0"
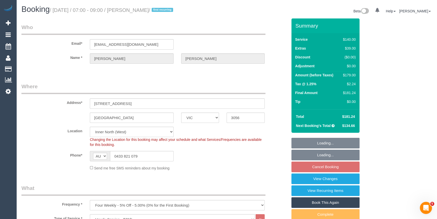
select select "object:1690"
select select "number:27"
select select "number:14"
select select "number:19"
select select "number:23"
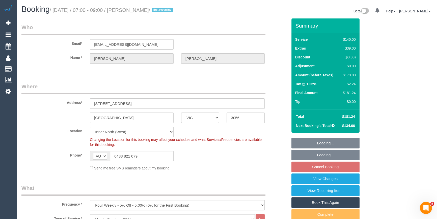
select select "number:34"
select select "number:26"
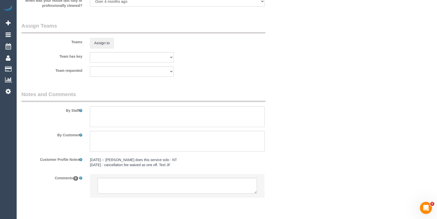
scroll to position [795, 0]
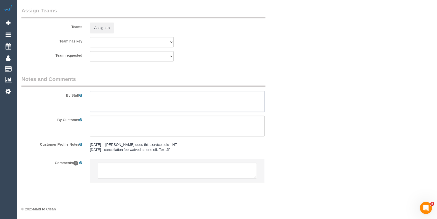
click at [142, 98] on textarea at bounding box center [177, 101] width 175 height 21
click at [110, 97] on textarea at bounding box center [177, 101] width 175 height 21
click at [199, 101] on textarea at bounding box center [177, 101] width 175 height 21
click at [190, 102] on textarea at bounding box center [177, 101] width 175 height 21
type textarea "2 hours + Balcony = approx 2.5 hours"
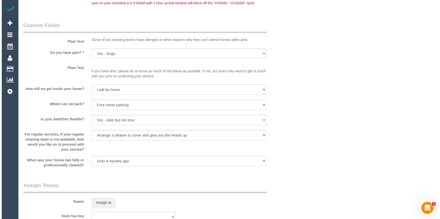
scroll to position [657, 0]
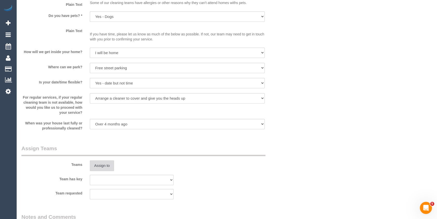
click at [114, 164] on button "Assign to" at bounding box center [102, 165] width 24 height 11
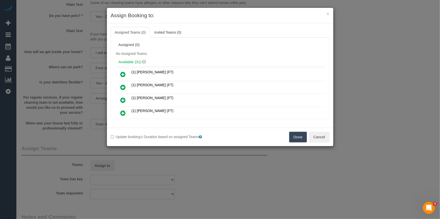
click at [197, 47] on div "Assigned (0)" at bounding box center [220, 45] width 211 height 10
click at [124, 85] on icon at bounding box center [123, 88] width 5 height 6
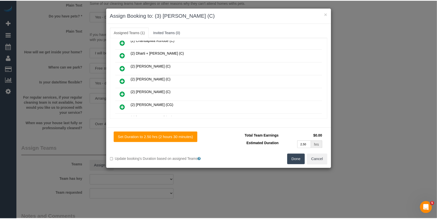
scroll to position [0, 0]
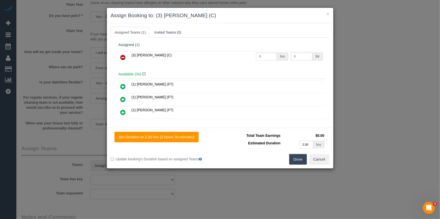
click at [265, 51] on td "0 hrs" at bounding box center [272, 57] width 35 height 13
click at [267, 56] on input "0" at bounding box center [266, 57] width 21 height 8
type input "2.5"
click at [300, 56] on input "0" at bounding box center [302, 57] width 22 height 8
type input "35"
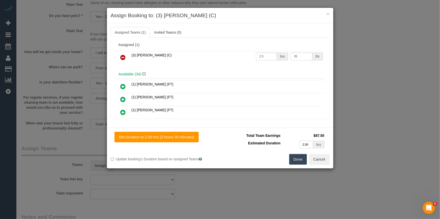
click at [295, 154] on div "Set Duration to 2.50 hrs (2 hours 30 minutes) Total Team Earnings $87.50 Estima…" at bounding box center [220, 147] width 227 height 41
click at [295, 160] on button "Done" at bounding box center [299, 159] width 18 height 11
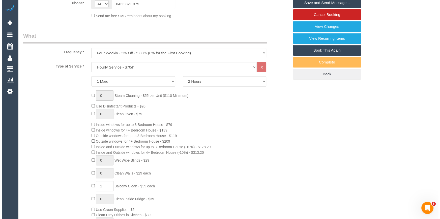
scroll to position [83, 0]
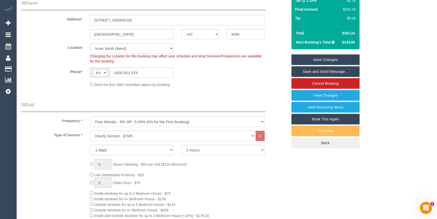
click at [343, 71] on link "Save and Send Message..." at bounding box center [326, 71] width 68 height 11
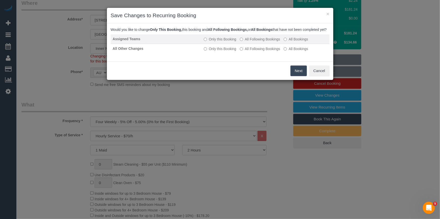
click at [272, 42] on label "All Following Bookings" at bounding box center [260, 39] width 40 height 5
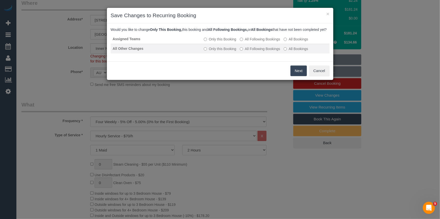
click at [272, 51] on label "All Following Bookings" at bounding box center [260, 48] width 40 height 5
click at [298, 76] on button "Save" at bounding box center [298, 70] width 17 height 11
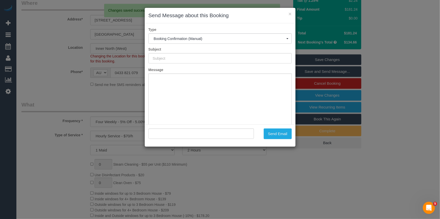
scroll to position [0, 0]
type input "Booking Confirmed"
type input ""[PERSON_NAME]" <[EMAIL_ADDRESS][DOMAIN_NAME]>"
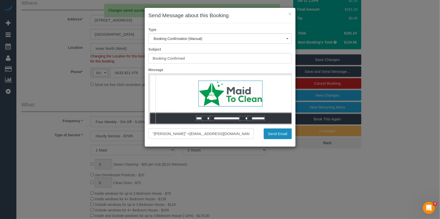
click at [278, 132] on button "Send Email" at bounding box center [278, 133] width 28 height 11
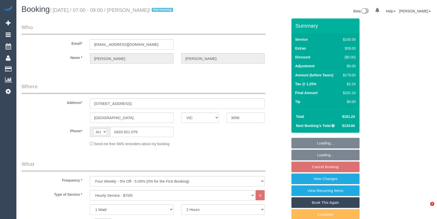
select select "VIC"
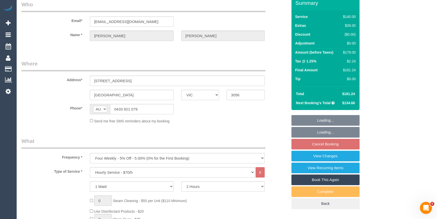
select select "string:stripe-pm_1SCeIp2GScqysDRVohceSSN0"
select select "number:27"
select select "number:14"
select select "number:19"
select select "number:23"
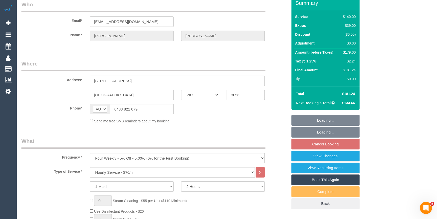
select select "number:34"
select select "number:26"
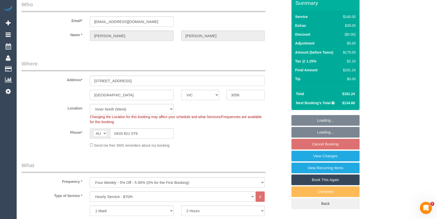
select select "object:866"
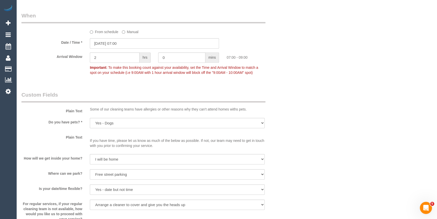
scroll to position [642, 0]
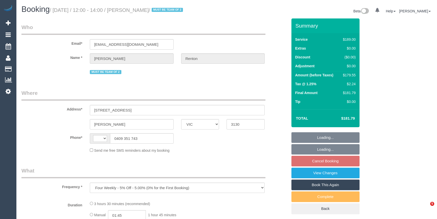
select select "VIC"
select select "string:stripe-pm_1S9EuX2GScqysDRVQOE5Yi7D"
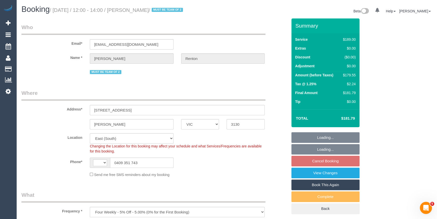
select select "object:312"
select select "string:AU"
select select "number:28"
select select "number:14"
select select "number:19"
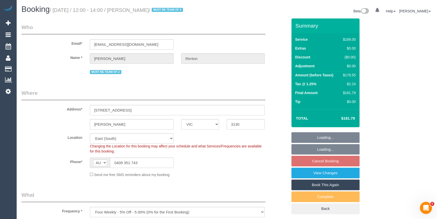
select select "number:22"
select select "number:34"
select select "number:12"
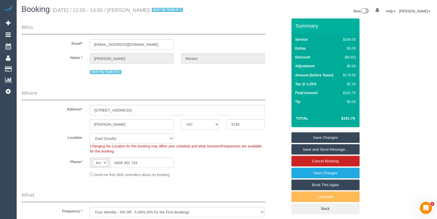
drag, startPoint x: 164, startPoint y: 10, endPoint x: 134, endPoint y: 7, distance: 30.4
click at [134, 7] on h1 "Booking / [DATE] / 12:00 - 14:00 / [PERSON_NAME] / MUST BE TEAM OF 2" at bounding box center [122, 9] width 202 height 9
click at [348, 75] on div "$179.55" at bounding box center [348, 74] width 15 height 5
copy div "179.55"
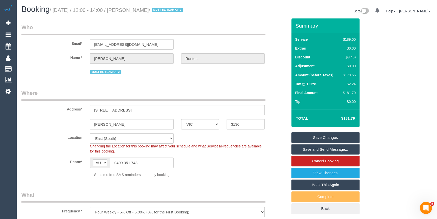
click at [380, 76] on div "Summary Service $189.00 Extras $0.00 Discount ($9.45) Adjustment $0.00 Amount (…" at bounding box center [339, 120] width 103 height 205
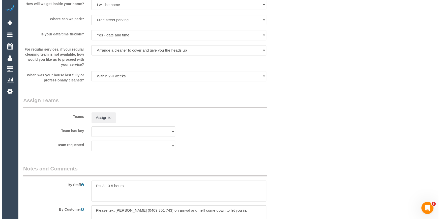
scroll to position [642, 0]
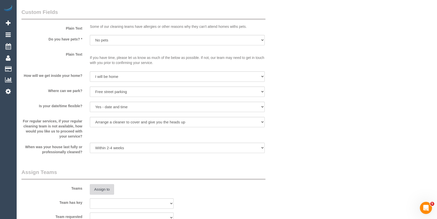
click at [104, 192] on button "Assign to" at bounding box center [102, 189] width 24 height 11
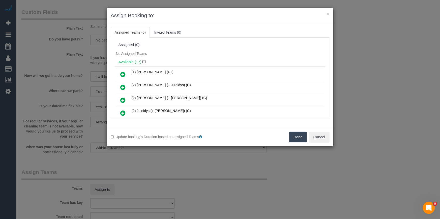
click at [221, 60] on h4 "Available (17)" at bounding box center [220, 62] width 203 height 4
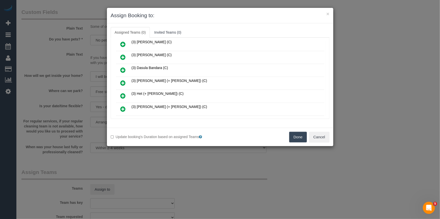
click at [118, 78] on link at bounding box center [123, 83] width 12 height 10
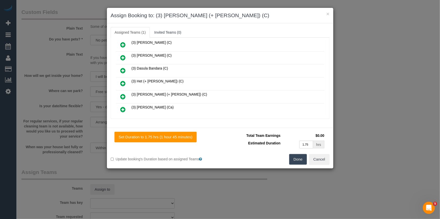
click at [122, 95] on icon at bounding box center [123, 96] width 5 height 6
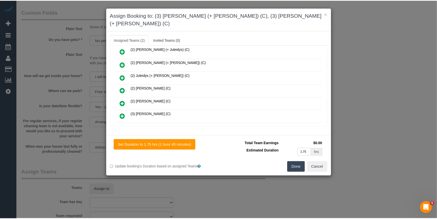
scroll to position [0, 0]
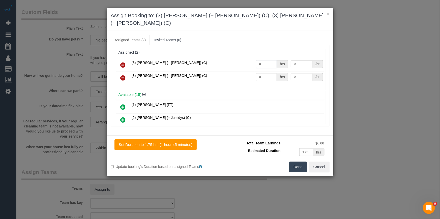
click at [262, 60] on input "0" at bounding box center [266, 64] width 21 height 8
type input "1"
click at [260, 73] on input "0" at bounding box center [266, 77] width 21 height 8
type input "1"
click at [302, 60] on input "0" at bounding box center [302, 64] width 22 height 8
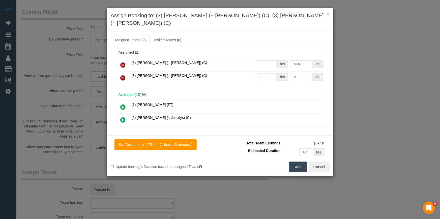
type input "57.5"
click at [297, 73] on input "0" at bounding box center [302, 77] width 22 height 8
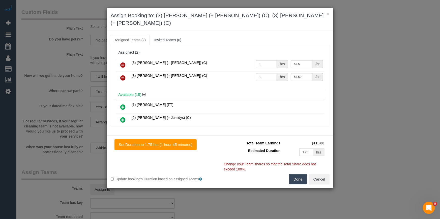
type input "57.5"
click at [299, 174] on button "Done" at bounding box center [299, 179] width 18 height 11
click at [299, 169] on div "× Assign Booking to: (3) Farhan (+ Intisar) (C), (3) Intisar (+ Farhan) (C) Ass…" at bounding box center [220, 109] width 440 height 219
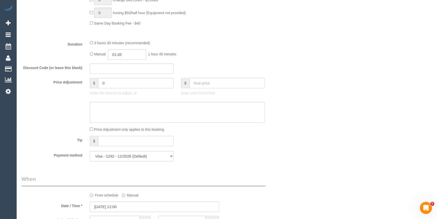
scroll to position [396, 0]
click at [346, 100] on div "Who Email* bianca@biancajessica.com Name * Bianca Renton MUST BE TEAM OF 2 Wher…" at bounding box center [226, 160] width 411 height 1074
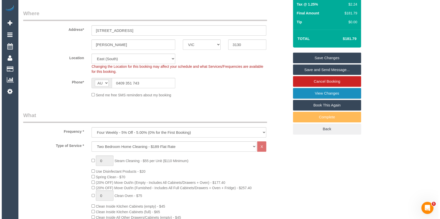
scroll to position [74, 0]
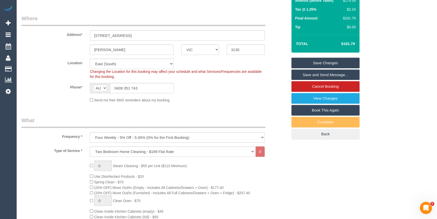
click at [341, 74] on link "Save and Send Message..." at bounding box center [326, 74] width 68 height 11
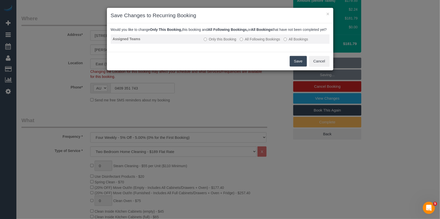
click at [270, 42] on label "All Following Bookings" at bounding box center [260, 39] width 40 height 5
click at [296, 65] on button "Save" at bounding box center [298, 61] width 17 height 11
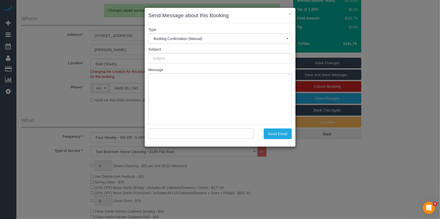
scroll to position [0, 0]
type input "Booking Confirmed"
type input ""Bianca Renton" <bianca@biancajessica.com>"
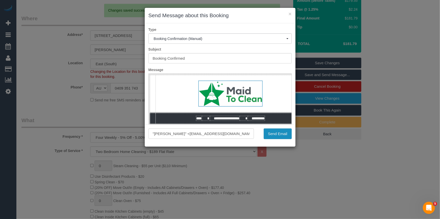
click at [288, 134] on button "Send Email" at bounding box center [278, 133] width 28 height 11
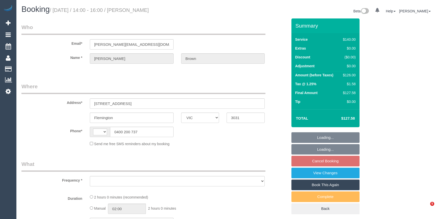
select select "VIC"
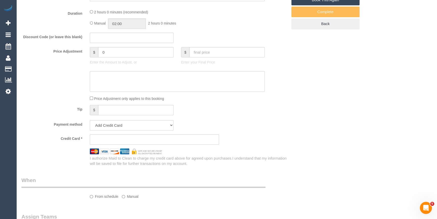
select select "string:stripe-pm_1JrtUQ2GScqysDRVKU19SYYe"
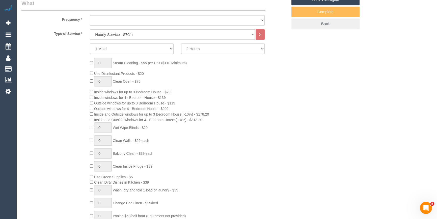
select select "string:AU"
select select "object:753"
select select "number:28"
select select "number:14"
select select "number:19"
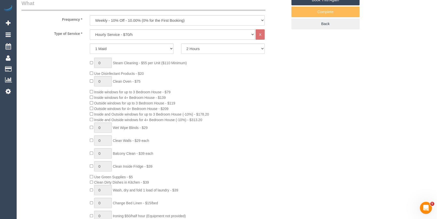
select select "number:22"
select select "number:35"
select select "number:11"
select select "object:1409"
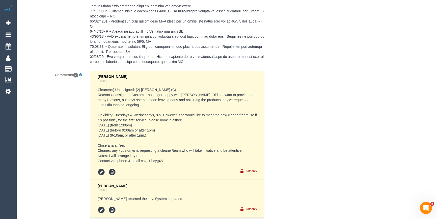
scroll to position [1112, 0]
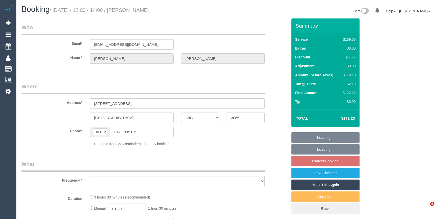
select select "VIC"
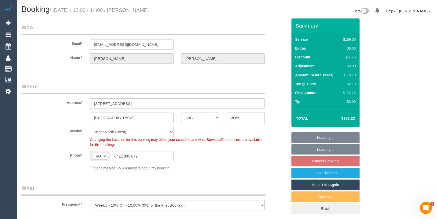
select select "object:1551"
select select "string:stripe-pm_1RZLGk2GScqysDRVMojLpH94"
select select "116751"
select select "number:29"
select select "number:35"
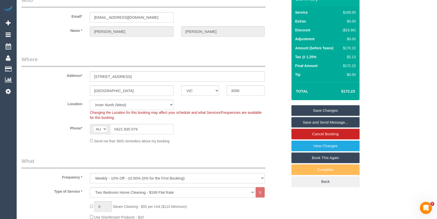
scroll to position [24, 0]
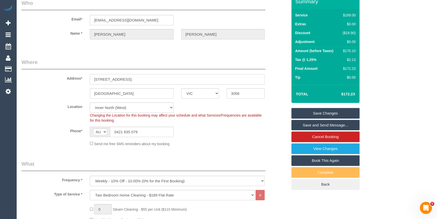
drag, startPoint x: 123, startPoint y: 80, endPoint x: 86, endPoint y: 78, distance: 36.9
click at [87, 78] on div "[STREET_ADDRESS]" at bounding box center [177, 79] width 183 height 10
click at [109, 77] on input "[STREET_ADDRESS]" at bounding box center [177, 79] width 175 height 10
click at [97, 75] on input "[STREET_ADDRESS]" at bounding box center [177, 79] width 175 height 10
drag, startPoint x: 94, startPoint y: 77, endPoint x: 123, endPoint y: 78, distance: 29.3
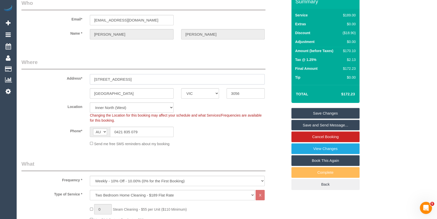
click at [123, 78] on input "[STREET_ADDRESS]" at bounding box center [177, 79] width 175 height 10
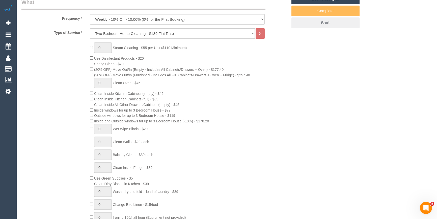
scroll to position [252, 0]
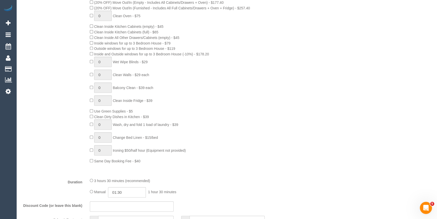
drag, startPoint x: 278, startPoint y: 102, endPoint x: 275, endPoint y: 98, distance: 4.1
click at [278, 101] on div "0 Steam Cleaning - $55 per Unit ($110 Minimum) Use Disinfectant Products - $20 …" at bounding box center [188, 70] width 205 height 188
click at [249, 90] on div "0 Steam Cleaning - $55 per Unit ($110 Minimum) Use Disinfectant Products - $20 …" at bounding box center [188, 70] width 205 height 188
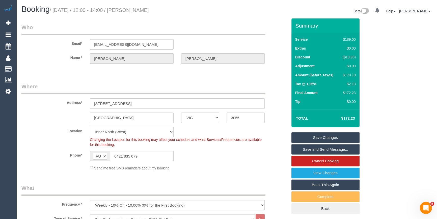
scroll to position [0, 0]
drag, startPoint x: 167, startPoint y: 13, endPoint x: 133, endPoint y: 13, distance: 34.1
click at [133, 13] on h1 "Booking / [DATE] / 12:00 - 14:00 / [PERSON_NAME]" at bounding box center [122, 9] width 202 height 9
copy small "[PERSON_NAME]"
click at [62, 101] on label "Address*" at bounding box center [52, 101] width 68 height 7
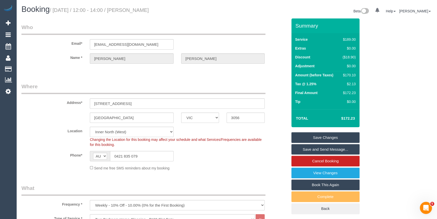
click at [351, 73] on div "$170.10" at bounding box center [348, 74] width 15 height 5
copy div "170.10"
click at [379, 78] on div "Summary Service $189.00 Extras $0.00 Discount ($18.90) Adjustment $0.00 Amount …" at bounding box center [339, 120] width 103 height 205
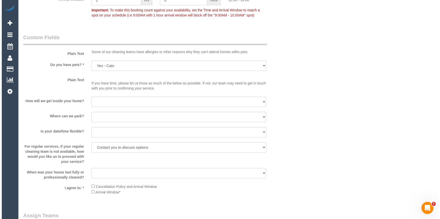
scroll to position [688, 0]
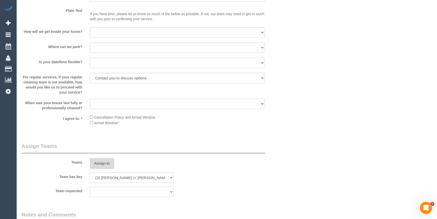
click at [110, 164] on button "Assign to" at bounding box center [102, 163] width 24 height 11
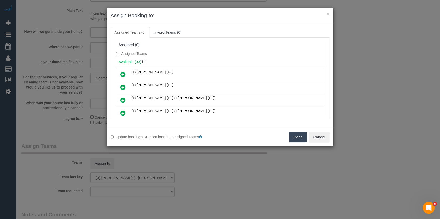
click at [185, 57] on div "Available (33)" at bounding box center [220, 61] width 211 height 9
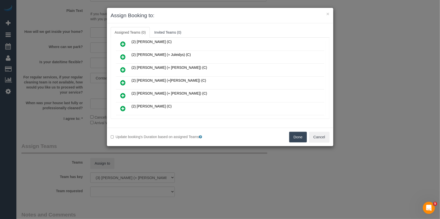
click at [125, 82] on icon at bounding box center [123, 83] width 5 height 6
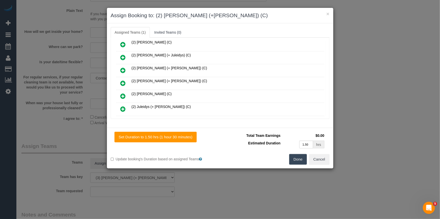
click at [120, 80] on link at bounding box center [123, 83] width 12 height 10
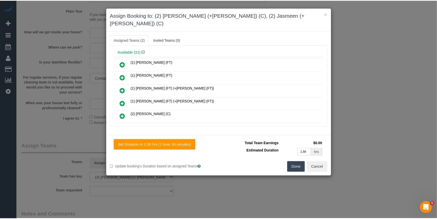
scroll to position [0, 0]
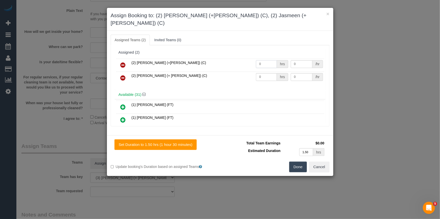
click at [265, 60] on input "0" at bounding box center [266, 64] width 21 height 8
type input "1"
click at [258, 73] on input "0" at bounding box center [266, 77] width 21 height 8
click at [267, 73] on input "0" at bounding box center [266, 77] width 21 height 8
type input "1"
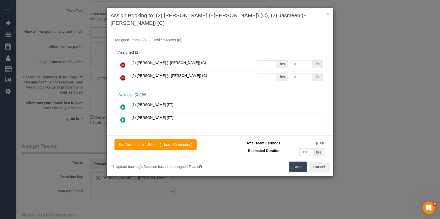
click at [301, 60] on input "0" at bounding box center [302, 64] width 22 height 8
type input "55"
click at [298, 73] on input "0" at bounding box center [302, 77] width 22 height 8
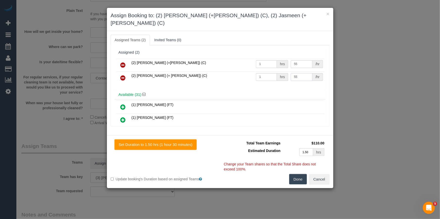
type input "55"
click at [294, 174] on button "Done" at bounding box center [299, 179] width 18 height 11
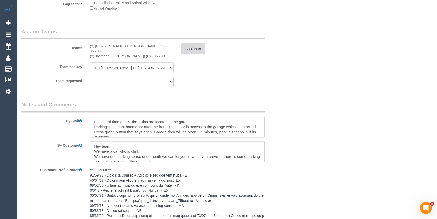
scroll to position [803, 0]
click at [92, 118] on textarea at bounding box center [177, 126] width 175 height 21
type textarea "*cover* Estimated time of 2.5-3hrs. Bins are located in the garage - Parking: F…"
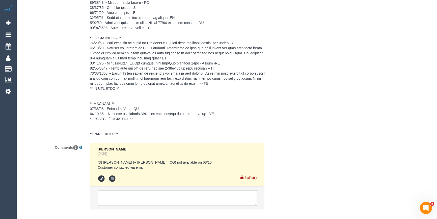
scroll to position [1080, 0]
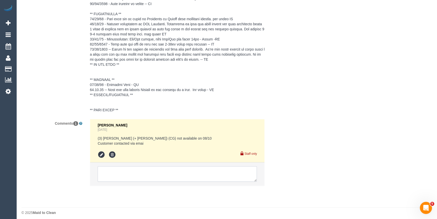
click at [117, 167] on textarea at bounding box center [177, 174] width 159 height 16
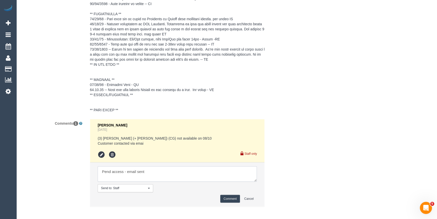
type textarea "Pend access - email sent"
click at [240, 194] on button "Comment" at bounding box center [230, 198] width 20 height 8
click at [235, 194] on button "Comment" at bounding box center [230, 198] width 20 height 8
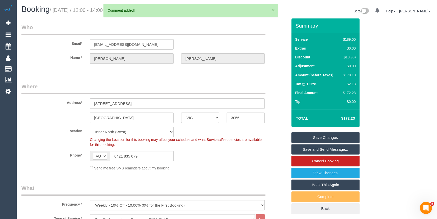
scroll to position [0, 0]
click at [117, 41] on input "liammcintyre@hotmail.com" at bounding box center [132, 44] width 84 height 10
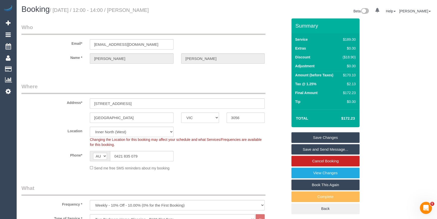
click at [126, 41] on input "liammcintyre@hotmail.com" at bounding box center [132, 44] width 84 height 10
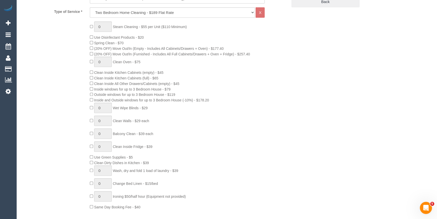
scroll to position [23, 0]
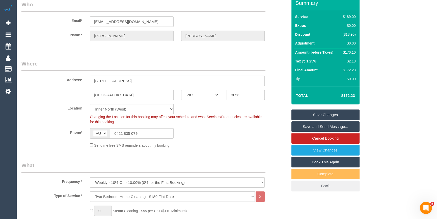
click at [342, 115] on link "Save Changes" at bounding box center [326, 114] width 68 height 11
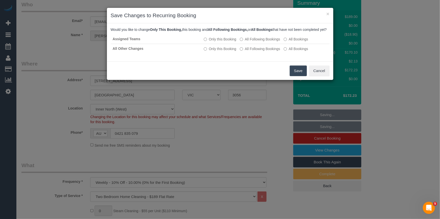
click at [293, 76] on button "Save" at bounding box center [298, 70] width 17 height 11
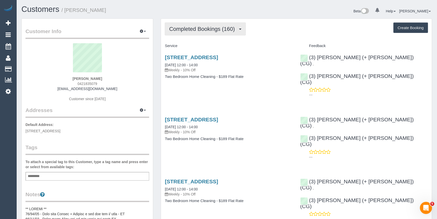
click at [221, 33] on button "Completed Bookings (160)" at bounding box center [205, 28] width 81 height 13
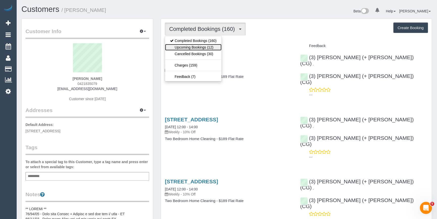
click at [187, 46] on link "Upcoming Bookings (12)" at bounding box center [193, 47] width 57 height 7
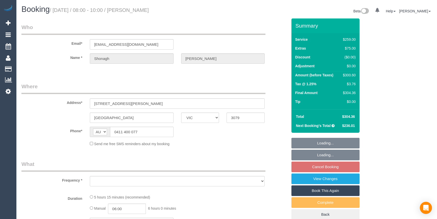
select select "VIC"
select select "string:stripe-pm_1S6U0M2GScqysDRVQIg9ifRD"
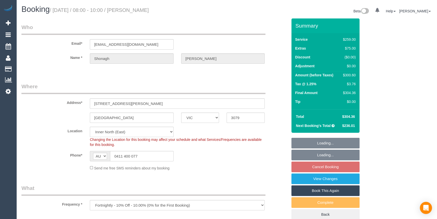
select select "object:532"
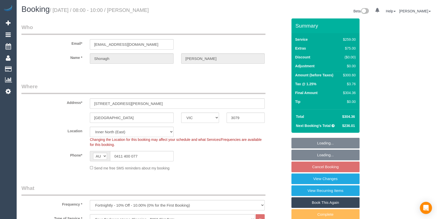
select select "number:28"
select select "number:16"
select select "number:19"
select select "number:22"
select select "number:34"
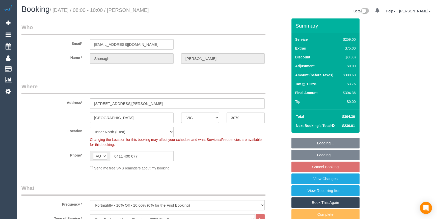
select select "number:13"
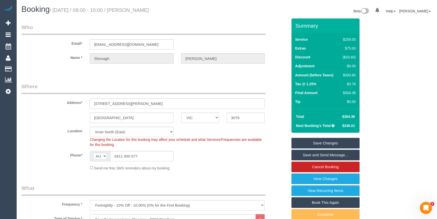
drag, startPoint x: 178, startPoint y: 9, endPoint x: 132, endPoint y: 6, distance: 47.0
click at [132, 6] on h1 "Booking / October 08, 2025 / 08:00 - 10:00 / Shonagh Marshall" at bounding box center [122, 9] width 202 height 9
click at [138, 7] on small "/ October 08, 2025 / 08:00 - 10:00 / Shonagh Marshall" at bounding box center [99, 10] width 99 height 6
drag, startPoint x: 134, startPoint y: 8, endPoint x: 172, endPoint y: 12, distance: 38.6
click at [177, 13] on h1 "Booking / October 08, 2025 / 08:00 - 10:00 / Shonagh Marshall" at bounding box center [122, 9] width 202 height 9
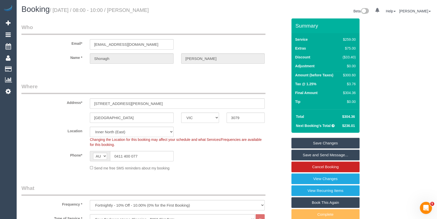
copy small "Shonagh Marshall"
click at [264, 151] on div "Phone* AF AL DZ AD AO AI AQ AG AR AM AW AU AT AZ BS BH BD BB BY BE BZ BJ BM BT …" at bounding box center [155, 156] width 274 height 10
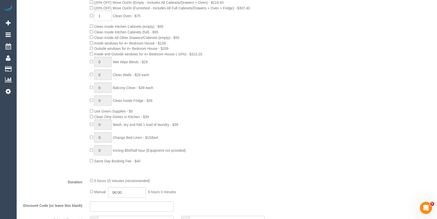
scroll to position [229, 0]
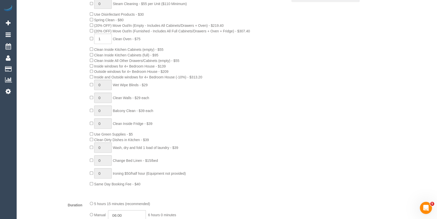
click at [243, 133] on div "0 Steam Cleaning - $55 per Unit ($110 Minimum) Use Disinfectant Products - $30 …" at bounding box center [188, 92] width 205 height 188
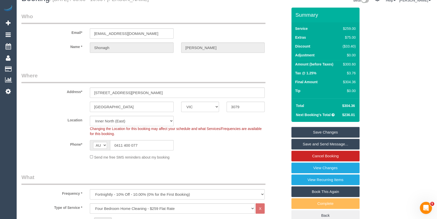
scroll to position [0, 0]
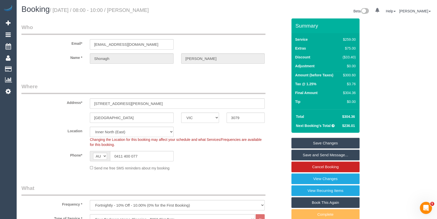
click at [351, 76] on div "$300.60" at bounding box center [348, 74] width 15 height 5
copy div "300.60"
click at [378, 79] on div "Summary Service $259.00 Extras $75.00 Discount ($33.40) Adjustment $0.00 Amount…" at bounding box center [339, 129] width 103 height 223
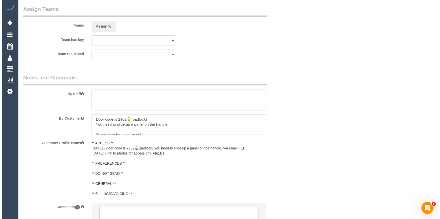
scroll to position [797, 0]
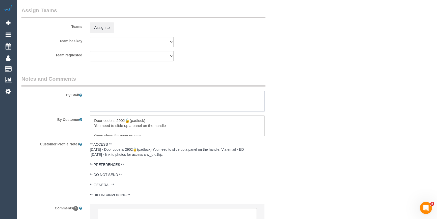
click at [153, 103] on textarea at bounding box center [177, 101] width 175 height 21
click at [150, 102] on textarea at bounding box center [177, 101] width 175 height 21
type textarea "Estimated time 5-5.5 hours"
click at [104, 30] on button "Assign to" at bounding box center [102, 27] width 24 height 11
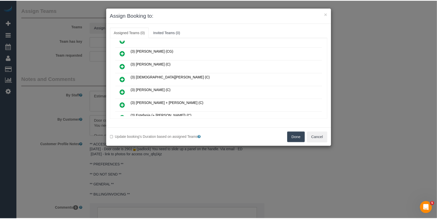
scroll to position [184, 0]
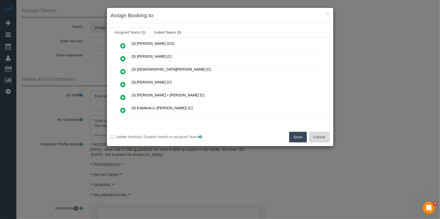
click at [319, 136] on button "Cancel" at bounding box center [319, 137] width 20 height 11
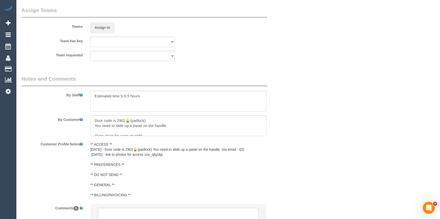
click at [319, 136] on div "× Assign Booking to: Assigned Teams (0) Invited Teams (0) Assigned (0) No Assig…" at bounding box center [220, 109] width 440 height 219
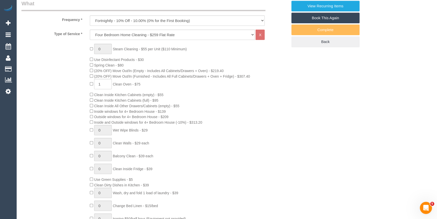
scroll to position [292, 0]
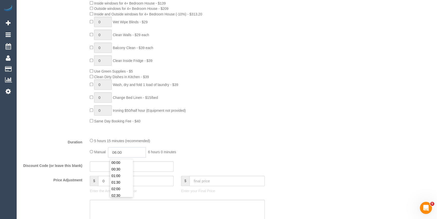
click at [124, 155] on input "06:00" at bounding box center [127, 152] width 38 height 10
type input "05:30"
click at [127, 159] on li "05:30" at bounding box center [121, 162] width 22 height 7
click at [164, 147] on div "5 hours 15 minutes (recommended) Manual 05:30 5 hours 30 minutes" at bounding box center [177, 148] width 183 height 20
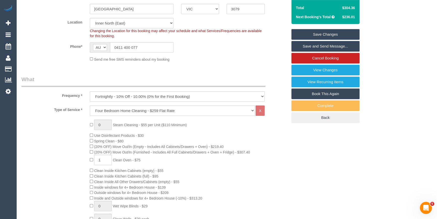
scroll to position [0, 0]
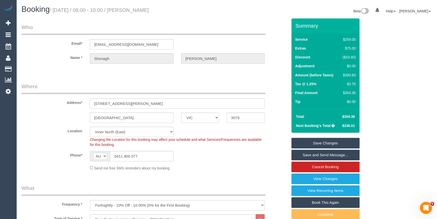
click at [109, 129] on select "Office City East (North) East (South) Inner East Inner North (East) Inner North…" at bounding box center [132, 131] width 84 height 10
select select "50"
click at [90, 126] on select "Office City East (North) East (South) Inner East Inner North (East) Inner North…" at bounding box center [132, 131] width 84 height 10
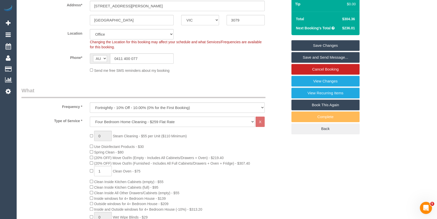
select select "object:4856"
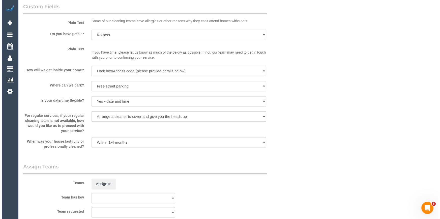
scroll to position [642, 0]
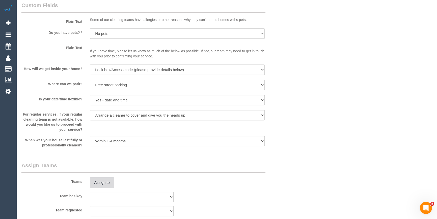
click at [94, 181] on button "Assign to" at bounding box center [102, 182] width 24 height 11
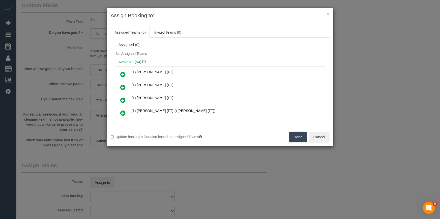
click at [232, 43] on div "Assigned (0)" at bounding box center [220, 45] width 203 height 4
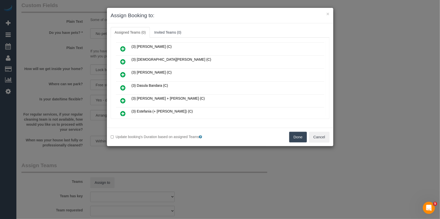
click at [128, 83] on link at bounding box center [123, 88] width 12 height 10
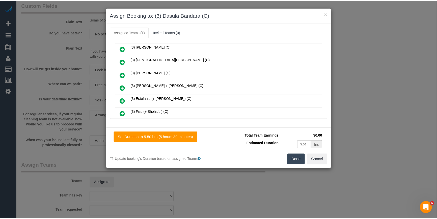
scroll to position [0, 0]
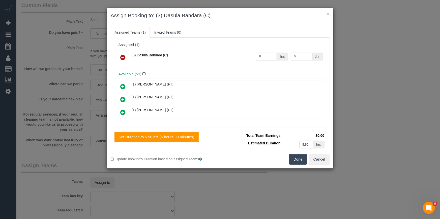
click at [261, 55] on input "0" at bounding box center [266, 57] width 21 height 8
type input "1"
drag, startPoint x: 306, startPoint y: 56, endPoint x: 299, endPoint y: 55, distance: 6.9
click at [306, 56] on input "0" at bounding box center [302, 57] width 22 height 8
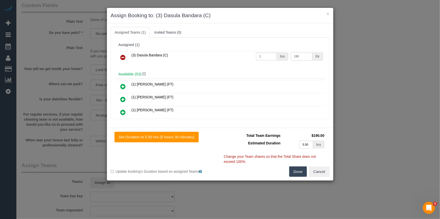
type input "190"
click at [300, 167] on button "Done" at bounding box center [299, 171] width 18 height 11
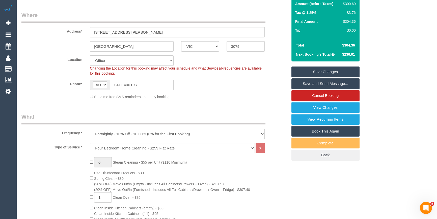
scroll to position [46, 0]
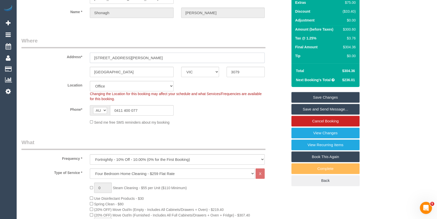
drag, startPoint x: 133, startPoint y: 57, endPoint x: 79, endPoint y: 51, distance: 54.1
click at [79, 51] on div "Address* 18 Burton Crescent" at bounding box center [155, 50] width 274 height 26
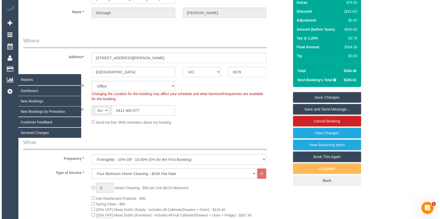
scroll to position [0, 0]
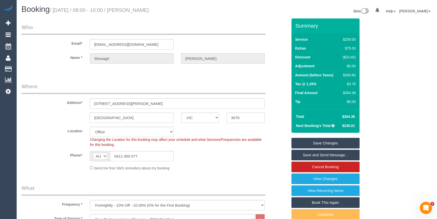
click at [310, 144] on link "Save Changes" at bounding box center [326, 143] width 68 height 11
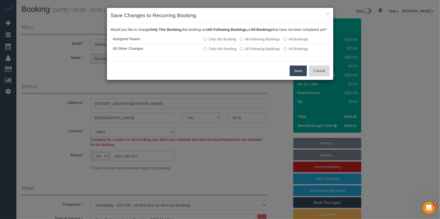
click at [328, 74] on button "Cancel" at bounding box center [319, 70] width 20 height 11
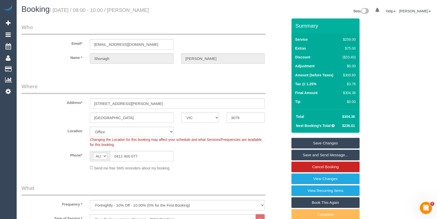
click at [308, 154] on link "Save and Send Message..." at bounding box center [326, 154] width 68 height 11
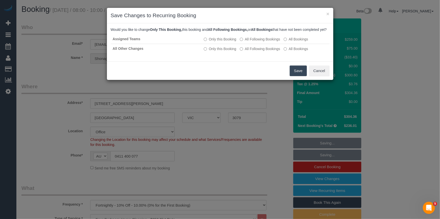
click at [296, 76] on button "Save" at bounding box center [298, 70] width 17 height 11
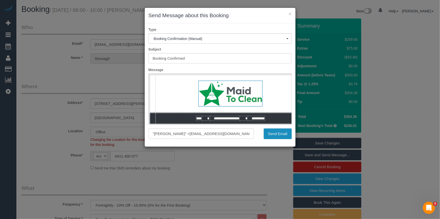
click at [288, 135] on button "Send Email" at bounding box center [278, 133] width 28 height 11
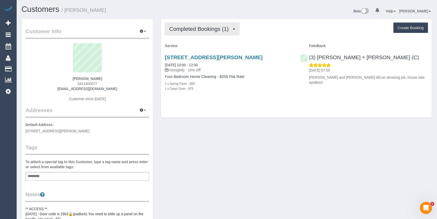
click at [194, 28] on span "Completed Bookings (1)" at bounding box center [200, 29] width 62 height 6
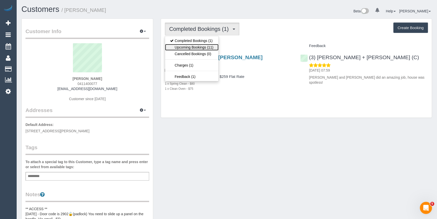
click at [192, 45] on link "Upcoming Bookings (11)" at bounding box center [191, 47] width 53 height 7
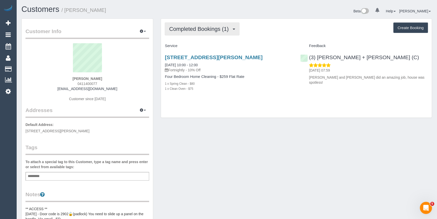
click at [200, 33] on button "Completed Bookings (1)" at bounding box center [202, 28] width 75 height 13
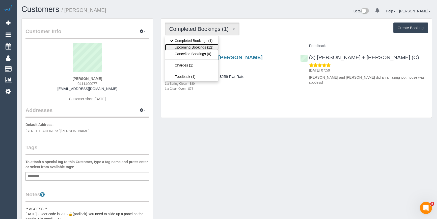
click at [194, 49] on link "Upcoming Bookings (12)" at bounding box center [191, 47] width 53 height 7
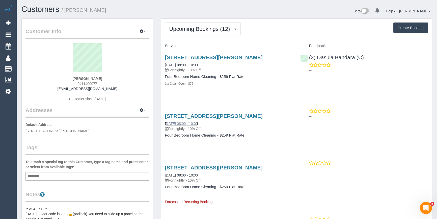
click at [186, 123] on link "[DATE] 08:00 - 10:00" at bounding box center [181, 123] width 33 height 4
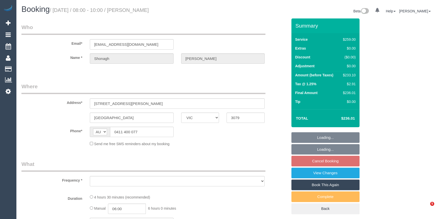
select select "VIC"
select select "string:stripe-pm_1S6U0M2GScqysDRVQIg9ifRD"
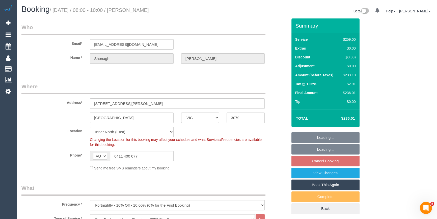
select select "object:777"
select select "number:28"
select select "number:16"
select select "number:19"
select select "number:22"
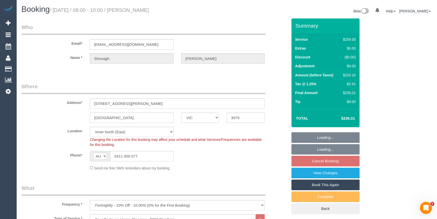
select select "number:34"
select select "number:13"
select select "spot2"
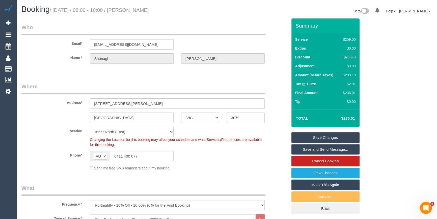
drag, startPoint x: 146, startPoint y: 10, endPoint x: 133, endPoint y: 9, distance: 13.4
click at [133, 9] on h1 "Booking / [DATE] / 08:00 - 10:00 / [PERSON_NAME]" at bounding box center [122, 9] width 202 height 9
click at [218, 172] on fieldset "Where Address* [STREET_ADDRESS][PERSON_NAME] [GEOGRAPHIC_DATA] ACT [GEOGRAPHIC_…" at bounding box center [154, 129] width 266 height 92
click at [348, 74] on div "$233.10" at bounding box center [348, 74] width 15 height 5
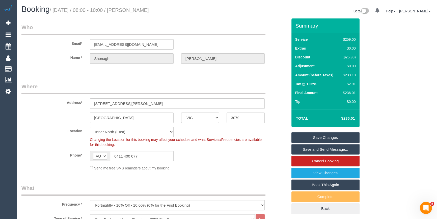
copy div "233.10"
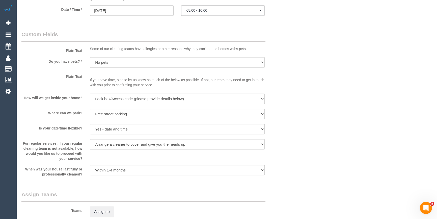
scroll to position [711, 0]
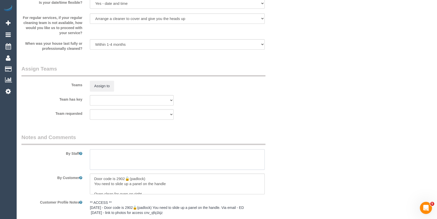
click at [122, 162] on textarea at bounding box center [177, 159] width 175 height 21
type textarea "Estimated time 3.5-4 hours"
click at [167, 99] on select "(0) Office (1) Debbie Brodjanac (FT) (1) Karen Cruz (FT) (1) Kumpee R (FT) (1) …" at bounding box center [132, 100] width 84 height 10
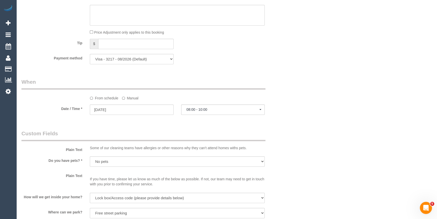
scroll to position [413, 0]
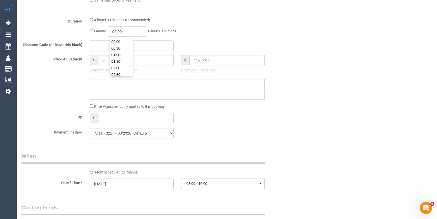
click at [121, 30] on input "06:00" at bounding box center [127, 31] width 38 height 10
type input "04:00"
click at [120, 65] on li "04:00" at bounding box center [121, 68] width 22 height 7
drag, startPoint x: 322, startPoint y: 58, endPoint x: 325, endPoint y: 63, distance: 6.2
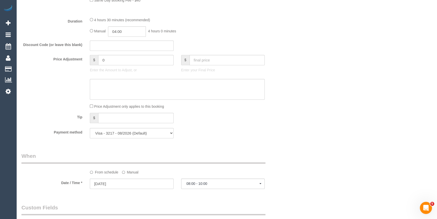
click at [324, 58] on div "Who Email* shonaghm16@gmail.com Name * Shonagh Marshall Where Address* 18 Burto…" at bounding box center [226, 103] width 411 height 997
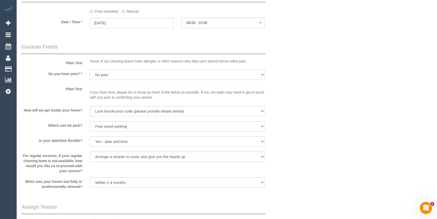
select select "spot23"
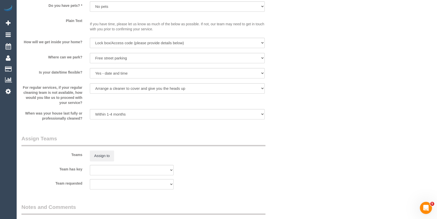
scroll to position [688, 0]
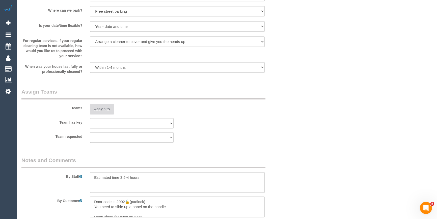
click at [108, 111] on button "Assign to" at bounding box center [102, 108] width 24 height 11
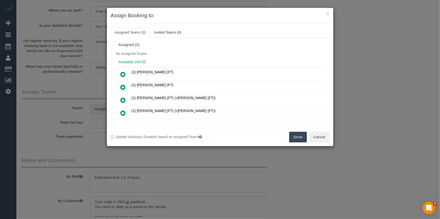
click at [224, 53] on div "No Assigned Teams" at bounding box center [220, 54] width 211 height 8
click at [329, 137] on button "Cancel" at bounding box center [319, 137] width 20 height 11
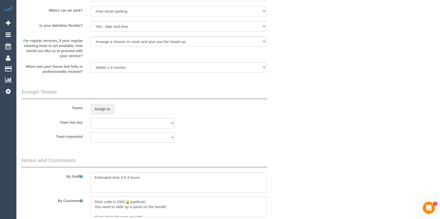
click at [329, 137] on div "× Assign Booking to: Assigned Teams (0) Invited Teams (0) Assigned (0) No Assig…" at bounding box center [220, 109] width 440 height 219
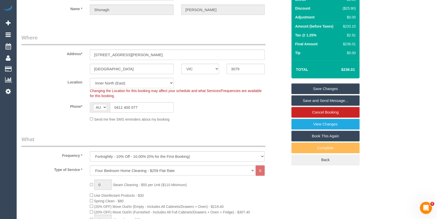
scroll to position [23, 0]
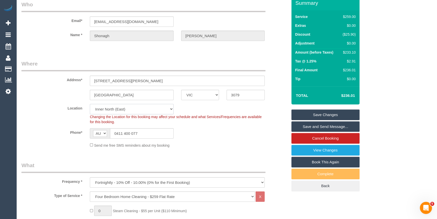
click at [113, 109] on select "Office City East (North) East (South) Inner East Inner North (East) Inner North…" at bounding box center [132, 109] width 84 height 10
select select "50"
click at [90, 104] on select "Office City East (North) East (South) Inner East Inner North (East) Inner North…" at bounding box center [132, 109] width 84 height 10
select select "object:5532"
click at [54, 82] on div "Address* 18 Burton Crescent" at bounding box center [155, 73] width 274 height 26
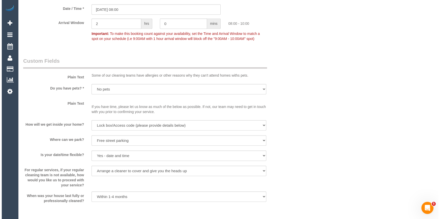
scroll to position [642, 0]
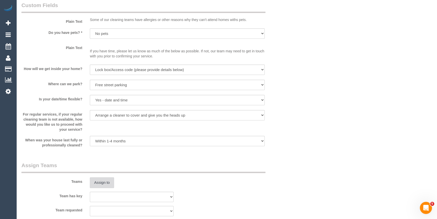
click at [102, 184] on button "Assign to" at bounding box center [102, 182] width 24 height 11
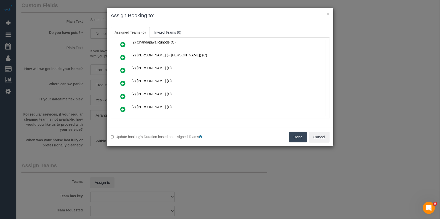
scroll to position [360, 0]
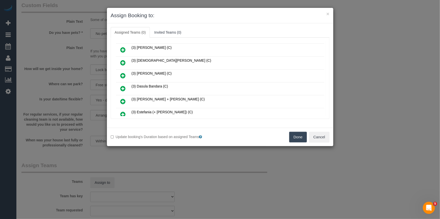
click at [121, 85] on icon at bounding box center [123, 88] width 5 height 6
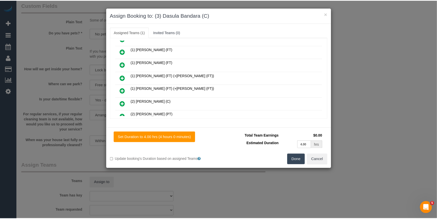
scroll to position [0, 0]
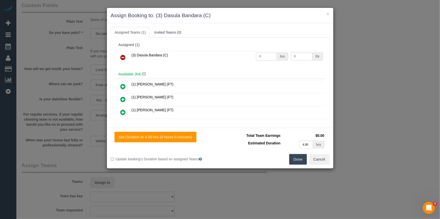
click at [268, 58] on input "0" at bounding box center [266, 57] width 21 height 8
type input "1"
click at [306, 54] on input "0" at bounding box center [302, 57] width 22 height 8
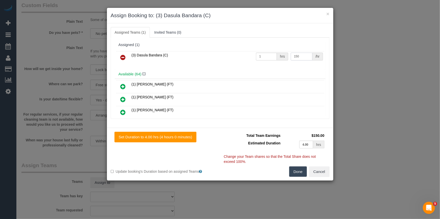
type input "150"
click at [297, 174] on button "Done" at bounding box center [299, 171] width 18 height 11
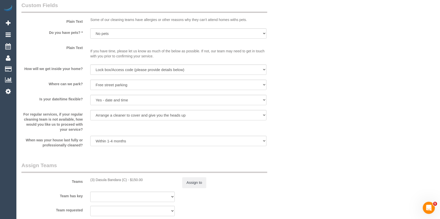
click at [297, 173] on div "× Assign Booking to: (3) Dasula Bandara (C) Assigned Teams (1) Invited Teams (0…" at bounding box center [220, 109] width 440 height 219
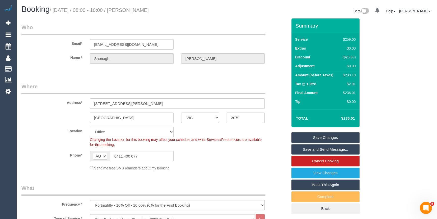
click at [325, 149] on link "Save and Send Message..." at bounding box center [326, 149] width 68 height 11
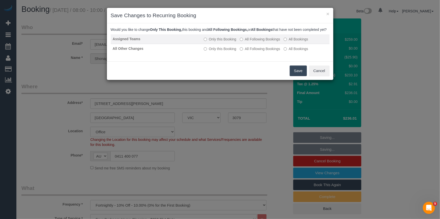
click at [266, 42] on label "All Following Bookings" at bounding box center [260, 39] width 40 height 5
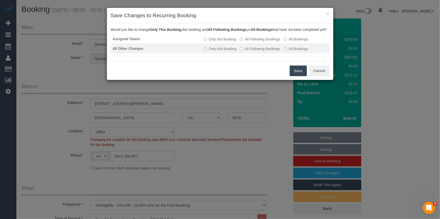
click at [270, 51] on label "All Following Bookings" at bounding box center [260, 48] width 40 height 5
click at [299, 76] on button "Save" at bounding box center [298, 70] width 17 height 11
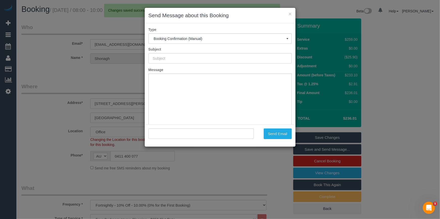
type input "Booking Confirmed"
type input ""Shonagh Marshall" <shonaghm16@gmail.com>"
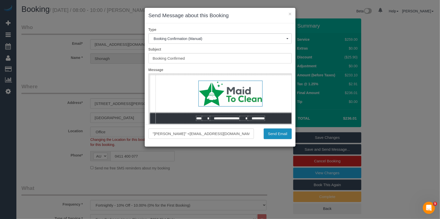
click at [271, 135] on button "Send Email" at bounding box center [278, 133] width 28 height 11
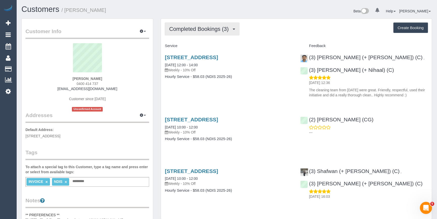
click at [206, 29] on span "Completed Bookings (3)" at bounding box center [200, 29] width 62 height 6
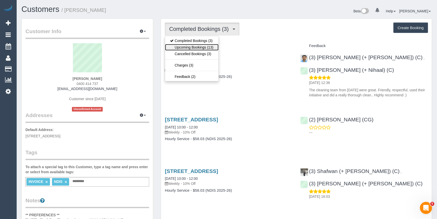
click at [192, 46] on link "Upcoming Bookings (13)" at bounding box center [191, 47] width 53 height 7
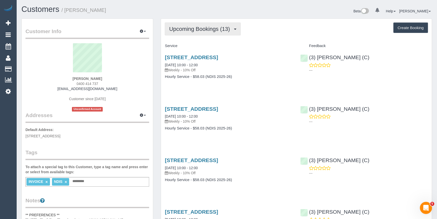
click at [230, 31] on span "Upcoming Bookings (13)" at bounding box center [200, 29] width 63 height 6
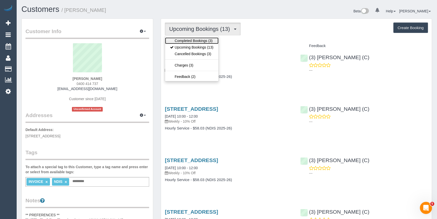
click at [179, 41] on link "Completed Bookings (3)" at bounding box center [191, 40] width 53 height 7
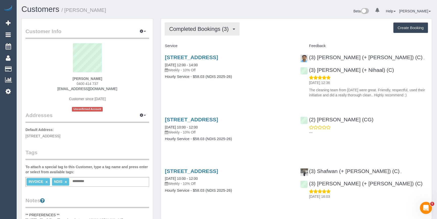
click at [185, 31] on span "Completed Bookings (3)" at bounding box center [200, 29] width 62 height 6
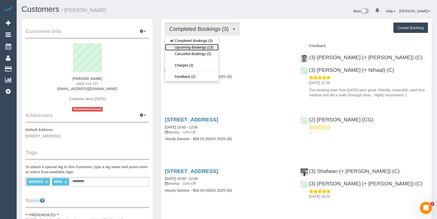
click at [185, 47] on link "Upcoming Bookings (13)" at bounding box center [191, 47] width 53 height 7
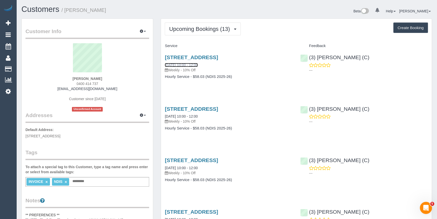
click at [186, 63] on link "[DATE] 10:00 - 12:00" at bounding box center [181, 65] width 33 height 4
drag, startPoint x: 38, startPoint y: 134, endPoint x: 70, endPoint y: 136, distance: 32.4
click at [60, 136] on span "[STREET_ADDRESS]" at bounding box center [42, 136] width 35 height 4
copy span "[STREET_ADDRESS],"
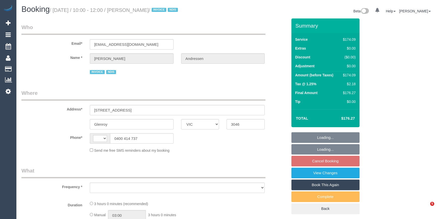
select select "VIC"
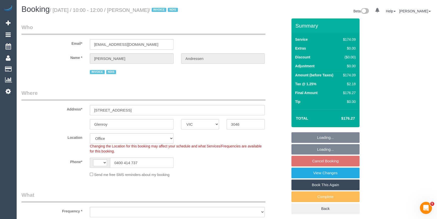
select select "string:AU"
select select "180"
select select "number:29"
select select "number:14"
select select "number:18"
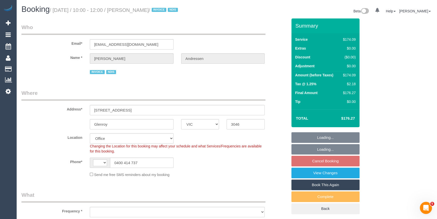
select select "number:25"
select select "number:33"
select select "object:1884"
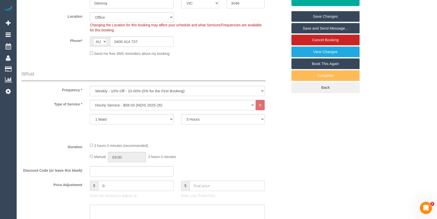
scroll to position [184, 0]
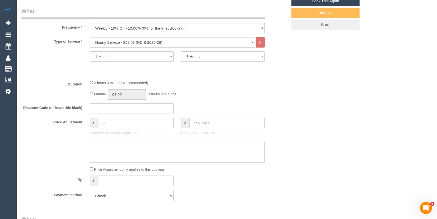
click at [266, 69] on div "Type of Service * Hourly Service - $70/h Hourly Service - $65/h Hourly Service …" at bounding box center [154, 56] width 266 height 39
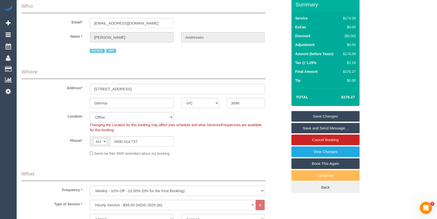
scroll to position [0, 0]
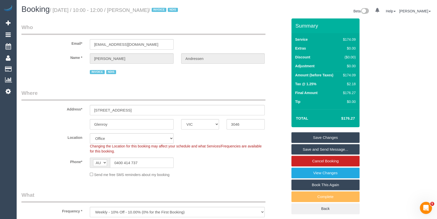
drag, startPoint x: 165, startPoint y: 9, endPoint x: 133, endPoint y: 10, distance: 32.1
click at [133, 10] on small "/ [DATE] / 10:00 - 12:00 / [PERSON_NAME] / INVOICE NDIS" at bounding box center [115, 10] width 130 height 6
copy small "[PERSON_NAME]"
click at [258, 171] on div "Send me free SMS reminders about my booking" at bounding box center [177, 174] width 183 height 6
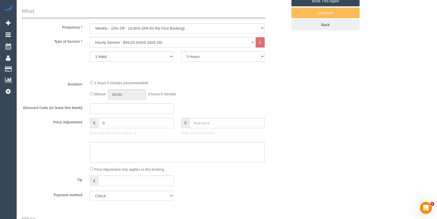
click at [277, 101] on fieldset "What Frequency * One Time Cleaning Weekly - 10% Off - 10.00% (0% for the First …" at bounding box center [154, 105] width 266 height 197
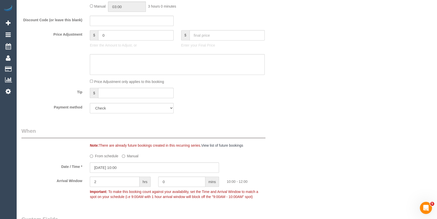
scroll to position [206, 0]
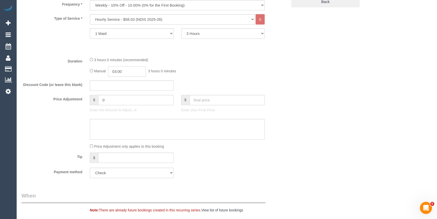
click at [118, 71] on input "03:00" at bounding box center [127, 71] width 38 height 10
type input "01:30"
click at [122, 99] on li "01:30" at bounding box center [121, 99] width 22 height 7
drag, startPoint x: 245, startPoint y: 71, endPoint x: 243, endPoint y: 71, distance: 2.6
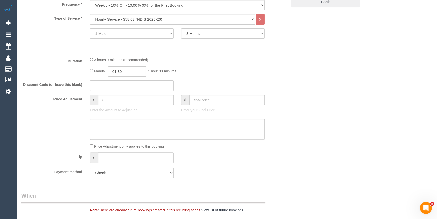
click at [244, 69] on div "Manual 01:30 1 hour 30 minutes" at bounding box center [177, 71] width 175 height 10
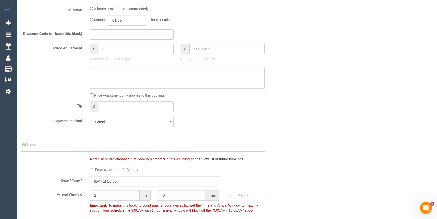
scroll to position [298, 0]
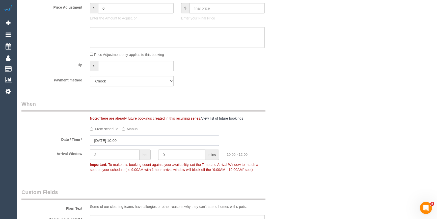
click at [122, 140] on input "[DATE] 10:00" at bounding box center [154, 140] width 129 height 10
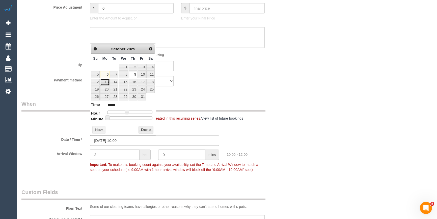
click at [107, 82] on link "13" at bounding box center [104, 82] width 9 height 7
type input "[DATE] 11:00"
type input "*****"
type input "[DATE] 13:00"
type input "*****"
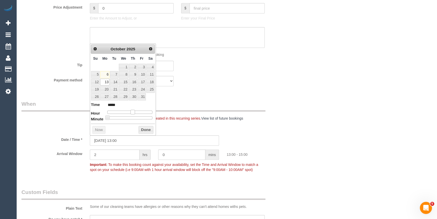
type input "[DATE] 12:00"
type input "*****"
drag, startPoint x: 127, startPoint y: 111, endPoint x: 132, endPoint y: 111, distance: 5.0
click at [132, 111] on span at bounding box center [130, 112] width 5 height 5
click at [143, 127] on button "Done" at bounding box center [146, 130] width 15 height 8
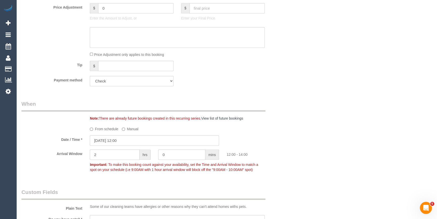
click at [300, 128] on div "Who Email* [EMAIL_ADDRESS][DOMAIN_NAME] Name * [PERSON_NAME] INVOICE NDIS Where…" at bounding box center [226, 177] width 411 height 915
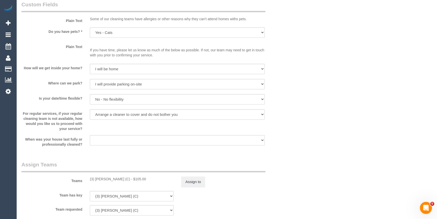
scroll to position [551, 0]
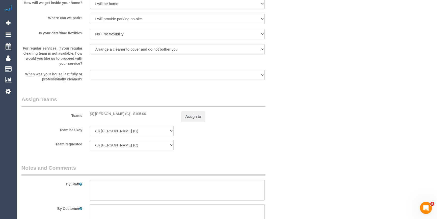
click at [100, 113] on div "(3) [PERSON_NAME] (C) - $105.00" at bounding box center [132, 113] width 84 height 5
copy div "[PERSON_NAME]"
click at [280, 127] on div "Team has key (3) [PERSON_NAME] (C) (0) Account - Tech (0) Office (0) [PERSON_NA…" at bounding box center [155, 130] width 274 height 10
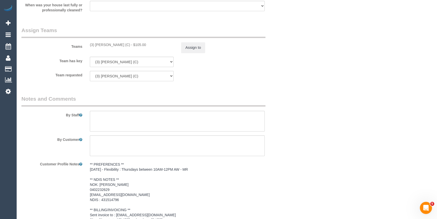
click at [114, 163] on pre "** PREFERENCES ** [DATE] - Flexibility : Thursdays between 10AM-12PM AW - MR **…" at bounding box center [177, 192] width 175 height 61
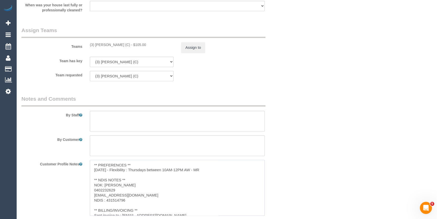
click at [146, 162] on textarea "** PREFERENCES ** [DATE] - Flexibility : Thursdays between 10AM-12PM AW - MR **…" at bounding box center [177, 188] width 175 height 56
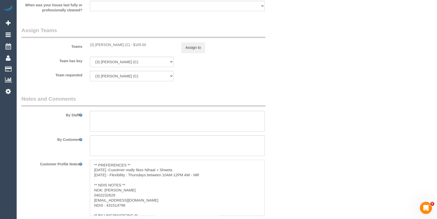
click at [109, 167] on textarea "** PREFERENCES ** [DATE] -Cusotmer really likes Nihaal + Shweta [DATE] - Flexib…" at bounding box center [177, 188] width 175 height 56
click at [183, 169] on textarea "** PREFERENCES ** [DATE] - Customer really likes Nihaal + Shweta [DATE] - Flexi…" at bounding box center [177, 188] width 175 height 56
type textarea "** PREFERENCES ** [DATE] - Customer really likes Nihaal + Shweta via email - LB…"
click at [105, 44] on div "(3) [PERSON_NAME] (C) - $105.00" at bounding box center [132, 44] width 84 height 5
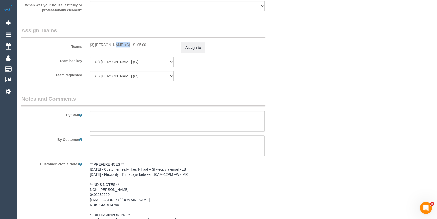
click at [105, 44] on div "(3) [PERSON_NAME] (C) - $105.00" at bounding box center [132, 44] width 84 height 5
copy div "[PERSON_NAME]"
drag, startPoint x: 260, startPoint y: 50, endPoint x: 252, endPoint y: 66, distance: 17.6
click at [262, 50] on div "Assign to" at bounding box center [222, 47] width 91 height 11
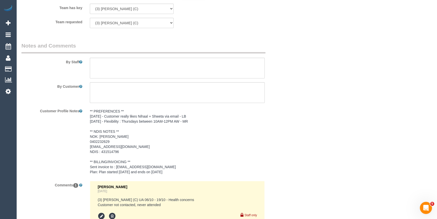
scroll to position [737, 0]
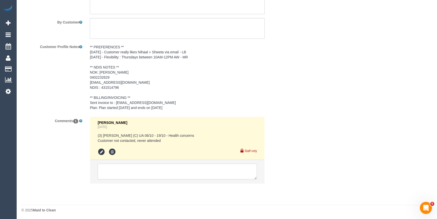
click at [124, 170] on textarea at bounding box center [177, 171] width 159 height 16
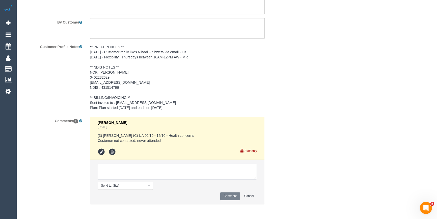
paste textarea "[PERSON_NAME]"
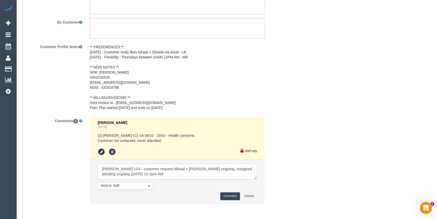
type textarea "[PERSON_NAME] U/A - customer request Nihaal + [PERSON_NAME] ongoing. Assigned p…"
click at [224, 194] on button "Comment" at bounding box center [230, 196] width 20 height 8
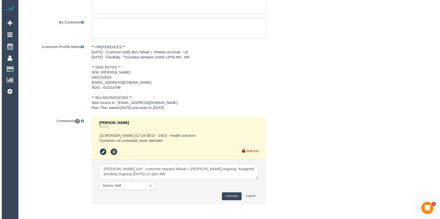
scroll to position [576, 0]
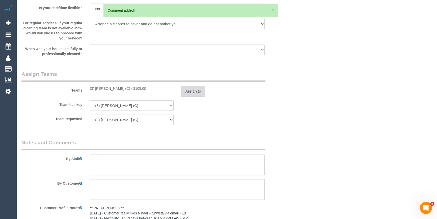
click at [197, 90] on button "Assign to" at bounding box center [193, 91] width 24 height 11
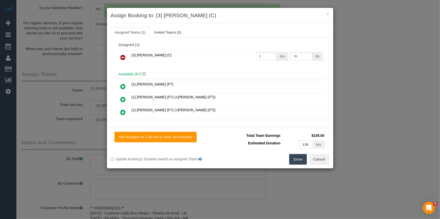
click at [120, 55] on link at bounding box center [123, 58] width 12 height 10
click at [152, 56] on div "(3) [PERSON_NAME] (C) 3 hrs 35 /hr" at bounding box center [220, 60] width 211 height 20
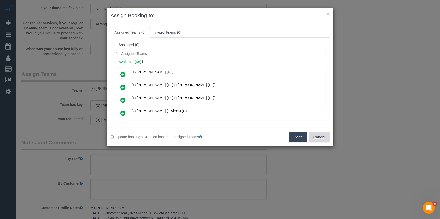
scroll to position [1837, 0]
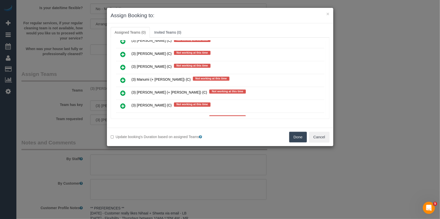
click at [123, 116] on icon at bounding box center [123, 119] width 5 height 6
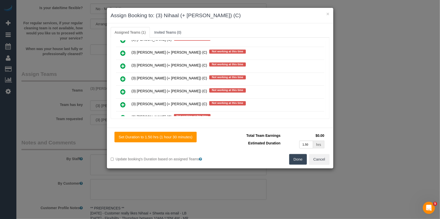
scroll to position [1987, 0]
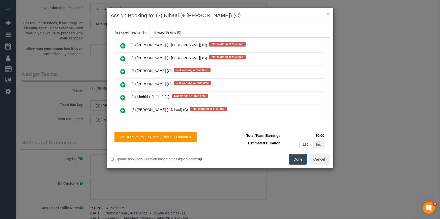
click at [124, 107] on icon at bounding box center [123, 110] width 5 height 6
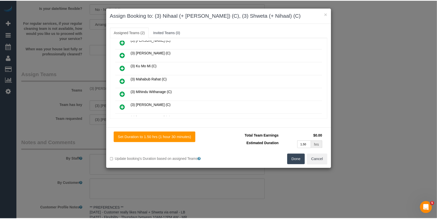
scroll to position [0, 0]
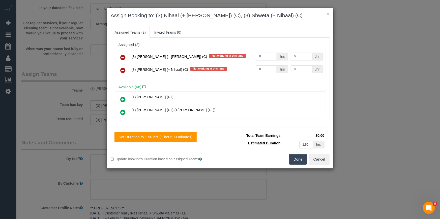
click at [273, 55] on input "0" at bounding box center [266, 57] width 21 height 8
type input "1.5"
click at [263, 64] on td "0 hrs" at bounding box center [272, 70] width 35 height 13
click at [262, 69] on input "0" at bounding box center [266, 69] width 21 height 8
type input "1.5"
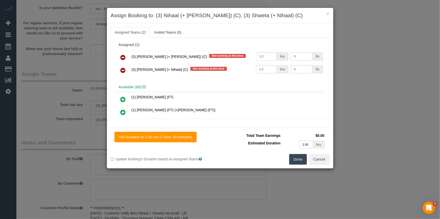
click at [295, 54] on input "0" at bounding box center [302, 57] width 22 height 8
type input "35"
click at [302, 69] on input "0" at bounding box center [302, 69] width 22 height 8
type input "35"
click at [300, 158] on button "Done" at bounding box center [299, 159] width 18 height 11
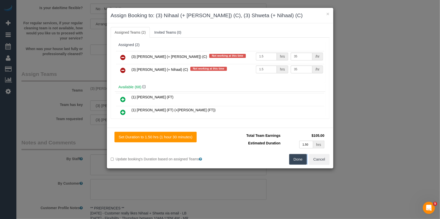
click at [300, 158] on div "× Assign Booking to: (3) Nihaal (+ Shweta) (C), (3) Shweta (+ Nihaal) (C) Assig…" at bounding box center [220, 109] width 440 height 219
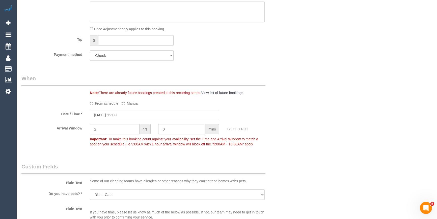
scroll to position [323, 0]
click at [316, 115] on div "Who Email* lynandressen@gmail.com Name * Lyn Andressen INVOICE NDIS Where Addre…" at bounding box center [226, 181] width 411 height 973
click at [349, 85] on div "Who Email* lynandressen@gmail.com Name * Lyn Andressen INVOICE NDIS Where Addre…" at bounding box center [226, 181] width 411 height 973
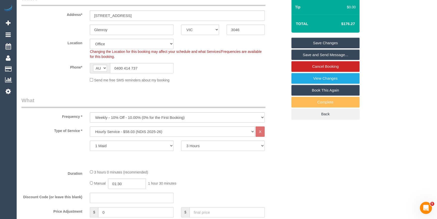
scroll to position [94, 0]
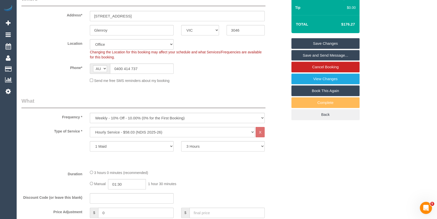
click at [307, 43] on link "Save Changes" at bounding box center [326, 43] width 68 height 11
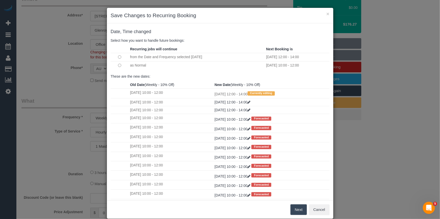
click at [297, 208] on button "Next" at bounding box center [299, 209] width 16 height 11
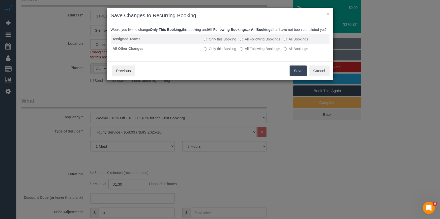
click at [263, 42] on label "All Following Bookings" at bounding box center [260, 39] width 40 height 5
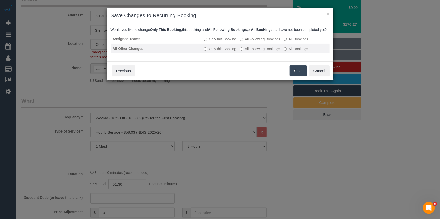
click at [263, 51] on label "All Following Bookings" at bounding box center [260, 48] width 40 height 5
click at [297, 74] on button "Save" at bounding box center [298, 70] width 17 height 11
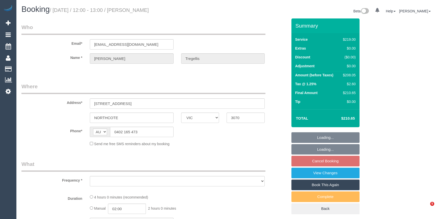
select select "VIC"
select select "object:553"
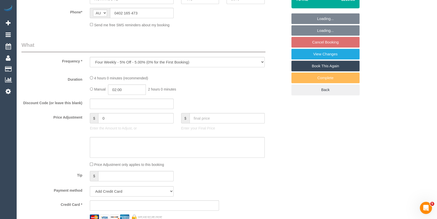
select select "string:stripe-pm_1Qqjll2GScqysDRVdCqRrHdC"
select select "number:29"
select select "number:15"
select select "number:19"
select select "number:22"
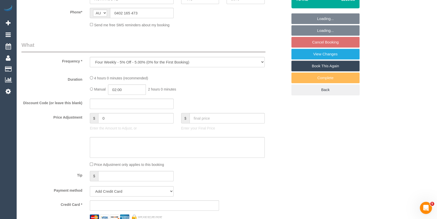
select select "number:34"
select select "number:12"
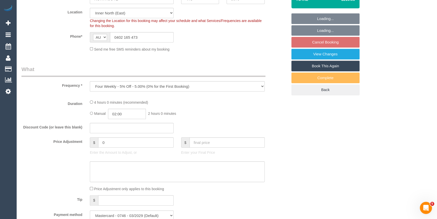
select select "object:706"
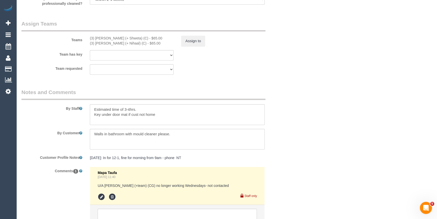
scroll to position [839, 0]
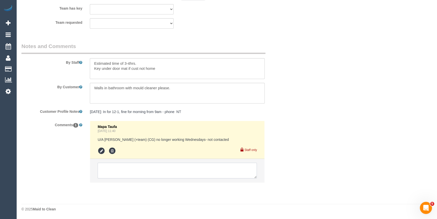
click at [121, 167] on textarea at bounding box center [177, 170] width 159 height 16
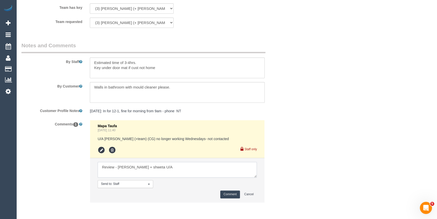
type textarea "Review - [PERSON_NAME] + shweta U/A"
click at [228, 195] on button "Comment" at bounding box center [230, 194] width 20 height 8
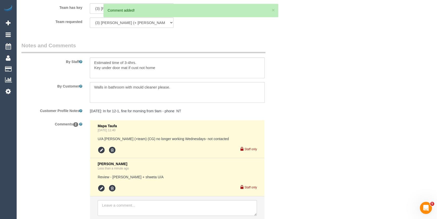
scroll to position [747, 0]
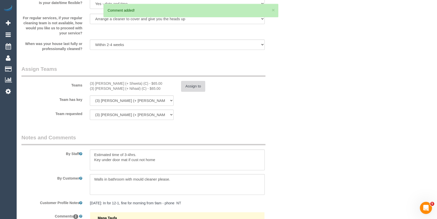
click at [194, 87] on button "Assign to" at bounding box center [193, 86] width 24 height 11
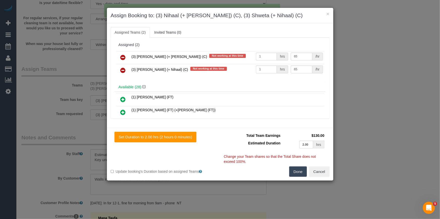
click at [125, 57] on icon at bounding box center [123, 57] width 5 height 6
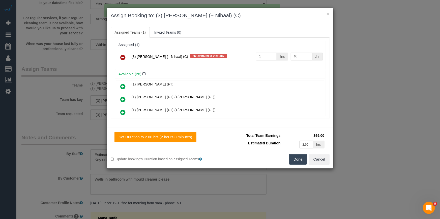
click at [123, 57] on icon at bounding box center [123, 57] width 5 height 6
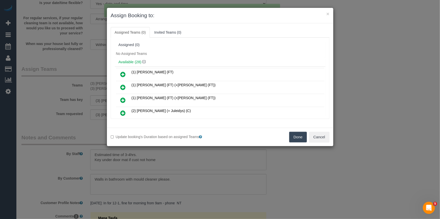
click at [300, 136] on button "Done" at bounding box center [299, 137] width 18 height 11
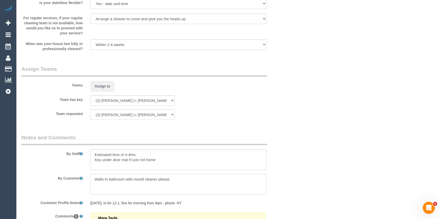
click at [300, 136] on div "× Assign Booking to: Assigned Teams (0) Invited Teams (0) Assigned (0) No Assig…" at bounding box center [220, 109] width 440 height 219
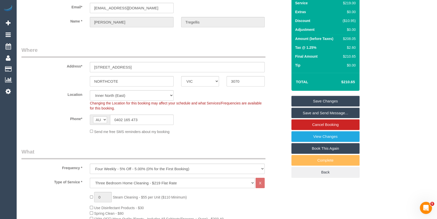
scroll to position [36, 0]
click at [297, 99] on link "Save Changes" at bounding box center [326, 101] width 68 height 11
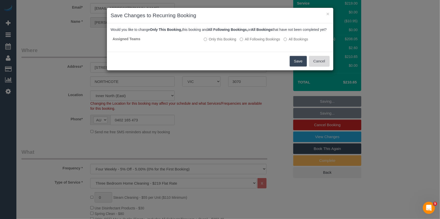
click at [315, 66] on button "Cancel" at bounding box center [319, 61] width 20 height 11
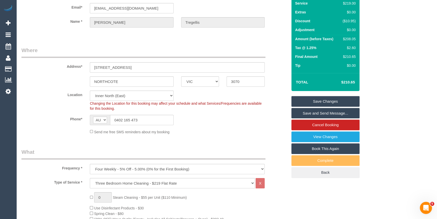
click at [248, 127] on div "× Save Changes to Recurring Booking Would you like to change Only This Booking,…" at bounding box center [218, 109] width 437 height 219
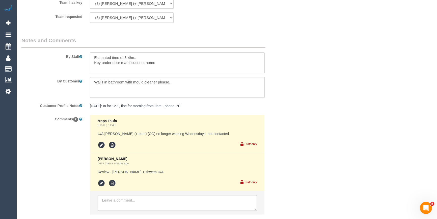
scroll to position [877, 0]
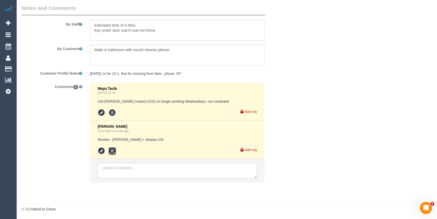
click at [113, 152] on icon at bounding box center [113, 151] width 8 height 8
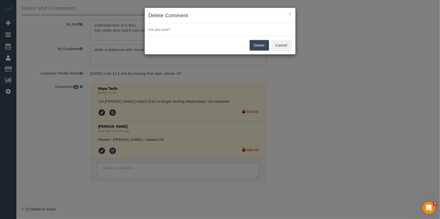
click at [259, 45] on button "Delete" at bounding box center [259, 45] width 19 height 11
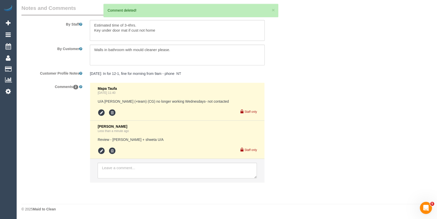
click at [260, 47] on div "× Delete Comment Are you sure? Delete Cancel" at bounding box center [218, 109] width 437 height 219
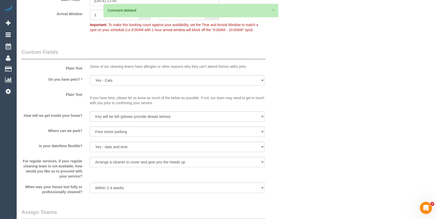
scroll to position [564, 0]
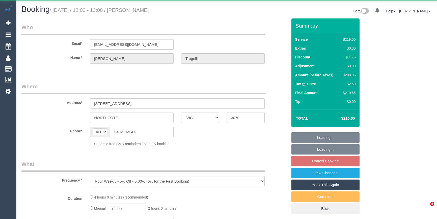
select select "VIC"
select select "string:stripe-pm_1Qqjll2GScqysDRVdCqRrHdC"
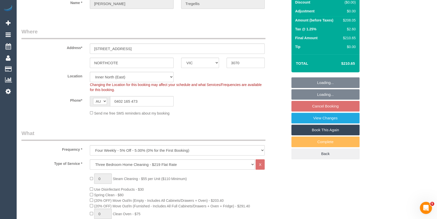
select select "object:1553"
select select "number:29"
select select "number:15"
select select "number:19"
select select "number:22"
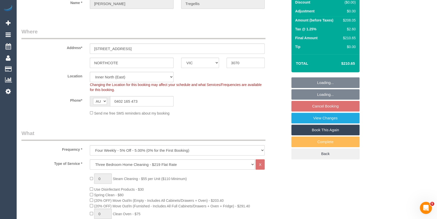
select select "number:34"
select select "number:12"
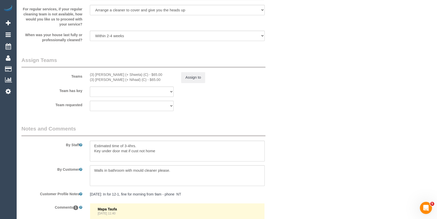
scroll to position [757, 0]
